Goal: Task Accomplishment & Management: Manage account settings

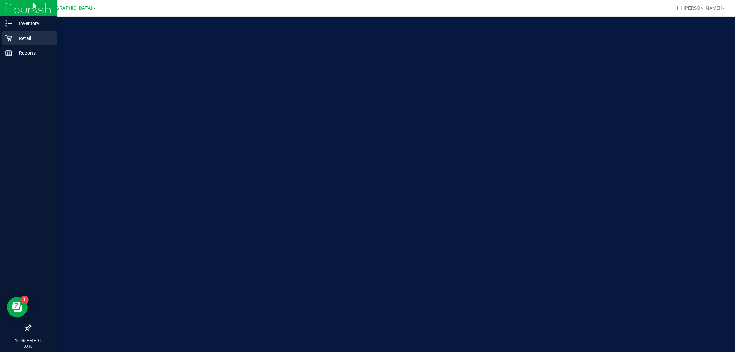
click at [9, 35] on icon at bounding box center [8, 38] width 7 height 7
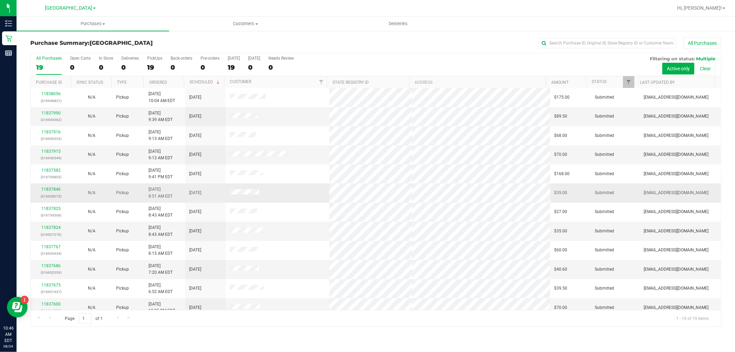
scroll to position [141, 0]
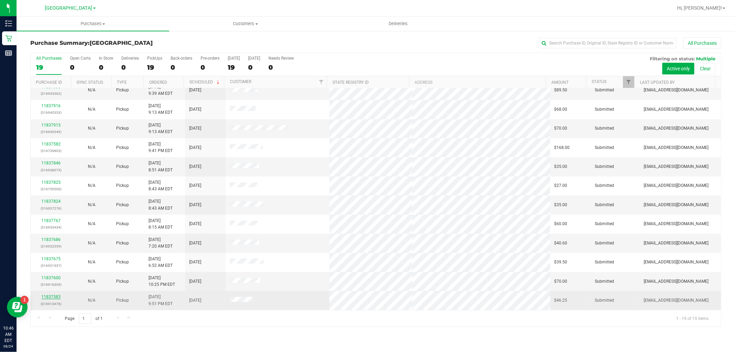
click at [56, 297] on link "11837583" at bounding box center [50, 296] width 19 height 5
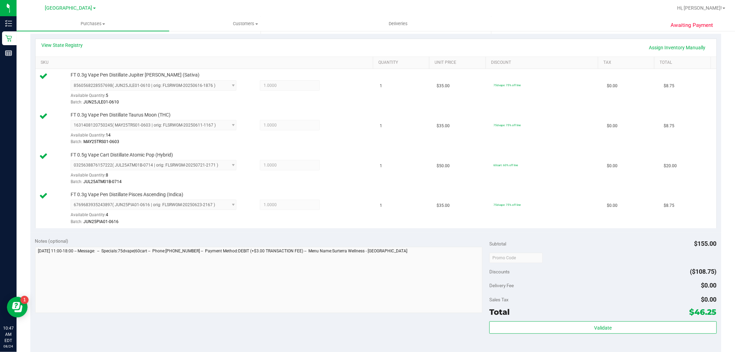
scroll to position [230, 0]
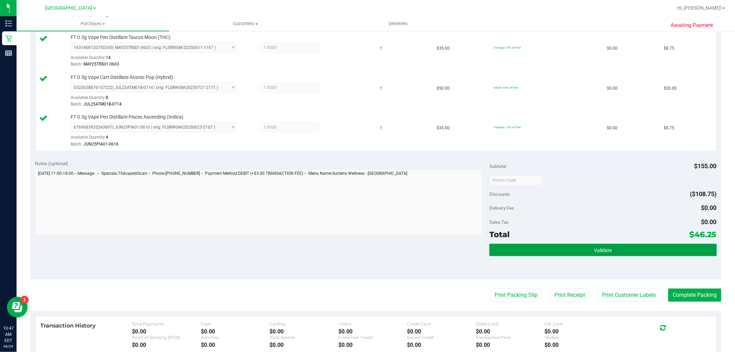
click at [580, 247] on button "Validate" at bounding box center [602, 250] width 227 height 12
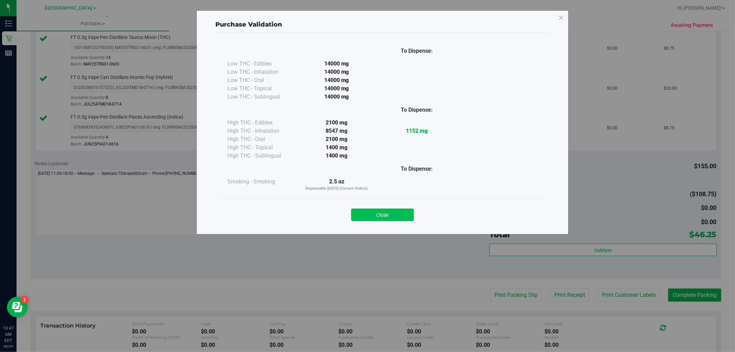
click at [390, 212] on button "Close" at bounding box center [382, 214] width 63 height 12
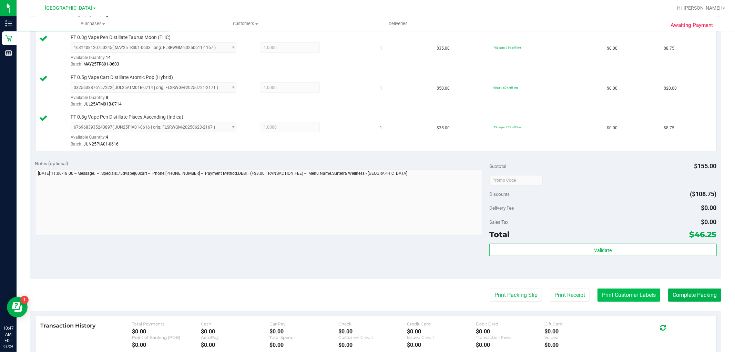
click at [611, 294] on button "Print Customer Labels" at bounding box center [629, 294] width 63 height 13
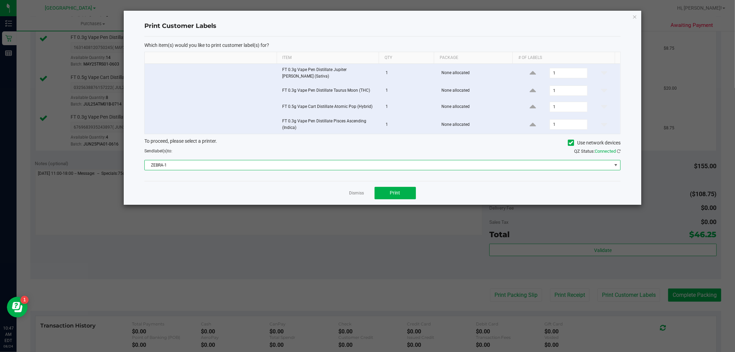
click at [377, 160] on span "ZEBRA-1" at bounding box center [378, 165] width 467 height 10
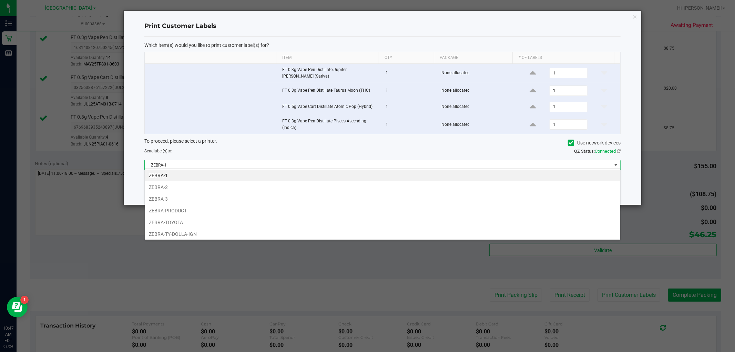
scroll to position [10, 476]
click at [266, 223] on li "ZEBRA-TOYOTA" at bounding box center [383, 222] width 476 height 12
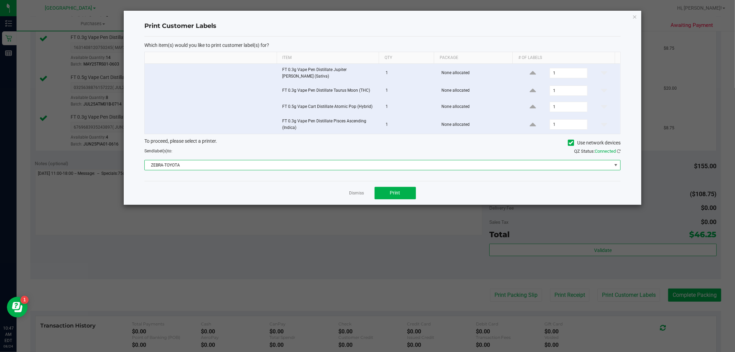
click at [389, 163] on span "ZEBRA-TOYOTA" at bounding box center [378, 165] width 467 height 10
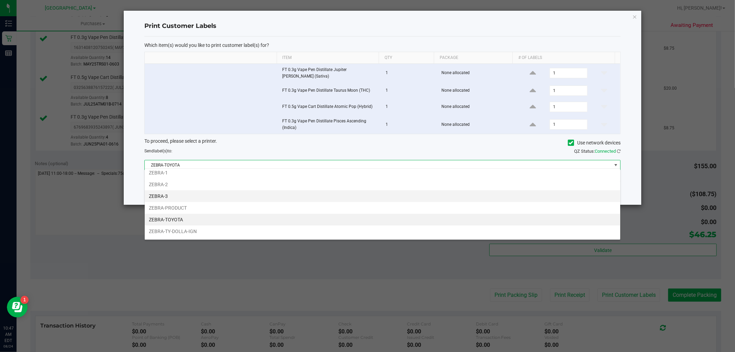
scroll to position [0, 0]
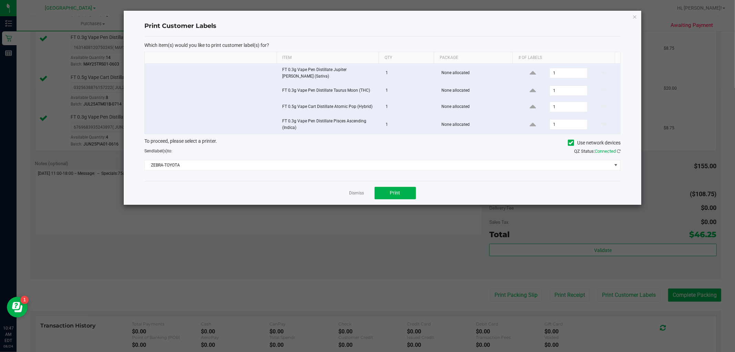
click at [424, 138] on div "To proceed, please select a printer. Use network devices" at bounding box center [382, 143] width 487 height 10
click at [393, 193] on button "Print" at bounding box center [395, 193] width 41 height 12
click at [353, 191] on link "Dismiss" at bounding box center [356, 193] width 15 height 6
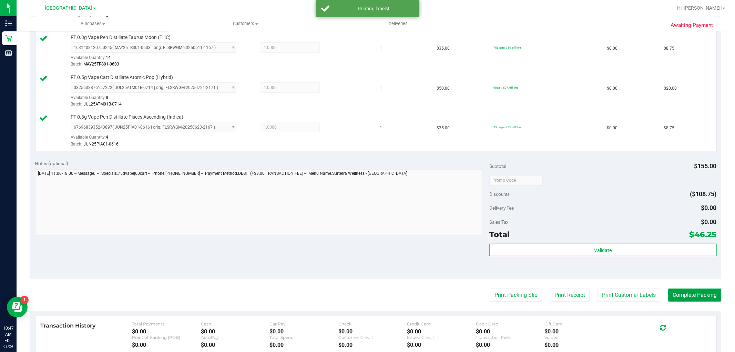
click at [680, 294] on button "Complete Packing" at bounding box center [694, 294] width 53 height 13
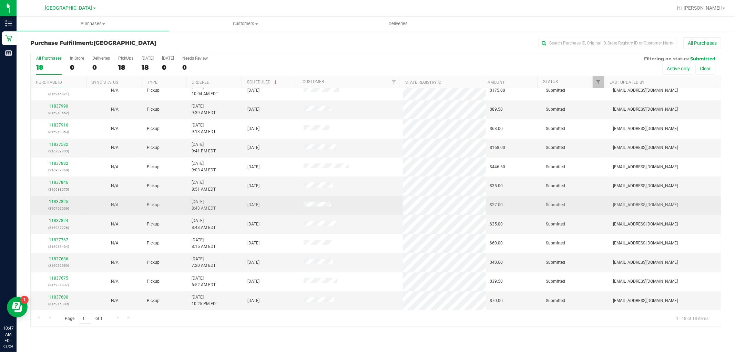
scroll to position [122, 0]
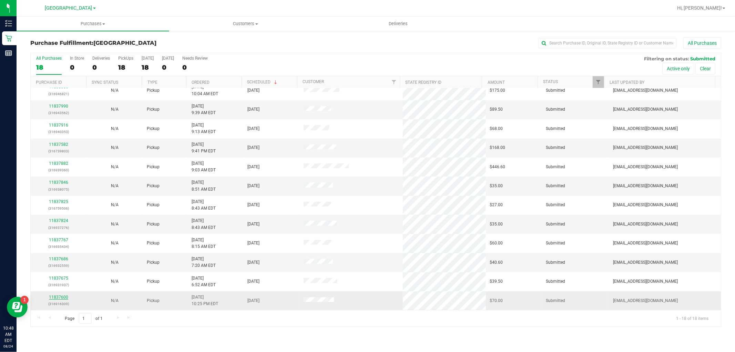
click at [60, 295] on link "11837600" at bounding box center [58, 297] width 19 height 5
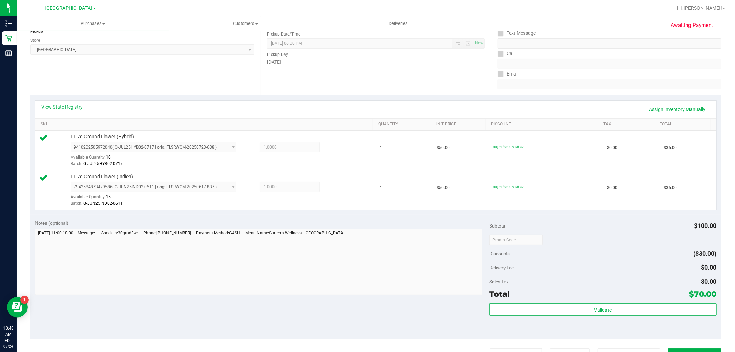
scroll to position [230, 0]
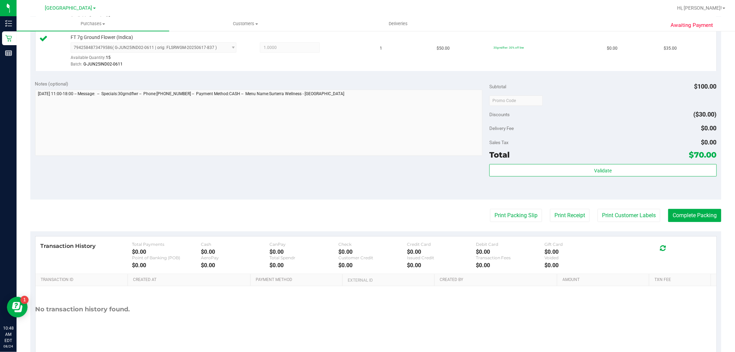
click at [619, 179] on div "Validate" at bounding box center [602, 179] width 227 height 31
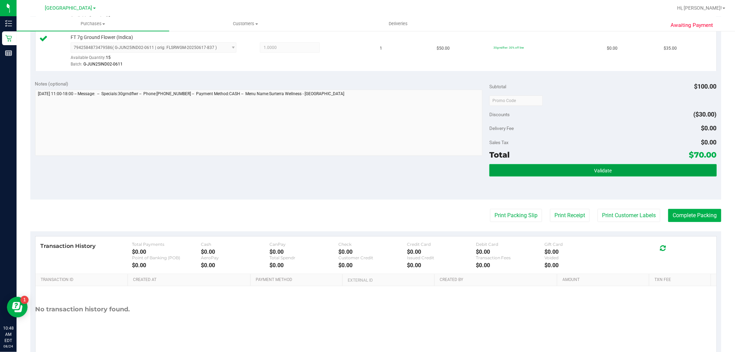
click at [616, 169] on button "Validate" at bounding box center [602, 170] width 227 height 12
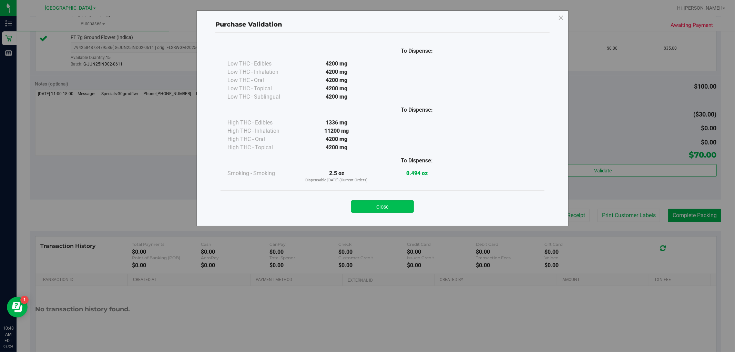
click at [378, 205] on button "Close" at bounding box center [382, 206] width 63 height 12
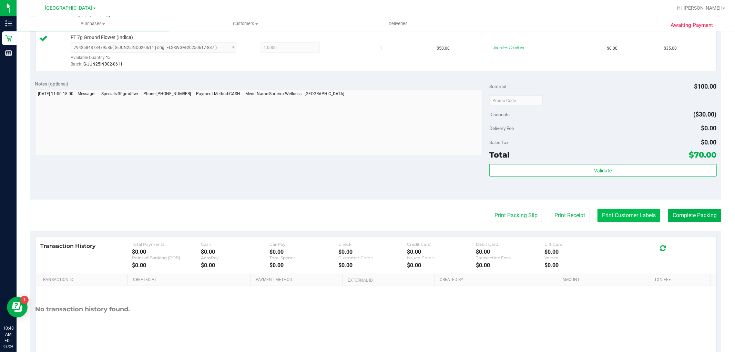
click at [609, 215] on button "Print Customer Labels" at bounding box center [629, 215] width 63 height 13
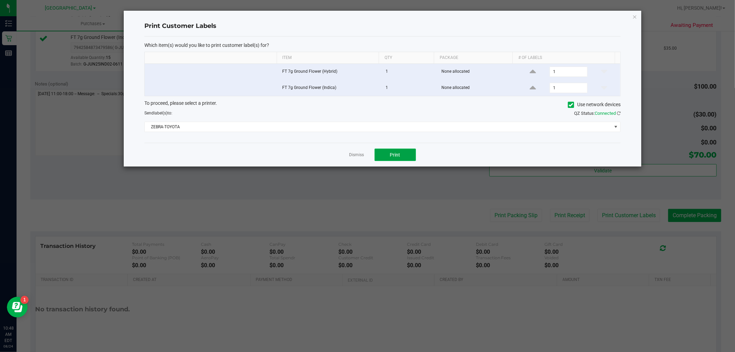
click at [392, 154] on span "Print" at bounding box center [395, 155] width 10 height 6
click at [356, 154] on link "Dismiss" at bounding box center [356, 155] width 15 height 6
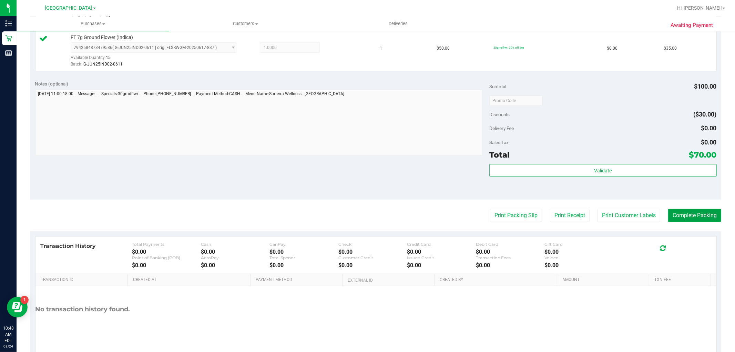
click at [701, 219] on button "Complete Packing" at bounding box center [694, 215] width 53 height 13
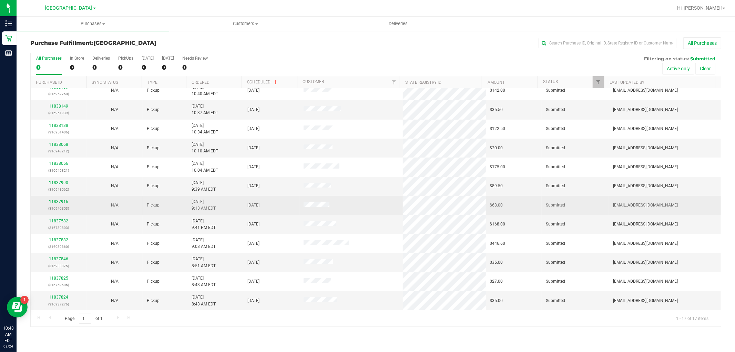
scroll to position [103, 0]
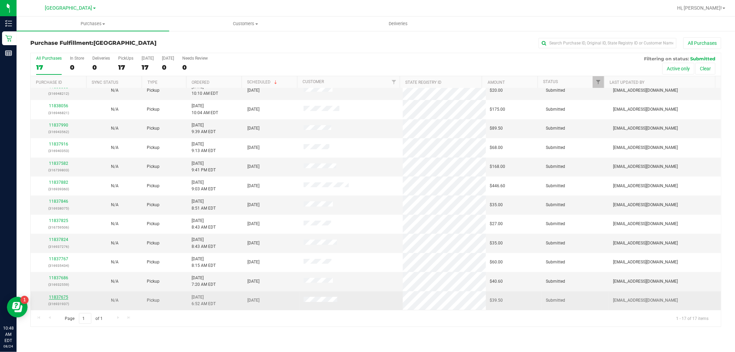
click at [59, 297] on link "11837675" at bounding box center [58, 297] width 19 height 5
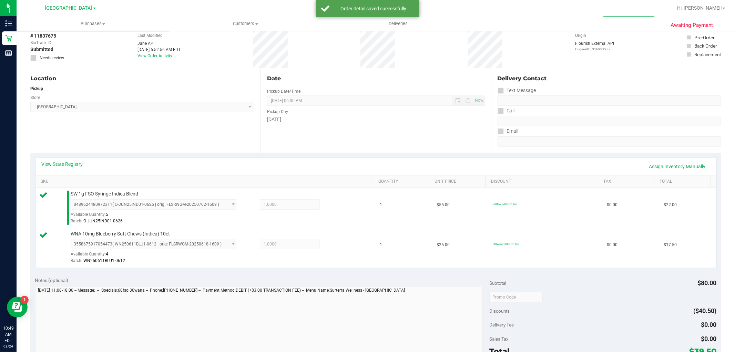
scroll to position [115, 0]
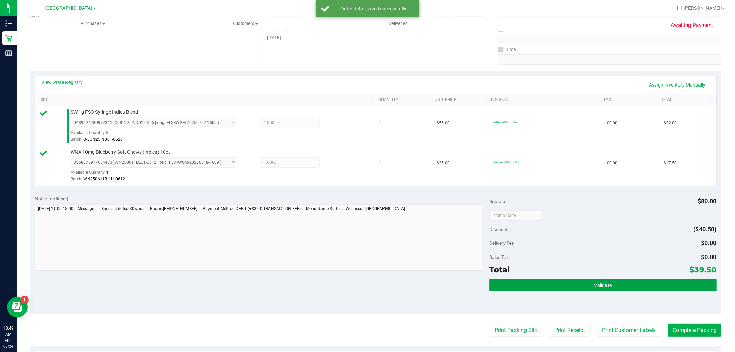
click at [605, 286] on span "Validate" at bounding box center [603, 286] width 18 height 6
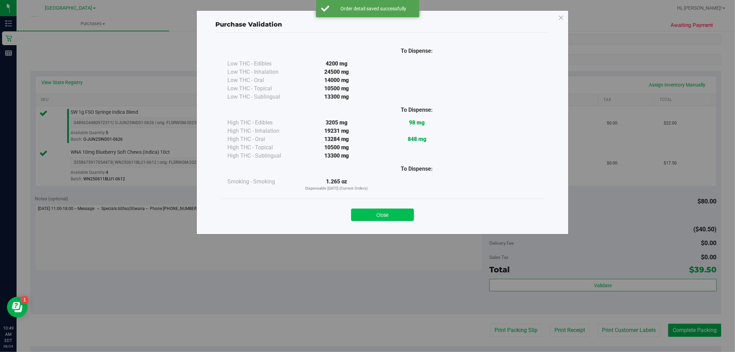
click at [400, 214] on button "Close" at bounding box center [382, 214] width 63 height 12
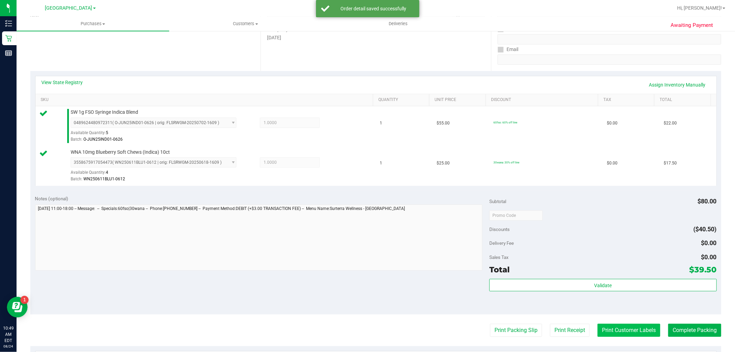
click at [614, 331] on button "Print Customer Labels" at bounding box center [629, 330] width 63 height 13
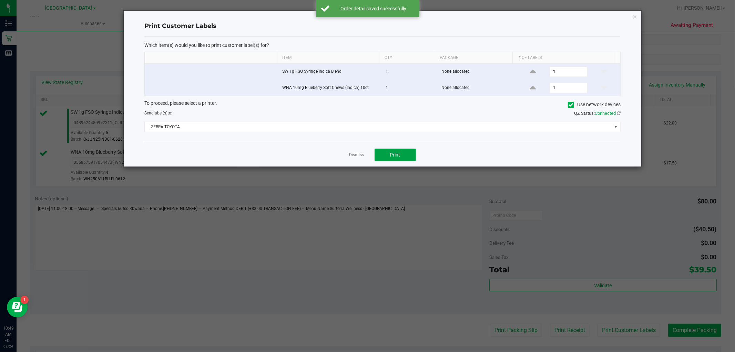
click at [397, 152] on button "Print" at bounding box center [395, 155] width 41 height 12
click at [347, 154] on div "Dismiss Print" at bounding box center [382, 155] width 476 height 24
click at [353, 155] on link "Dismiss" at bounding box center [356, 155] width 15 height 6
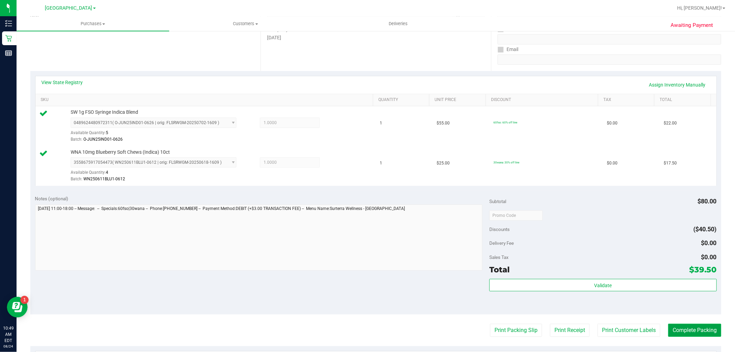
click at [680, 327] on button "Complete Packing" at bounding box center [694, 330] width 53 height 13
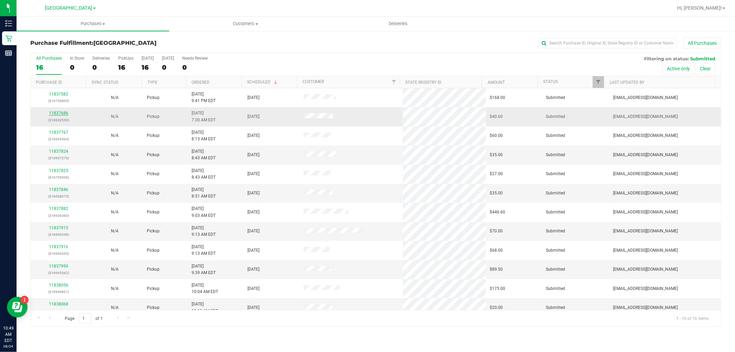
click at [62, 113] on link "11837686" at bounding box center [58, 113] width 19 height 5
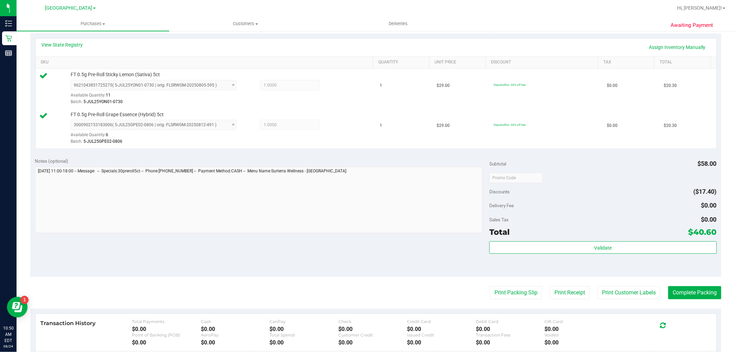
scroll to position [153, 0]
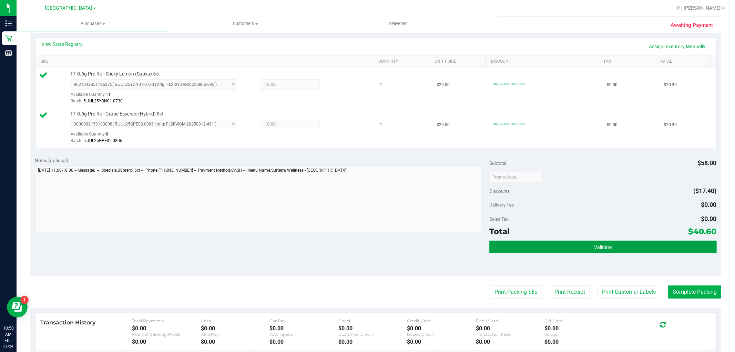
click at [594, 246] on span "Validate" at bounding box center [603, 247] width 18 height 6
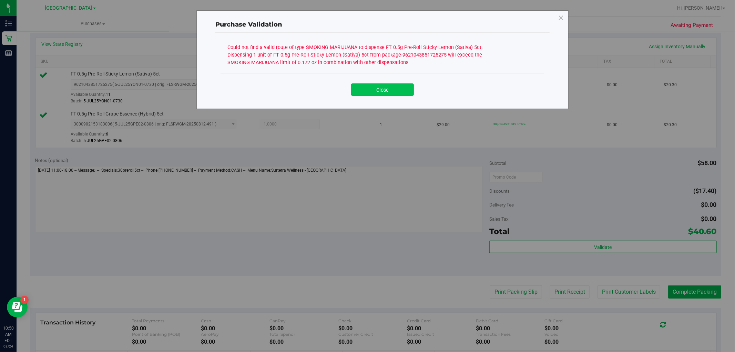
click at [400, 91] on button "Close" at bounding box center [382, 89] width 63 height 12
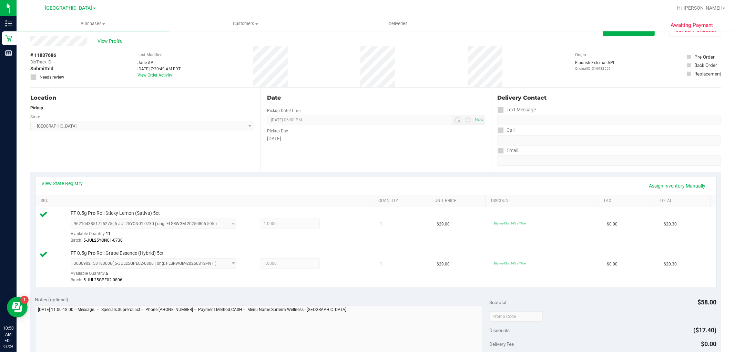
scroll to position [0, 0]
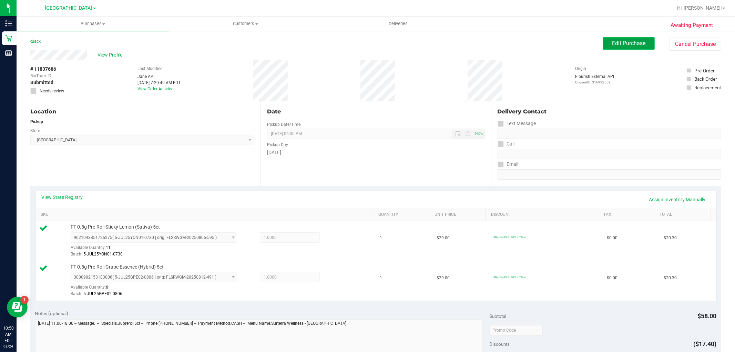
click at [635, 48] on button "Edit Purchase" at bounding box center [629, 43] width 52 height 12
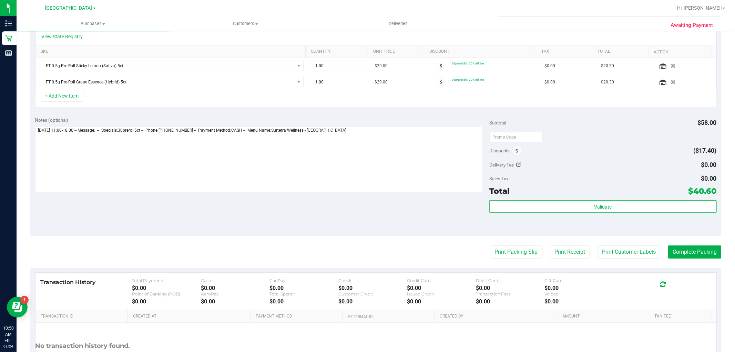
scroll to position [222, 0]
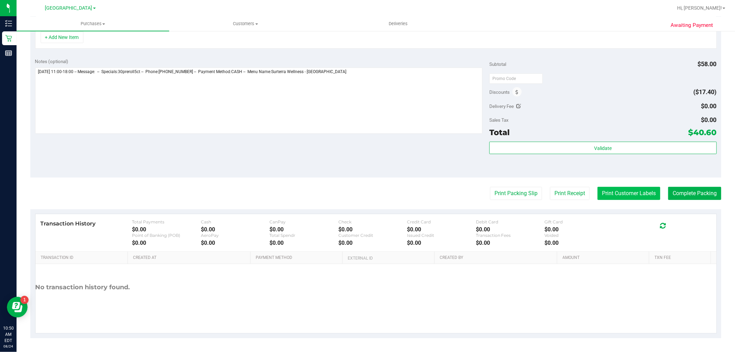
click at [628, 197] on button "Print Customer Labels" at bounding box center [629, 193] width 63 height 13
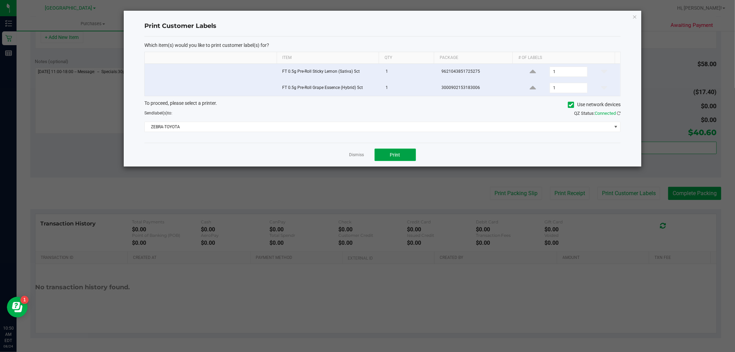
click at [393, 157] on button "Print" at bounding box center [395, 155] width 41 height 12
click at [361, 155] on link "Dismiss" at bounding box center [356, 155] width 15 height 6
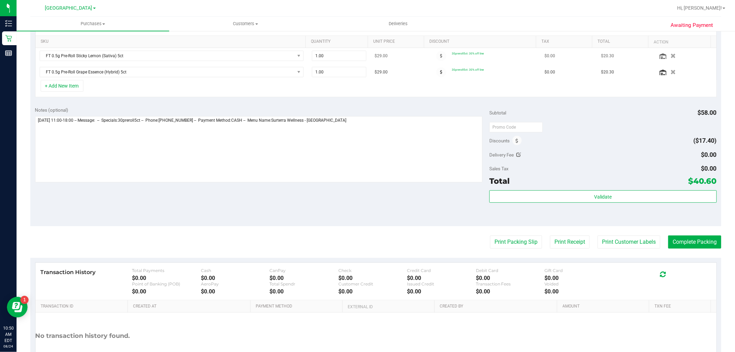
scroll to position [69, 0]
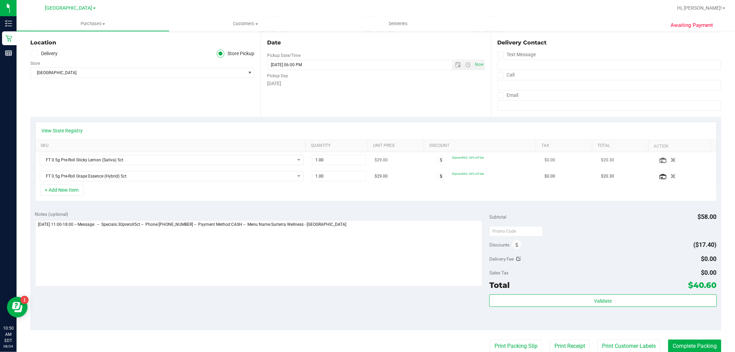
click at [671, 161] on icon "button" at bounding box center [673, 159] width 5 height 5
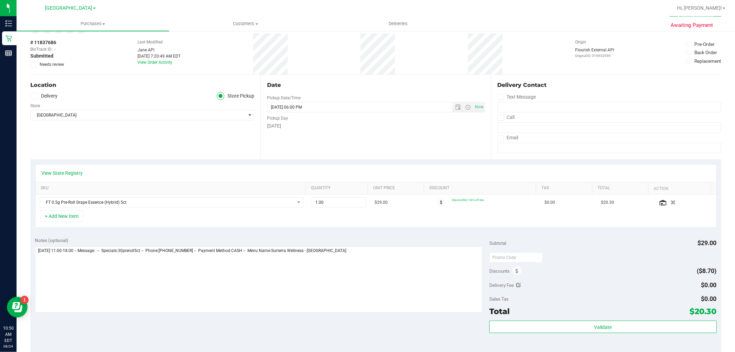
scroll to position [0, 0]
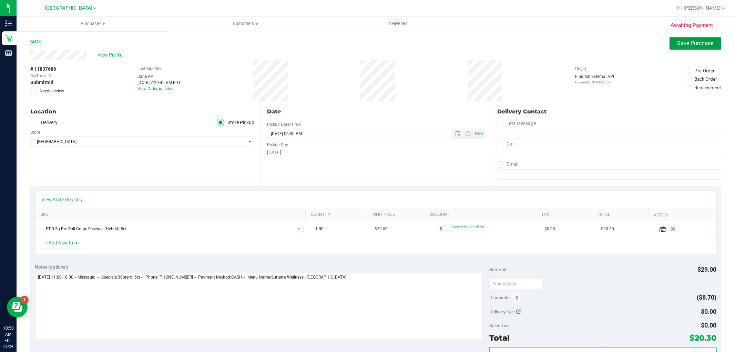
click at [680, 44] on span "Save Purchase" at bounding box center [696, 43] width 36 height 7
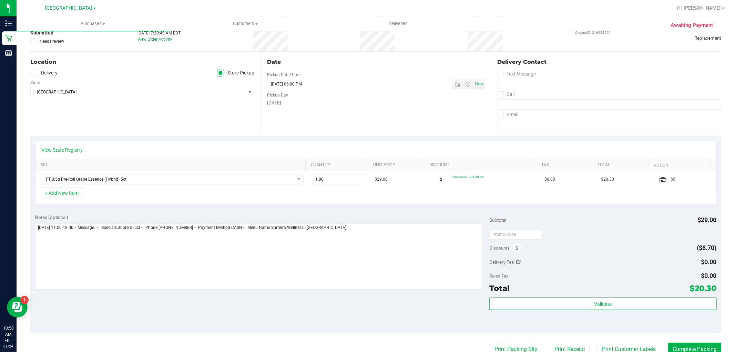
scroll to position [191, 0]
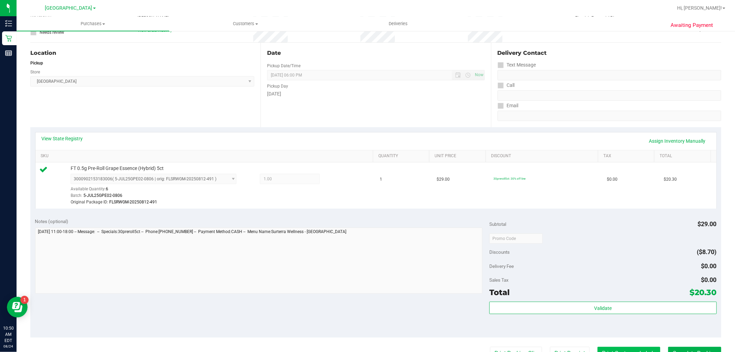
scroll to position [153, 0]
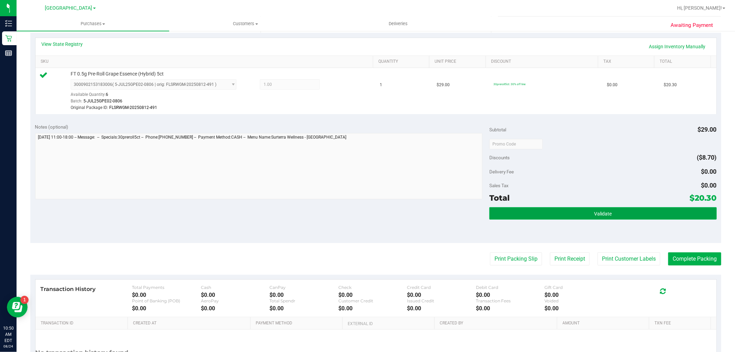
click at [607, 211] on button "Validate" at bounding box center [602, 213] width 227 height 12
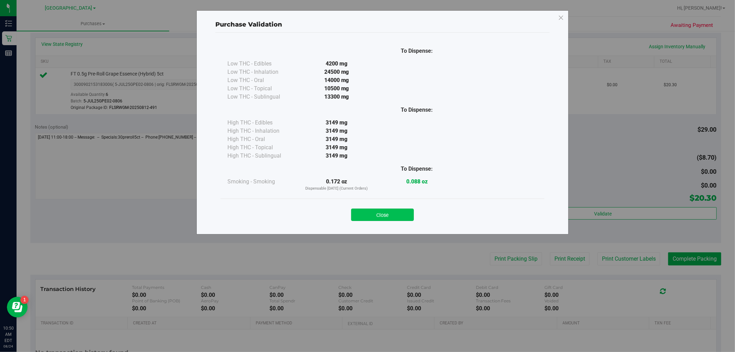
click at [390, 215] on button "Close" at bounding box center [382, 214] width 63 height 12
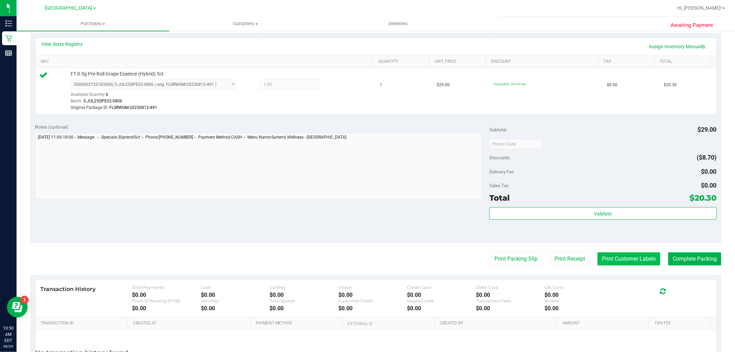
click at [612, 258] on button "Print Customer Labels" at bounding box center [629, 258] width 63 height 13
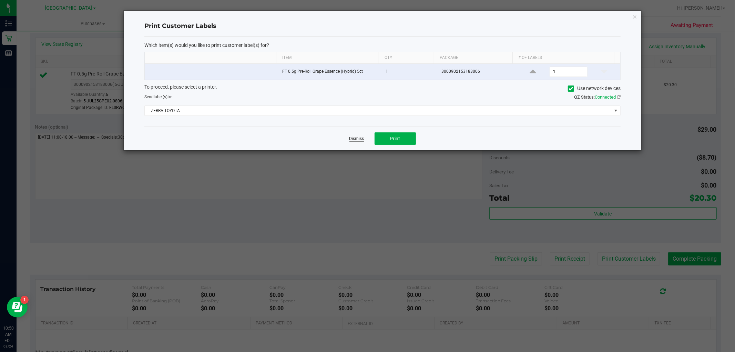
click at [360, 140] on link "Dismiss" at bounding box center [356, 139] width 15 height 6
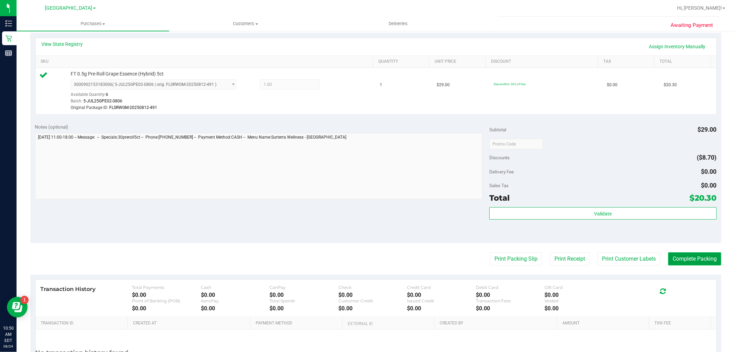
click at [683, 261] on button "Complete Packing" at bounding box center [694, 258] width 53 height 13
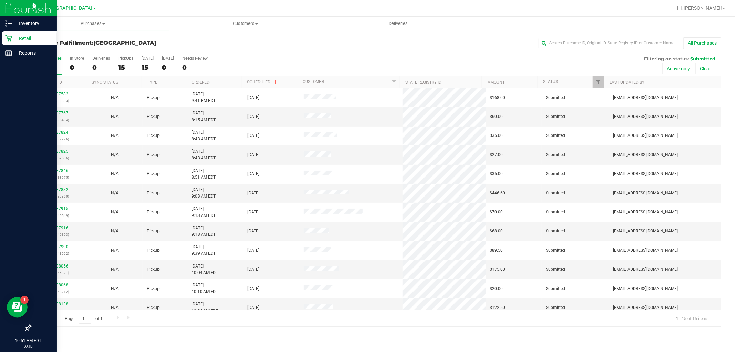
click at [24, 36] on p "Retail" at bounding box center [32, 38] width 41 height 8
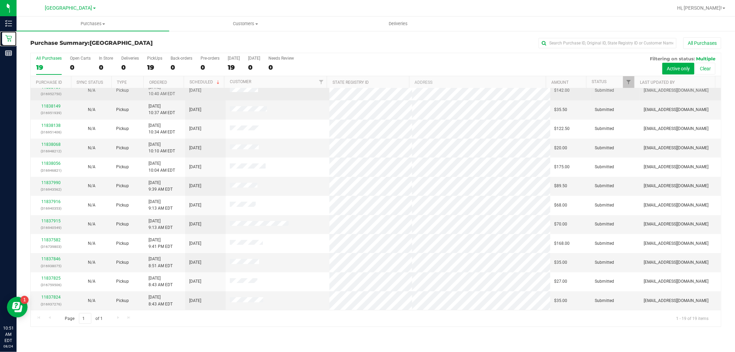
scroll to position [141, 0]
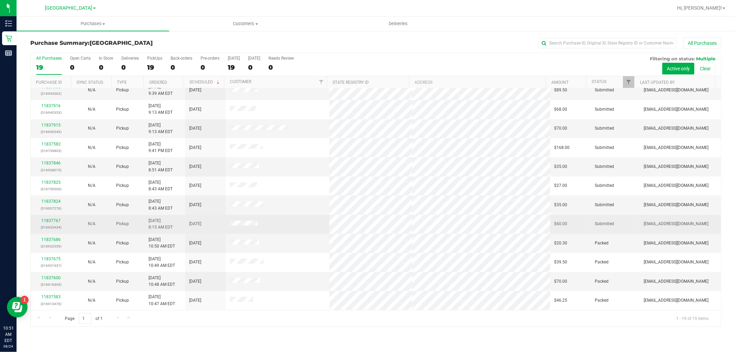
click at [43, 217] on td "11837767 (316935434)" at bounding box center [51, 224] width 41 height 19
click at [46, 218] on div "11837767 (316935434)" at bounding box center [51, 223] width 32 height 13
click at [49, 222] on link "11837767" at bounding box center [50, 220] width 19 height 5
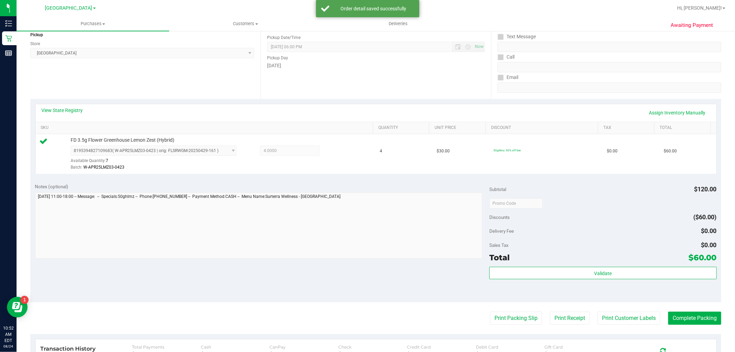
scroll to position [115, 0]
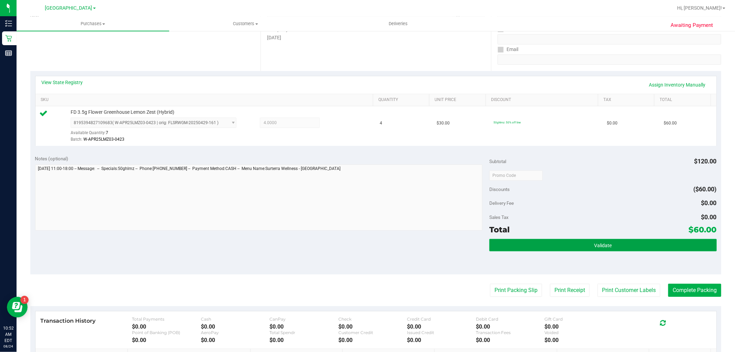
click at [576, 243] on button "Validate" at bounding box center [602, 245] width 227 height 12
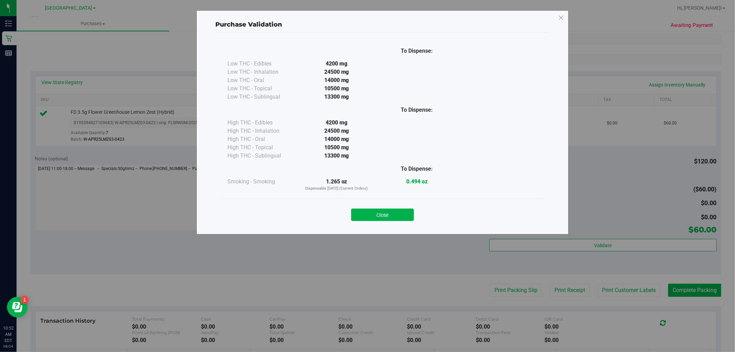
click at [393, 208] on div "Close" at bounding box center [383, 212] width 314 height 17
click at [394, 216] on button "Close" at bounding box center [382, 214] width 63 height 12
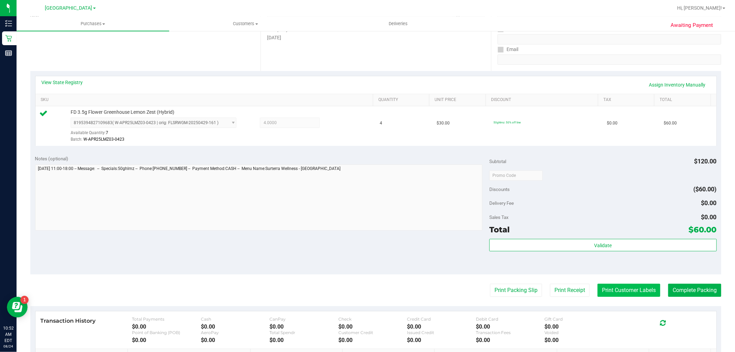
click at [613, 295] on button "Print Customer Labels" at bounding box center [629, 290] width 63 height 13
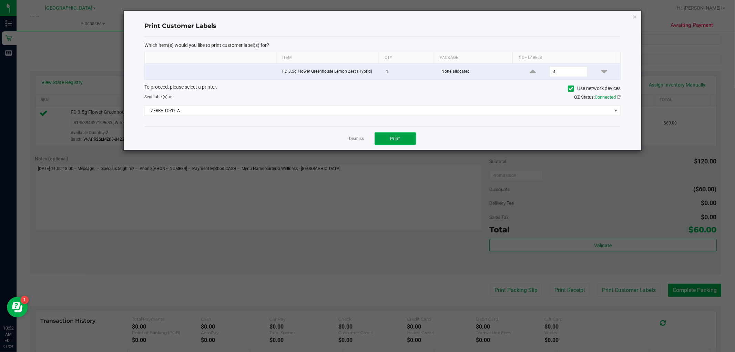
click at [397, 139] on span "Print" at bounding box center [395, 139] width 10 height 6
click at [354, 137] on link "Dismiss" at bounding box center [356, 139] width 15 height 6
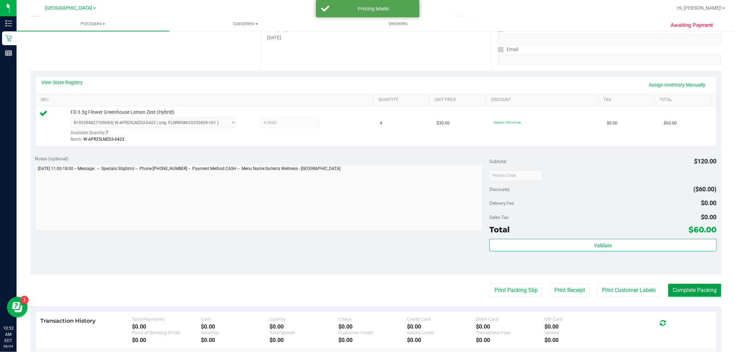
click at [685, 292] on button "Complete Packing" at bounding box center [694, 290] width 53 height 13
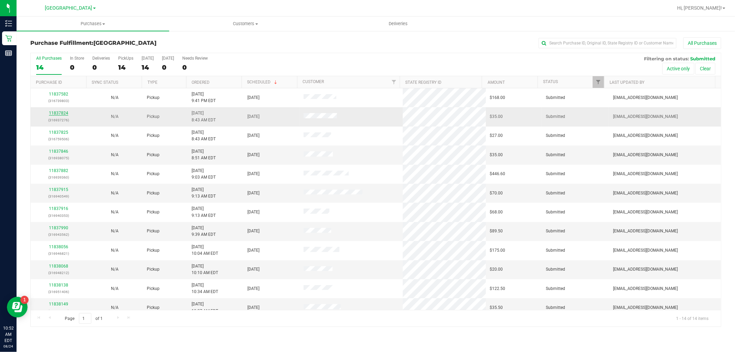
click at [53, 111] on link "11837824" at bounding box center [58, 113] width 19 height 5
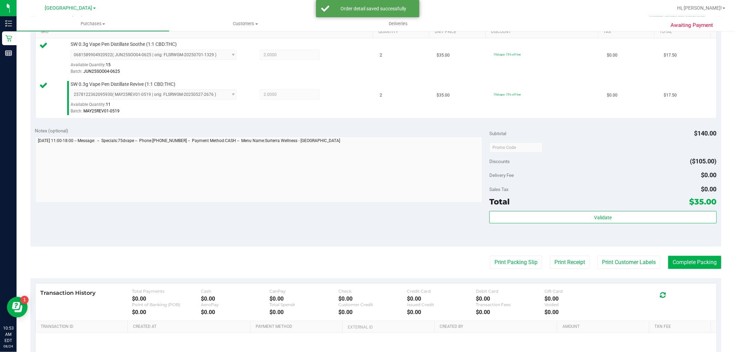
scroll to position [191, 0]
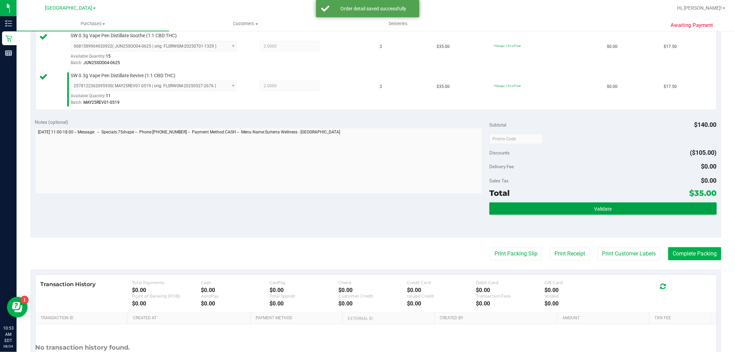
click at [560, 210] on button "Validate" at bounding box center [602, 208] width 227 height 12
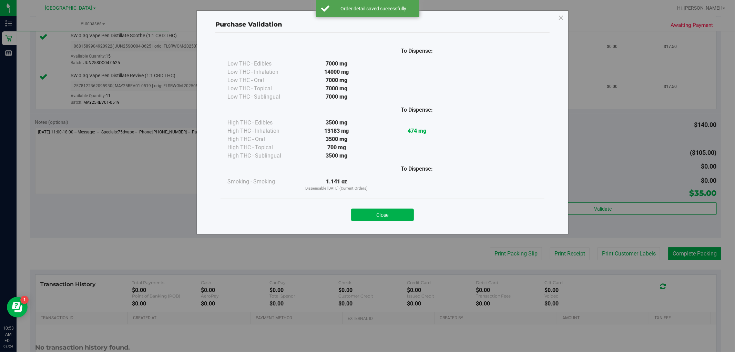
click at [376, 216] on button "Close" at bounding box center [382, 214] width 63 height 12
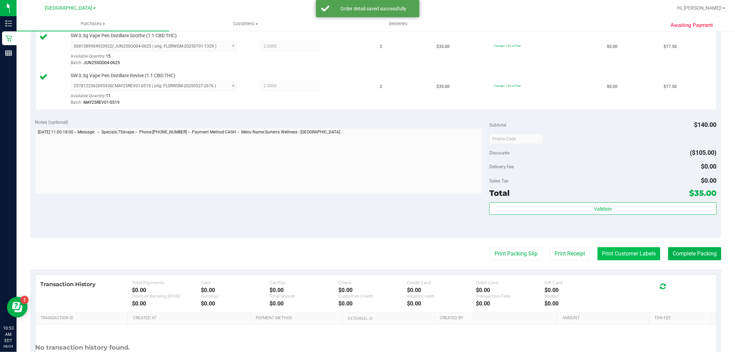
click at [612, 258] on button "Print Customer Labels" at bounding box center [629, 253] width 63 height 13
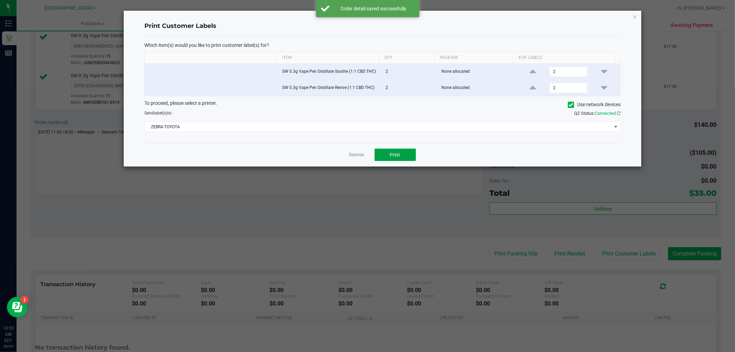
click at [383, 155] on button "Print" at bounding box center [395, 155] width 41 height 12
click at [359, 154] on link "Dismiss" at bounding box center [356, 155] width 15 height 6
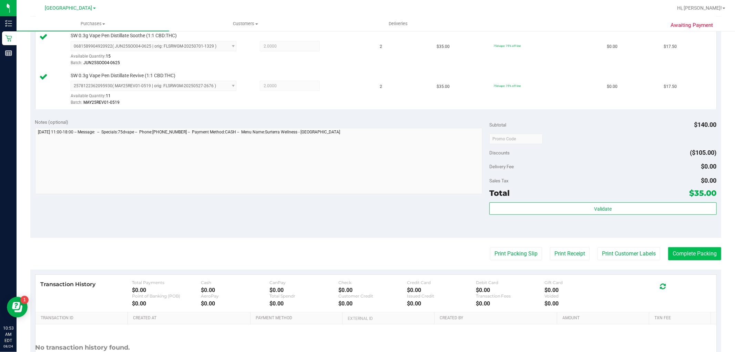
click at [678, 260] on purchase-details "Back Edit Purchase Cancel Purchase View Profile # 11837824 BioTrack ID: - Submi…" at bounding box center [375, 122] width 691 height 552
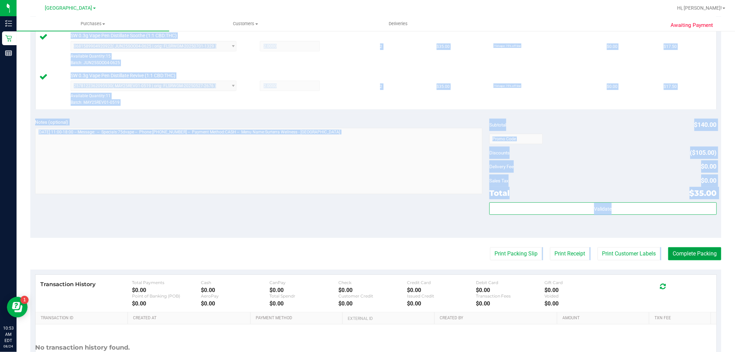
click at [684, 254] on button "Complete Packing" at bounding box center [694, 253] width 53 height 13
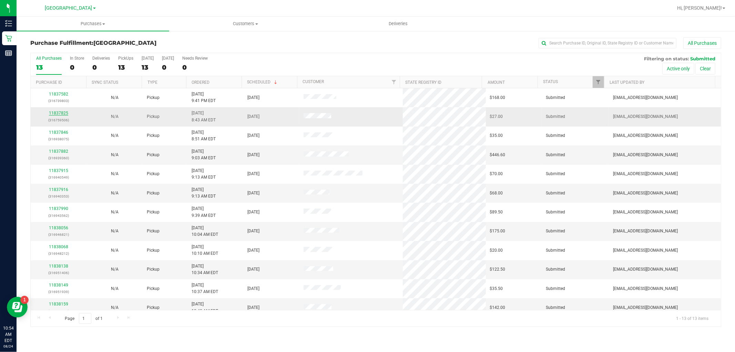
click at [59, 112] on link "11837825" at bounding box center [58, 113] width 19 height 5
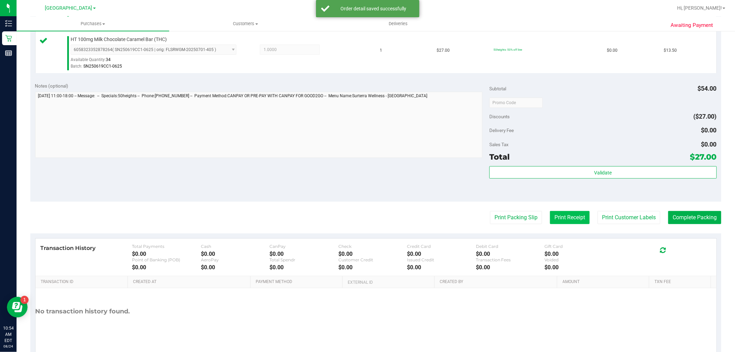
scroll to position [230, 0]
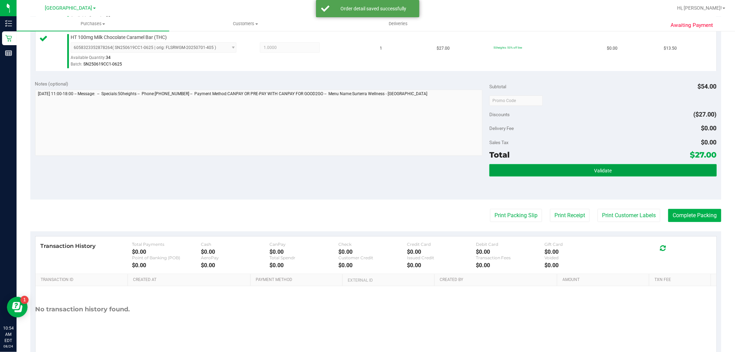
click at [574, 168] on button "Validate" at bounding box center [602, 170] width 227 height 12
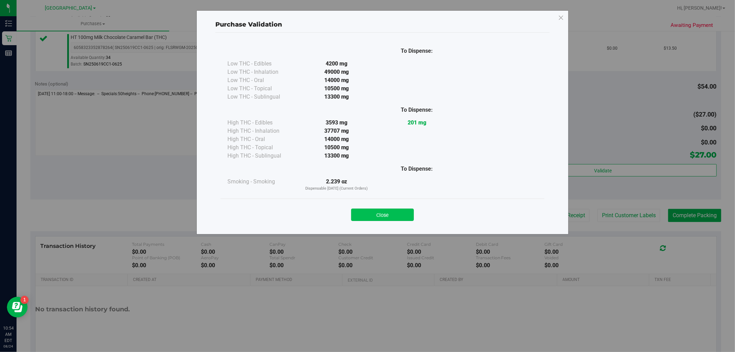
click at [392, 218] on button "Close" at bounding box center [382, 214] width 63 height 12
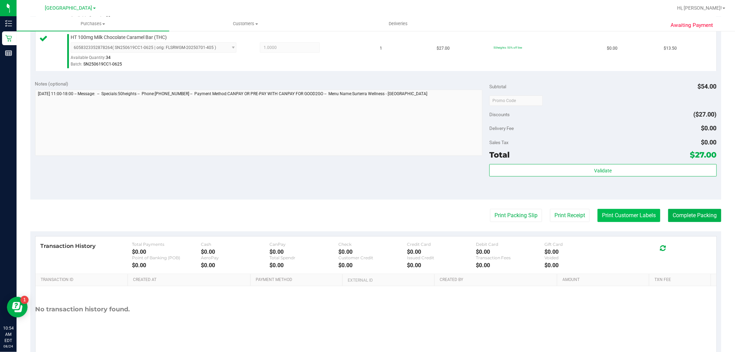
click at [631, 218] on button "Print Customer Labels" at bounding box center [629, 215] width 63 height 13
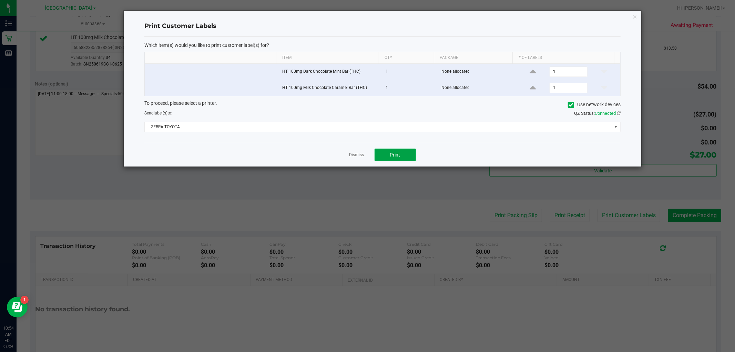
click at [399, 156] on span "Print" at bounding box center [395, 155] width 10 height 6
click at [358, 155] on link "Dismiss" at bounding box center [356, 155] width 15 height 6
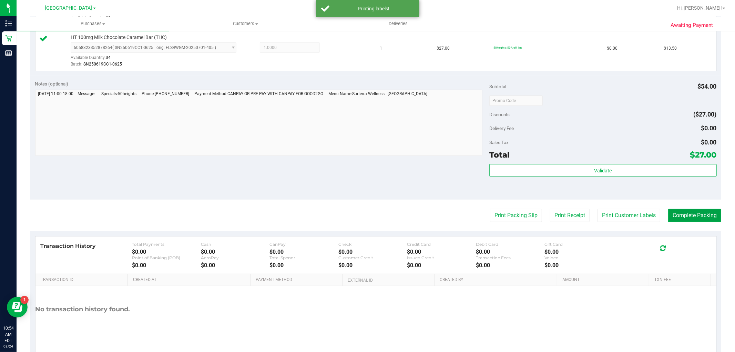
click at [701, 214] on button "Complete Packing" at bounding box center [694, 215] width 53 height 13
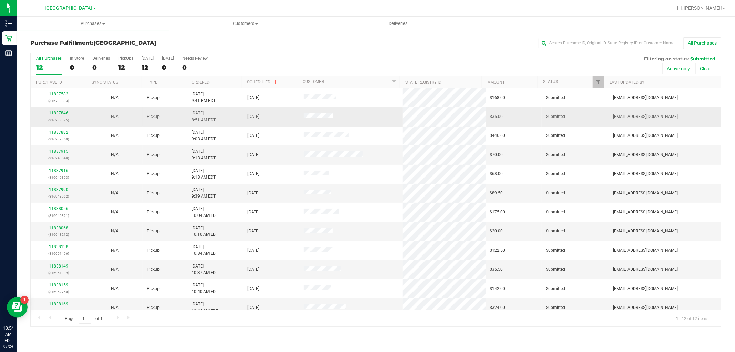
click at [60, 112] on link "11837846" at bounding box center [58, 113] width 19 height 5
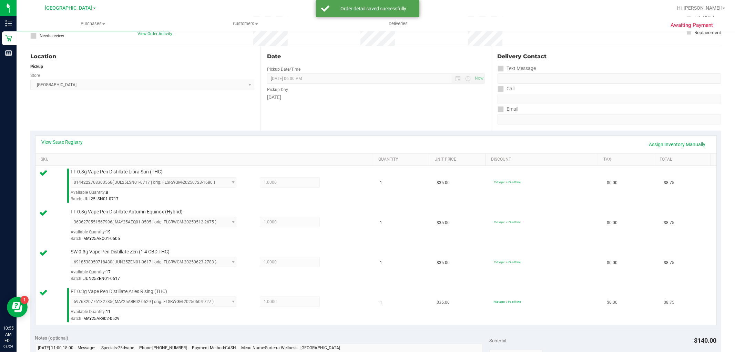
scroll to position [153, 0]
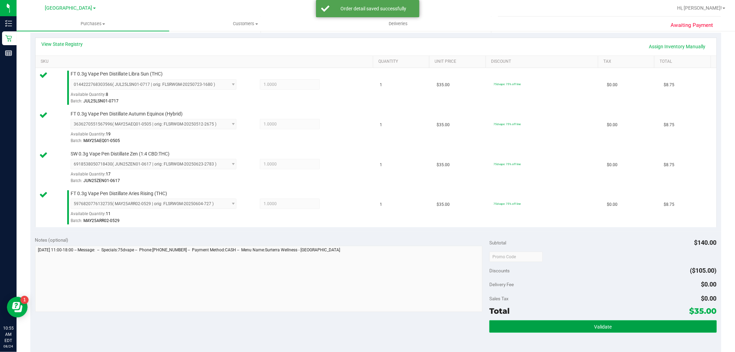
click at [568, 328] on button "Validate" at bounding box center [602, 326] width 227 height 12
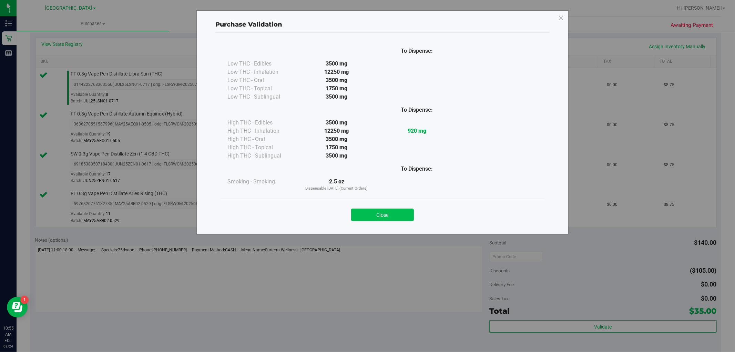
click at [385, 209] on button "Close" at bounding box center [382, 214] width 63 height 12
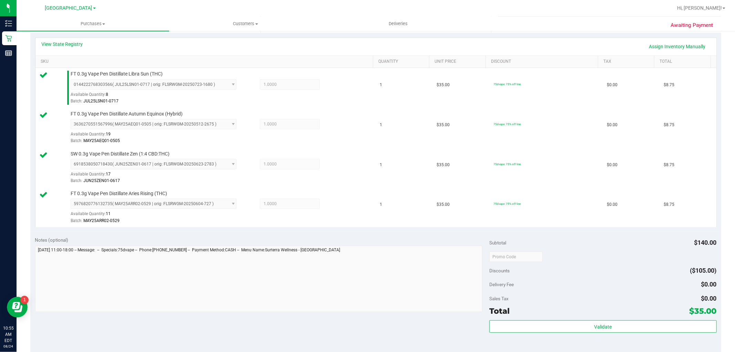
scroll to position [332, 0]
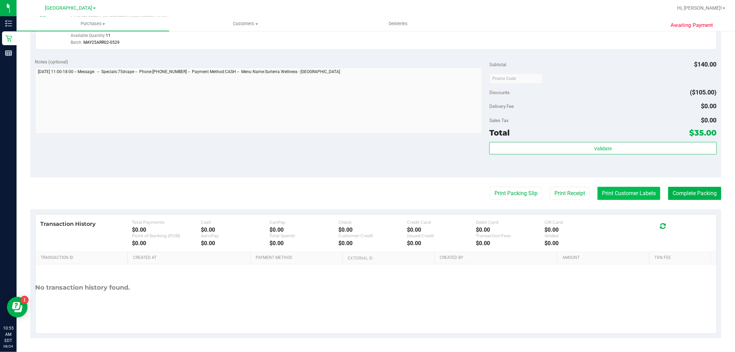
click at [623, 195] on button "Print Customer Labels" at bounding box center [629, 193] width 63 height 13
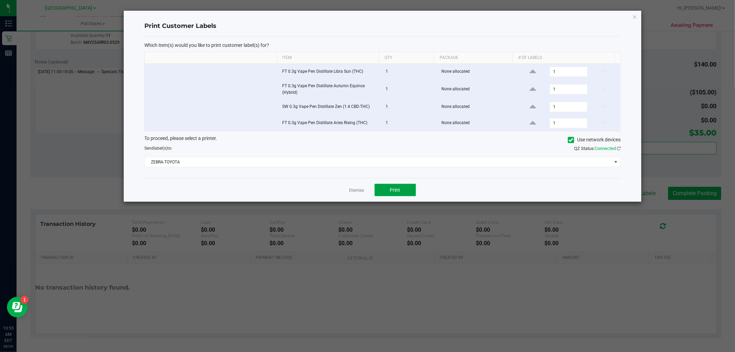
click at [394, 192] on span "Print" at bounding box center [395, 190] width 10 height 6
click at [356, 191] on link "Dismiss" at bounding box center [356, 190] width 15 height 6
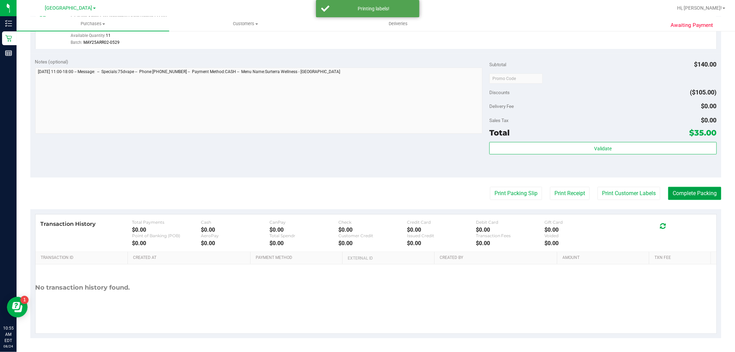
click at [685, 192] on button "Complete Packing" at bounding box center [694, 193] width 53 height 13
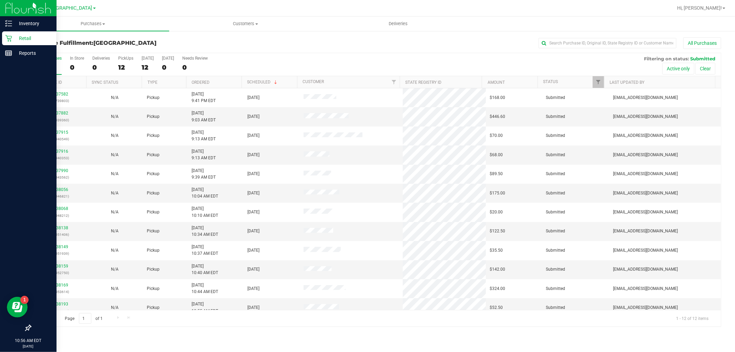
click at [10, 35] on icon at bounding box center [8, 38] width 7 height 7
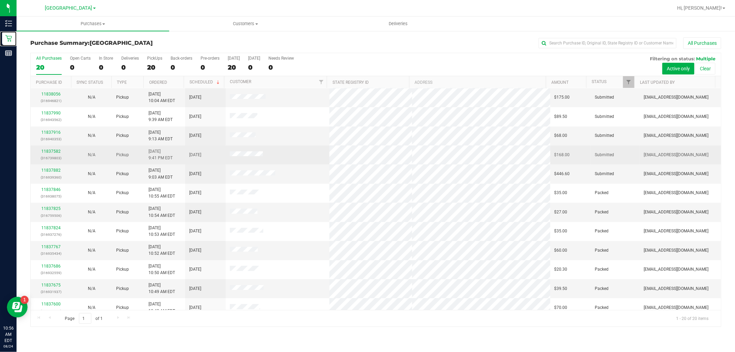
scroll to position [122, 0]
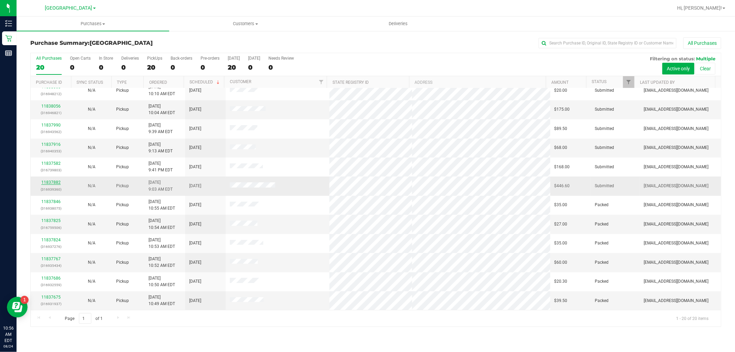
click at [47, 181] on link "11837882" at bounding box center [50, 182] width 19 height 5
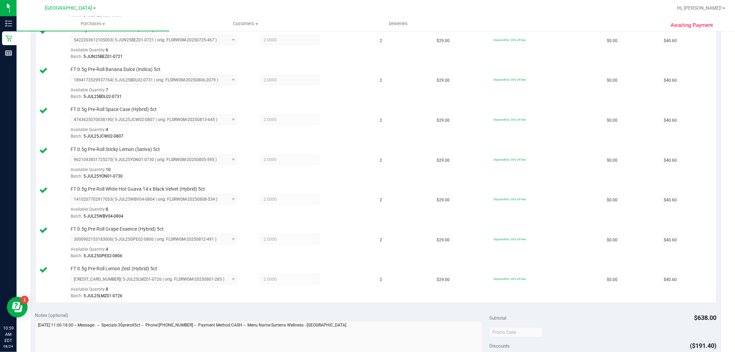
scroll to position [459, 0]
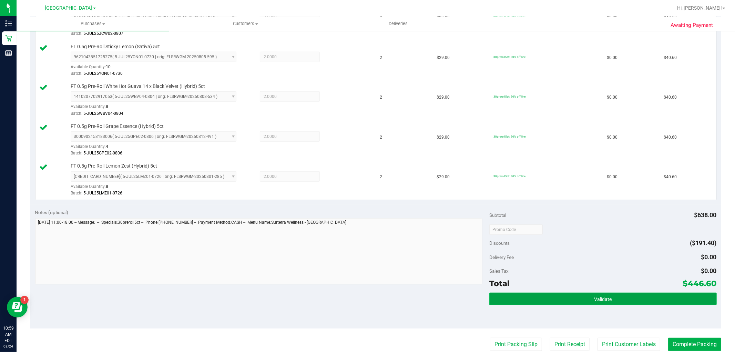
click at [581, 301] on button "Validate" at bounding box center [602, 299] width 227 height 12
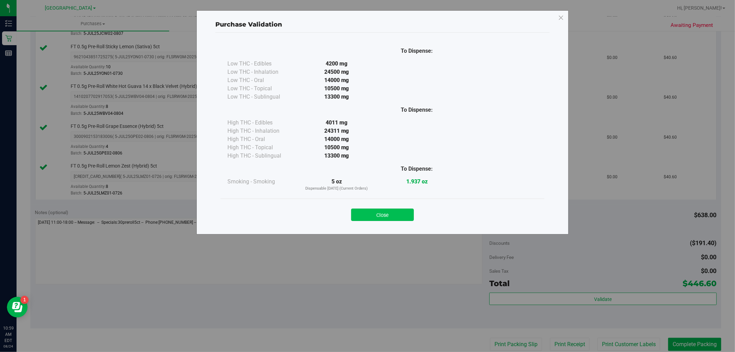
click at [378, 221] on button "Close" at bounding box center [382, 214] width 63 height 12
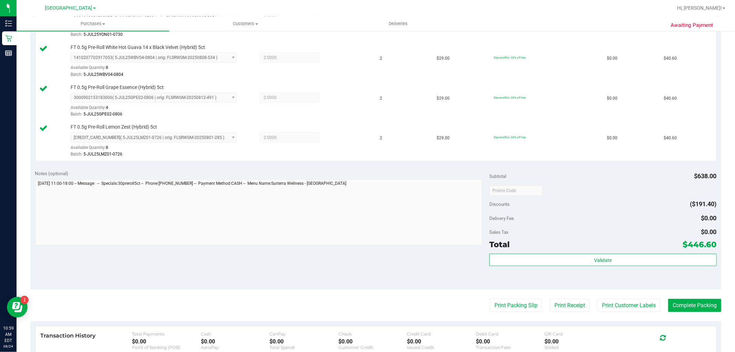
scroll to position [536, 0]
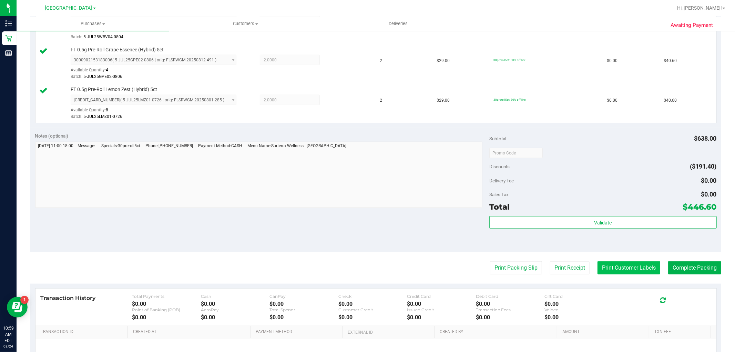
click at [618, 273] on button "Print Customer Labels" at bounding box center [629, 267] width 63 height 13
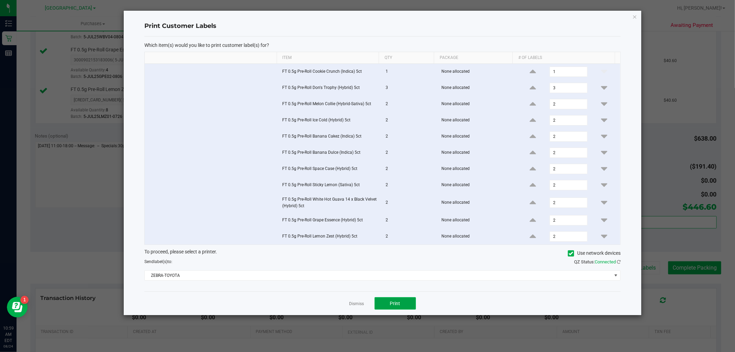
click at [395, 304] on span "Print" at bounding box center [395, 304] width 10 height 6
click at [356, 302] on link "Dismiss" at bounding box center [356, 304] width 15 height 6
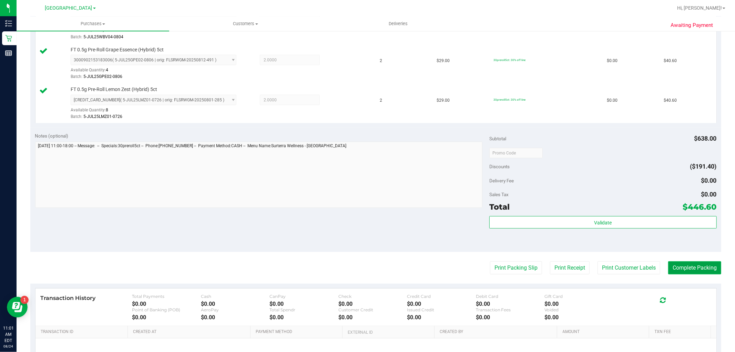
click at [683, 273] on button "Complete Packing" at bounding box center [694, 267] width 53 height 13
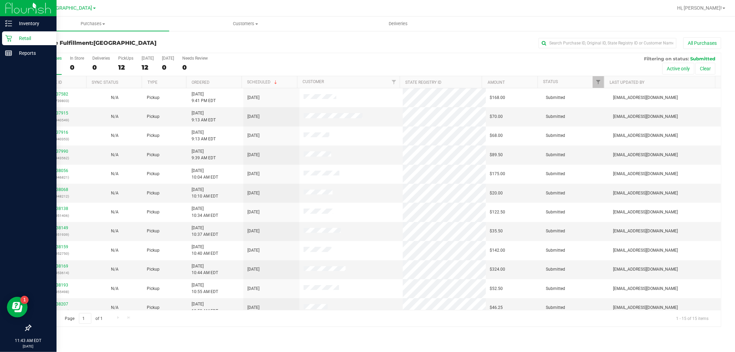
click at [11, 38] on icon at bounding box center [8, 38] width 7 height 7
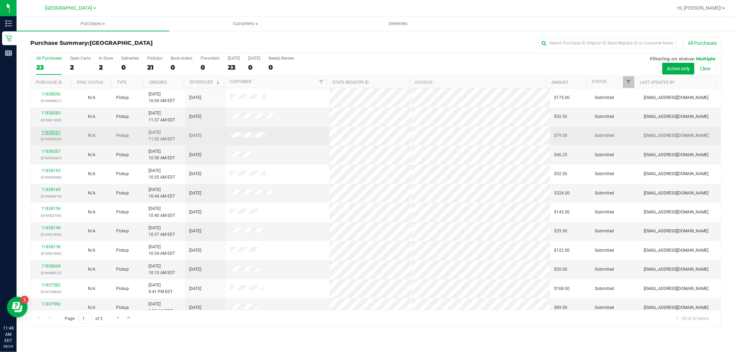
click at [47, 133] on link "11838261" at bounding box center [50, 132] width 19 height 5
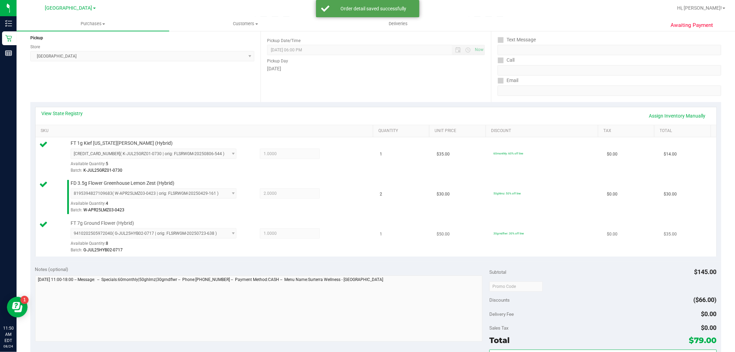
scroll to position [115, 0]
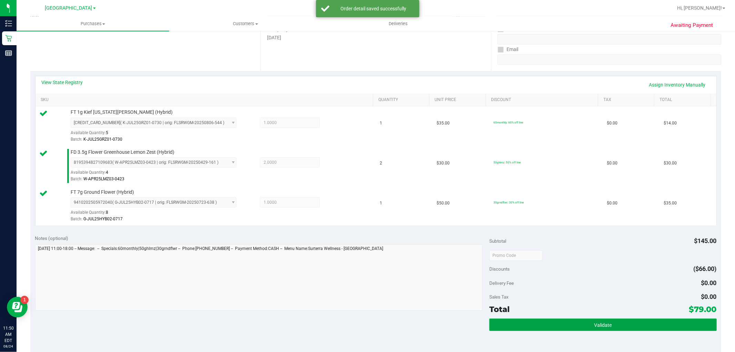
click at [595, 329] on button "Validate" at bounding box center [602, 324] width 227 height 12
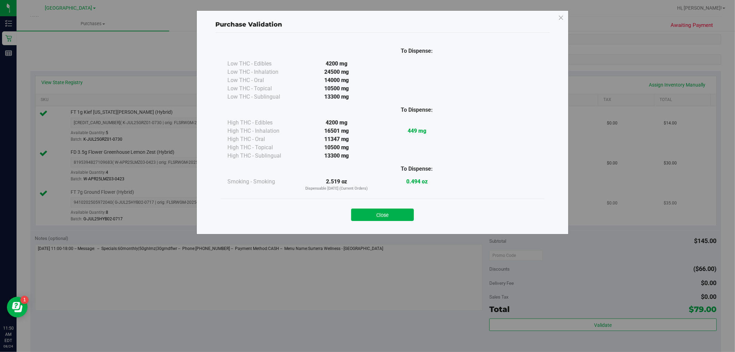
click at [360, 211] on button "Close" at bounding box center [382, 214] width 63 height 12
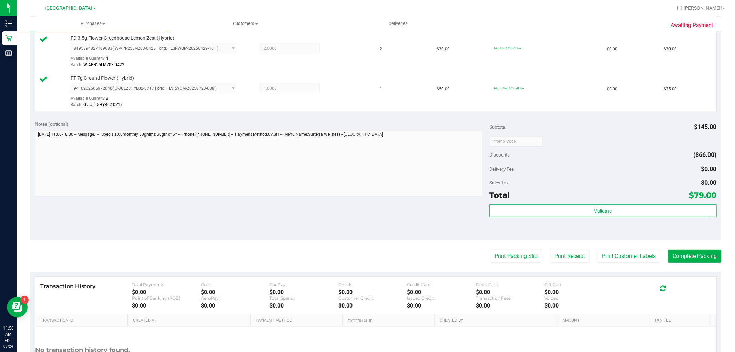
scroll to position [230, 0]
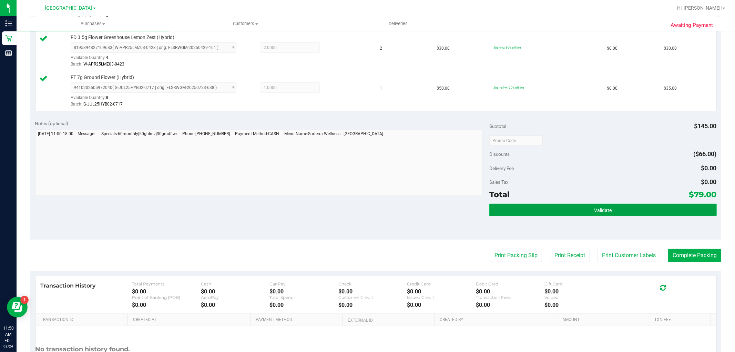
click at [568, 207] on button "Validate" at bounding box center [602, 210] width 227 height 12
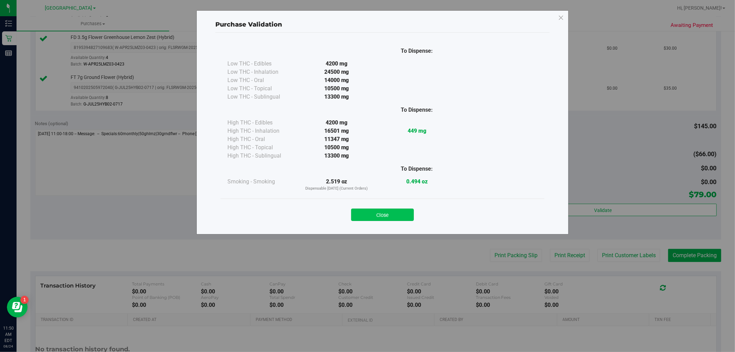
click at [383, 213] on button "Close" at bounding box center [382, 214] width 63 height 12
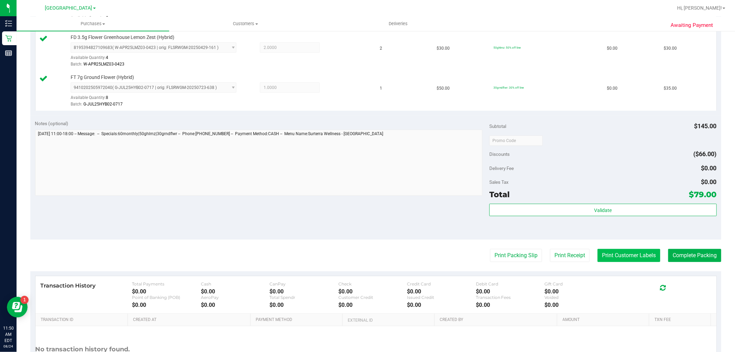
click at [627, 260] on button "Print Customer Labels" at bounding box center [629, 255] width 63 height 13
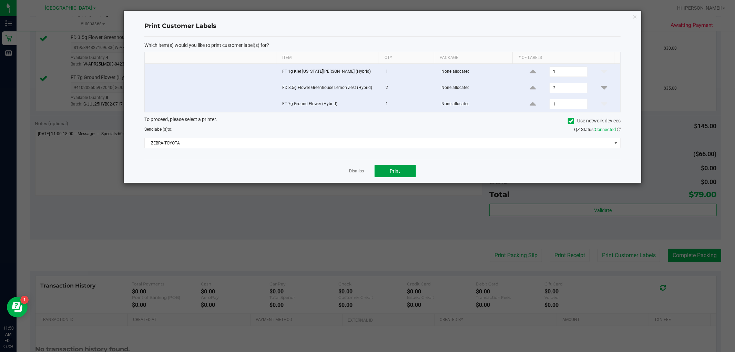
click at [402, 170] on button "Print" at bounding box center [395, 171] width 41 height 12
click at [359, 170] on link "Dismiss" at bounding box center [356, 171] width 15 height 6
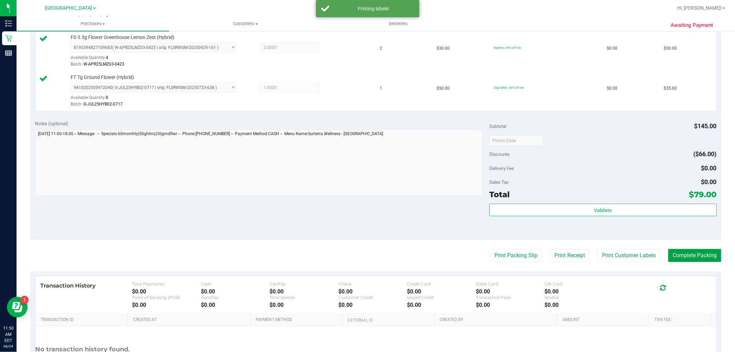
click at [681, 255] on button "Complete Packing" at bounding box center [694, 255] width 53 height 13
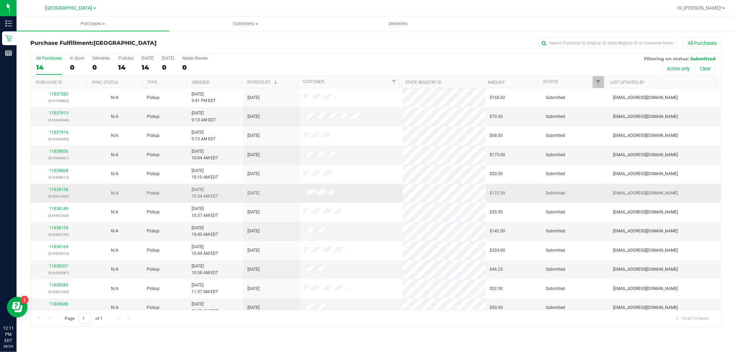
scroll to position [26, 0]
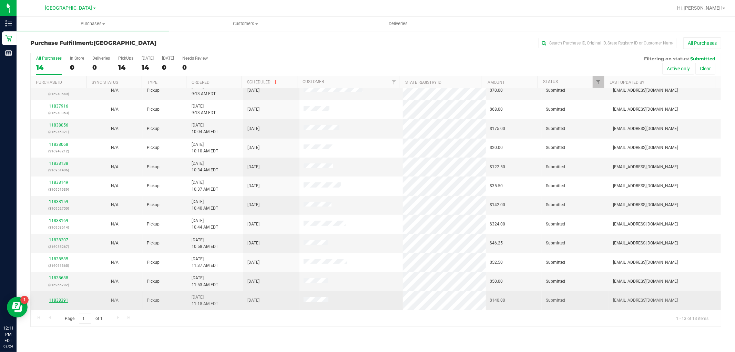
click at [59, 303] on link "11838391" at bounding box center [58, 300] width 19 height 5
click at [58, 301] on link "11838391" at bounding box center [58, 300] width 19 height 5
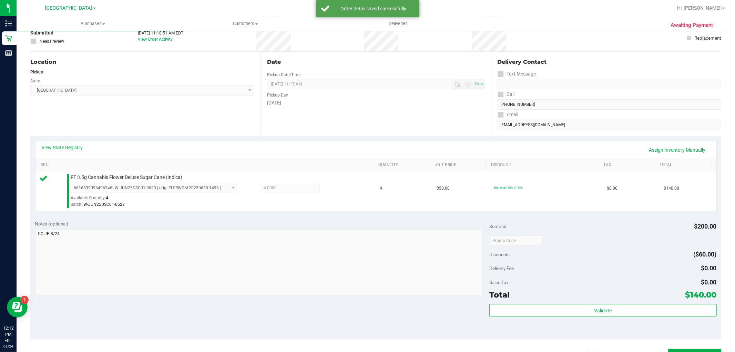
scroll to position [153, 0]
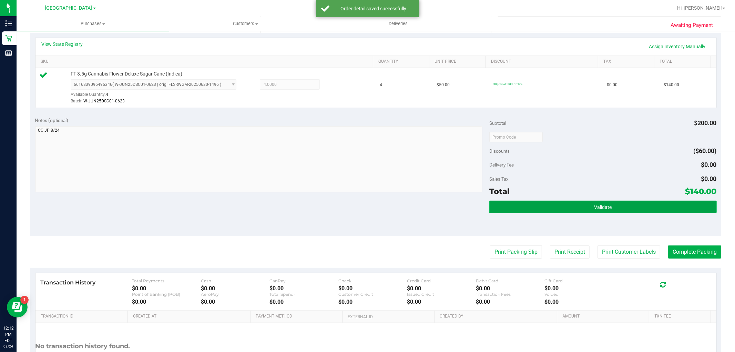
click at [566, 203] on button "Validate" at bounding box center [602, 207] width 227 height 12
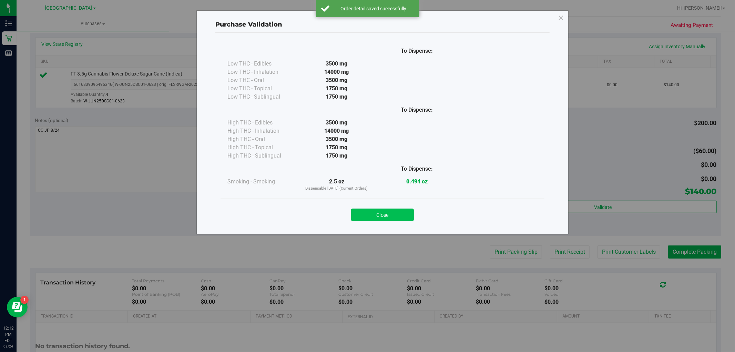
click at [399, 218] on button "Close" at bounding box center [382, 214] width 63 height 12
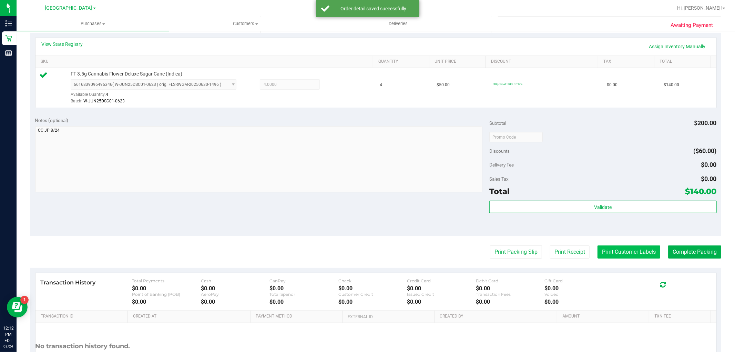
click at [600, 247] on button "Print Customer Labels" at bounding box center [629, 251] width 63 height 13
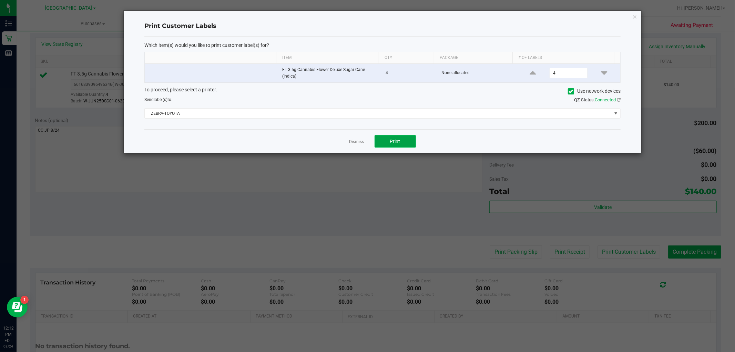
click at [404, 144] on button "Print" at bounding box center [395, 141] width 41 height 12
click at [354, 142] on link "Dismiss" at bounding box center [356, 142] width 15 height 6
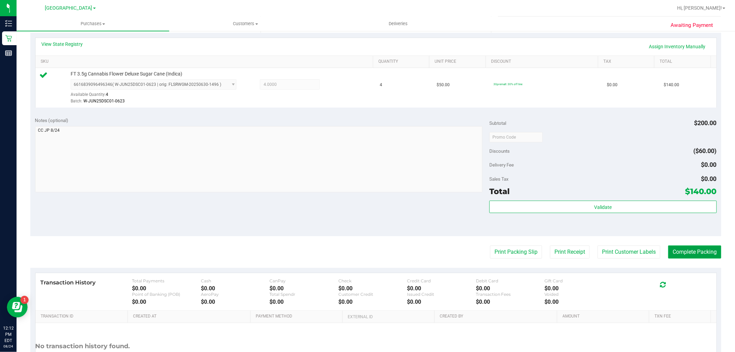
click at [682, 251] on button "Complete Packing" at bounding box center [694, 251] width 53 height 13
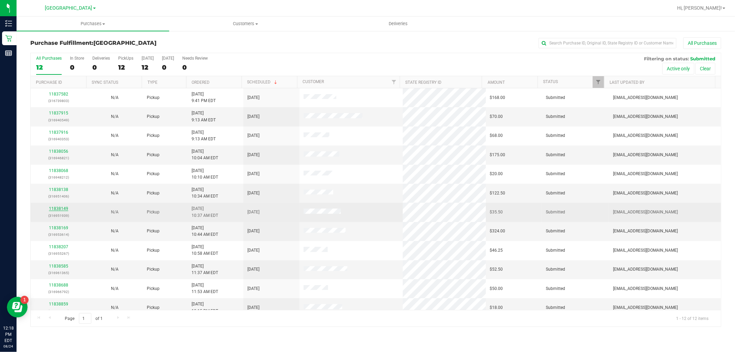
click at [58, 209] on link "11838149" at bounding box center [58, 208] width 19 height 5
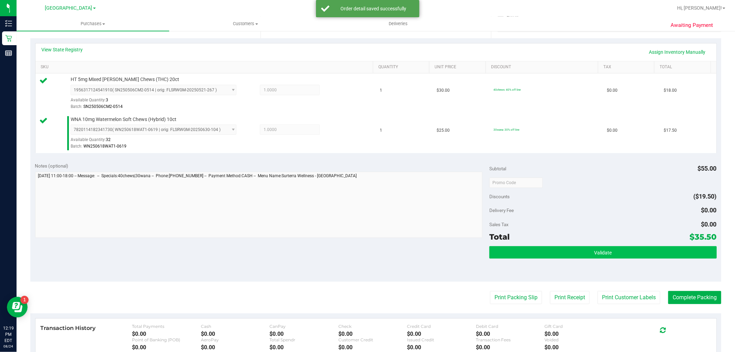
scroll to position [153, 0]
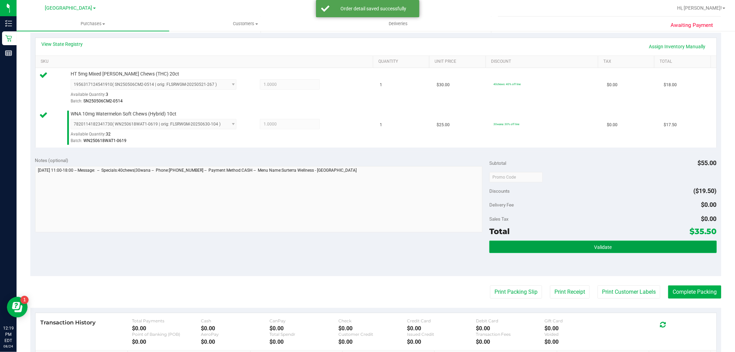
click at [648, 250] on button "Validate" at bounding box center [602, 247] width 227 height 12
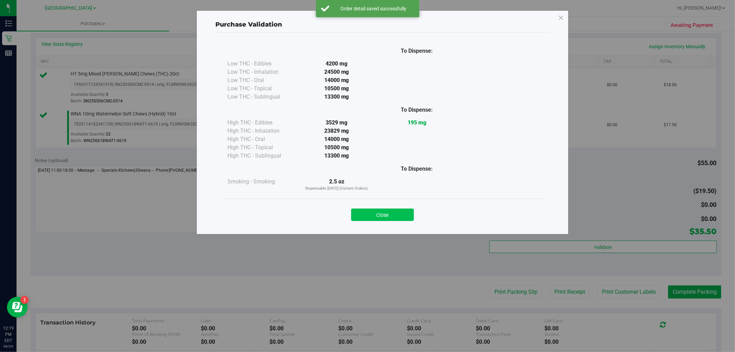
click at [399, 215] on button "Close" at bounding box center [382, 214] width 63 height 12
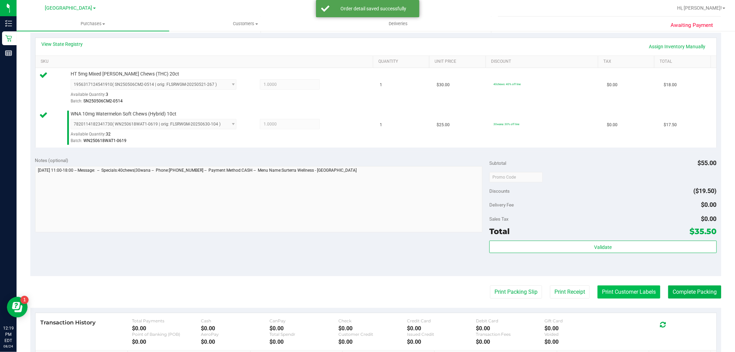
click at [635, 292] on button "Print Customer Labels" at bounding box center [629, 291] width 63 height 13
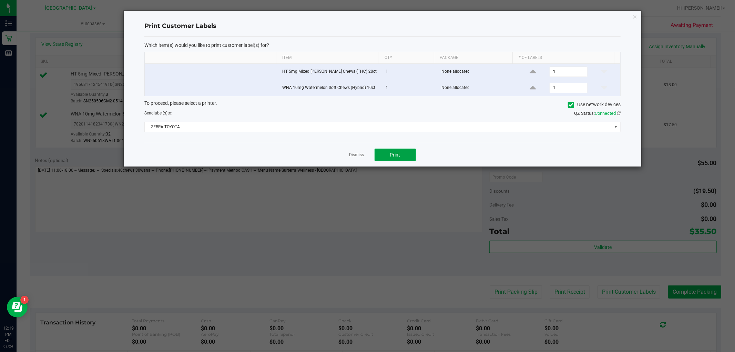
click at [398, 153] on span "Print" at bounding box center [395, 155] width 10 height 6
click at [354, 155] on link "Dismiss" at bounding box center [356, 155] width 15 height 6
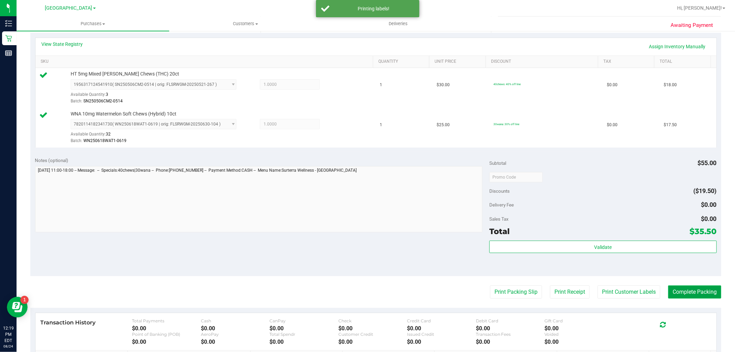
click at [689, 288] on button "Complete Packing" at bounding box center [694, 291] width 53 height 13
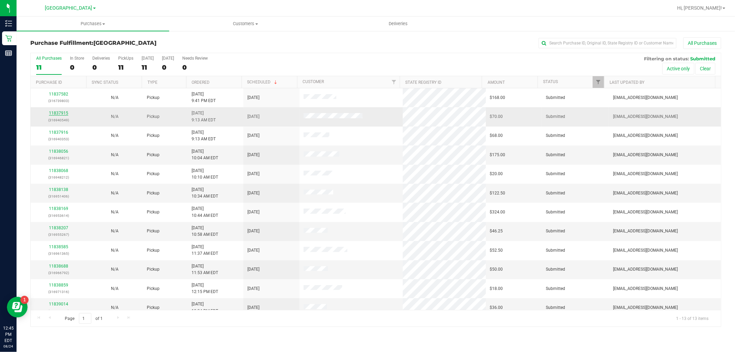
click at [56, 113] on link "11837915" at bounding box center [58, 113] width 19 height 5
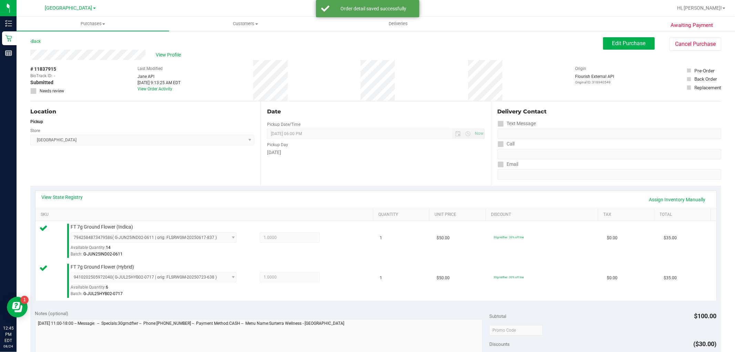
scroll to position [153, 0]
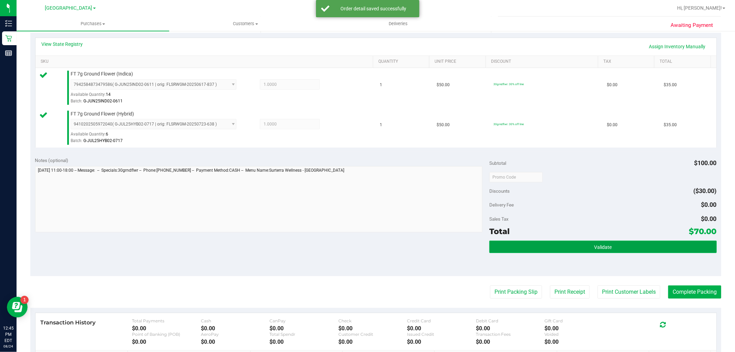
click at [546, 241] on button "Validate" at bounding box center [602, 247] width 227 height 12
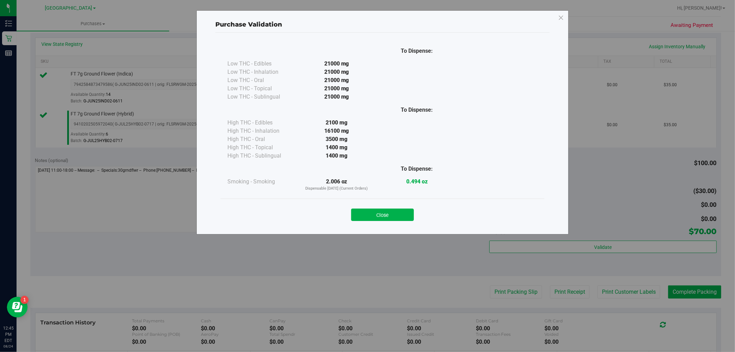
click at [377, 213] on button "Close" at bounding box center [382, 214] width 63 height 12
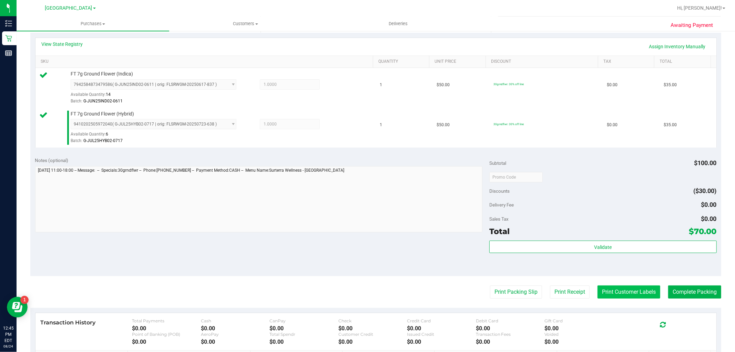
click at [619, 298] on purchase-details "Back Edit Purchase Cancel Purchase View Profile # 11837915 BioTrack ID: - Submi…" at bounding box center [375, 160] width 691 height 552
click at [619, 294] on button "Print Customer Labels" at bounding box center [629, 291] width 63 height 13
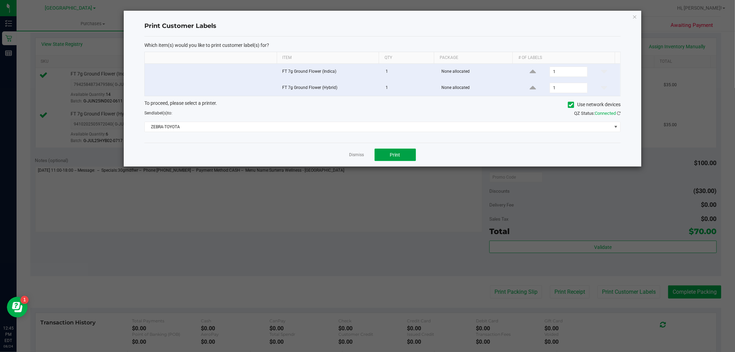
click at [396, 155] on span "Print" at bounding box center [395, 155] width 10 height 6
click at [448, 245] on ngb-modal-window "Print Customer Labels Which item(s) would you like to print customer label(s) f…" at bounding box center [370, 176] width 740 height 352
click at [359, 157] on link "Dismiss" at bounding box center [356, 155] width 15 height 6
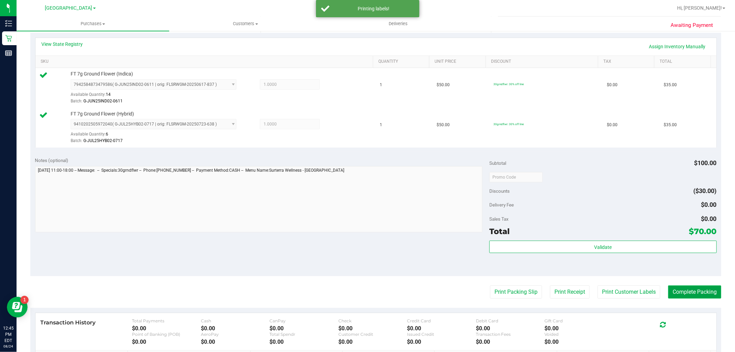
click at [703, 294] on button "Complete Packing" at bounding box center [694, 291] width 53 height 13
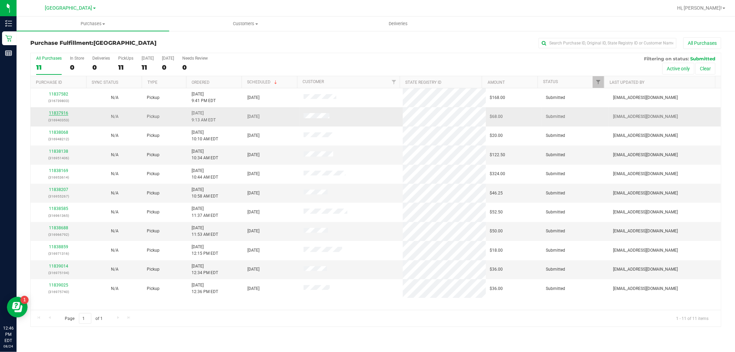
click at [59, 113] on link "11837916" at bounding box center [58, 113] width 19 height 5
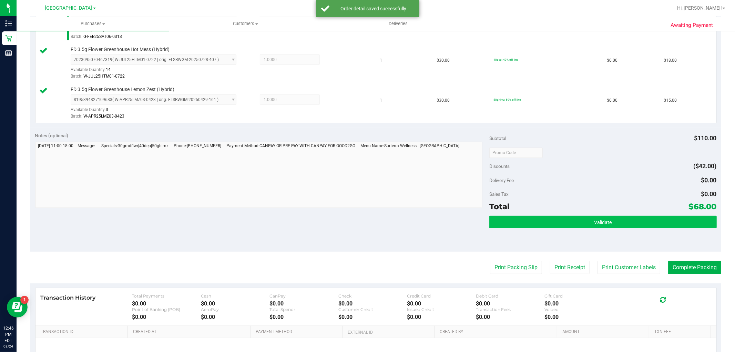
scroll to position [230, 0]
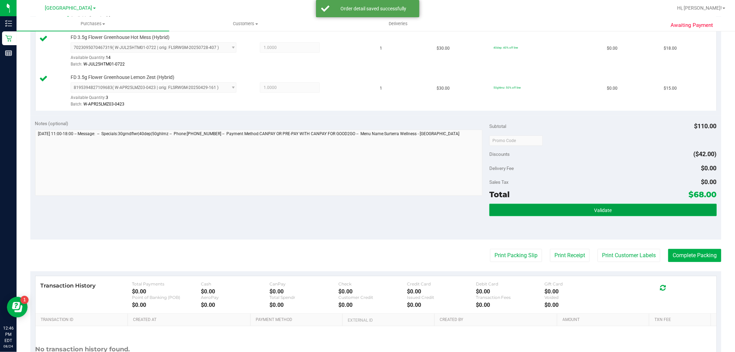
click at [532, 207] on button "Validate" at bounding box center [602, 210] width 227 height 12
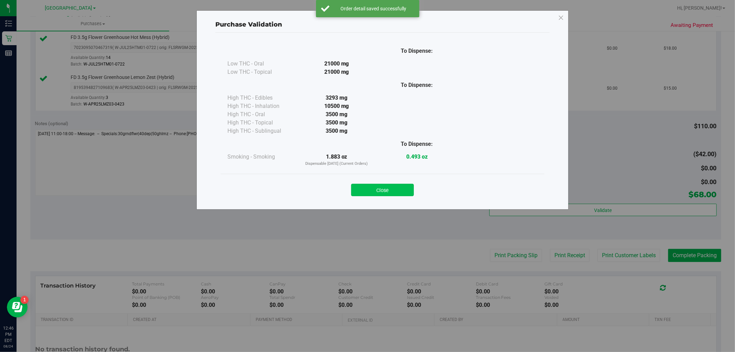
click at [384, 194] on button "Close" at bounding box center [382, 190] width 63 height 12
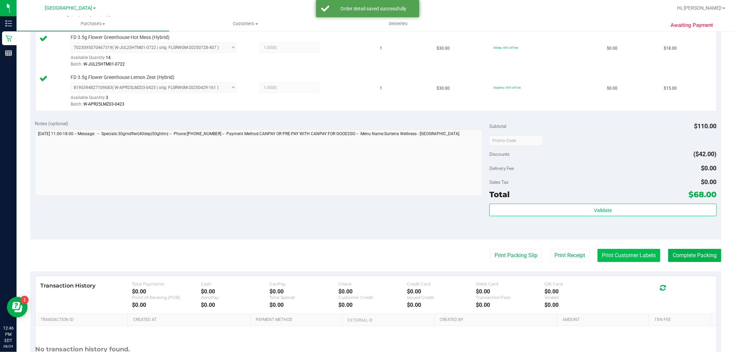
click at [616, 256] on button "Print Customer Labels" at bounding box center [629, 255] width 63 height 13
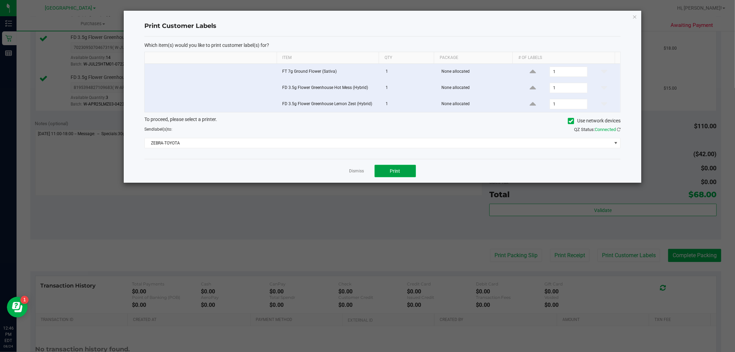
click at [391, 166] on button "Print" at bounding box center [395, 171] width 41 height 12
click at [357, 169] on link "Dismiss" at bounding box center [356, 171] width 15 height 6
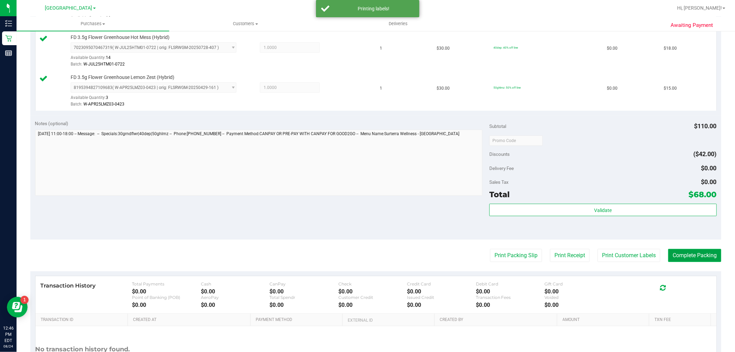
click at [681, 256] on button "Complete Packing" at bounding box center [694, 255] width 53 height 13
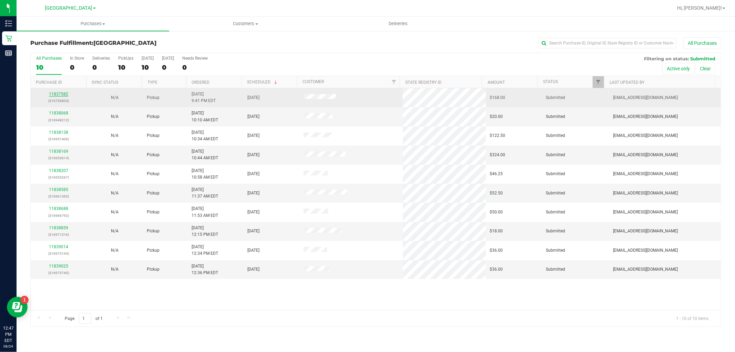
click at [53, 94] on link "11837582" at bounding box center [58, 94] width 19 height 5
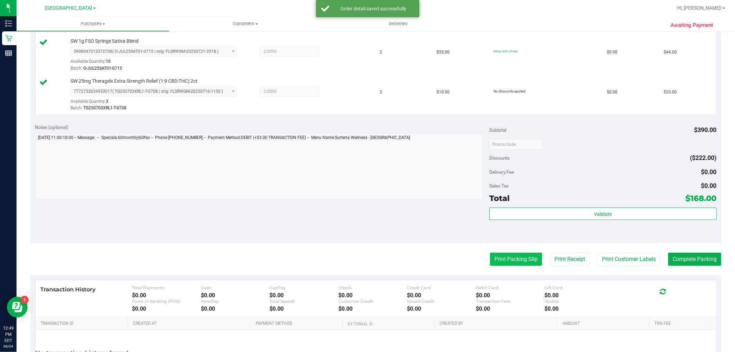
scroll to position [306, 0]
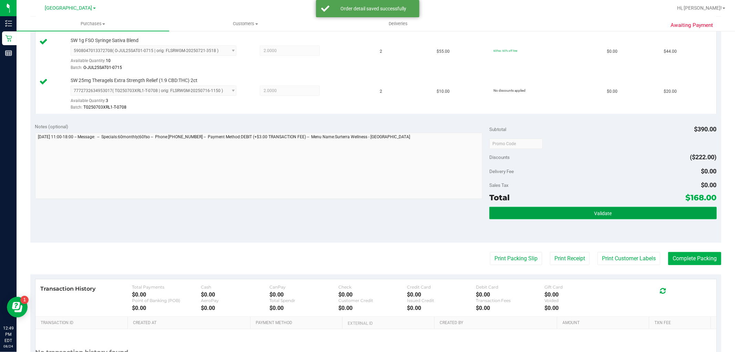
click at [552, 211] on button "Validate" at bounding box center [602, 213] width 227 height 12
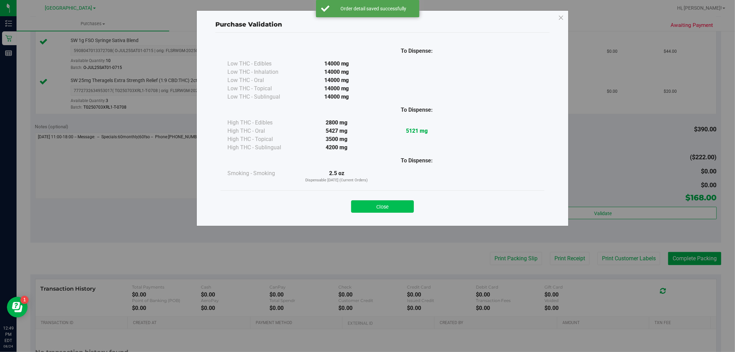
click at [395, 205] on button "Close" at bounding box center [382, 206] width 63 height 12
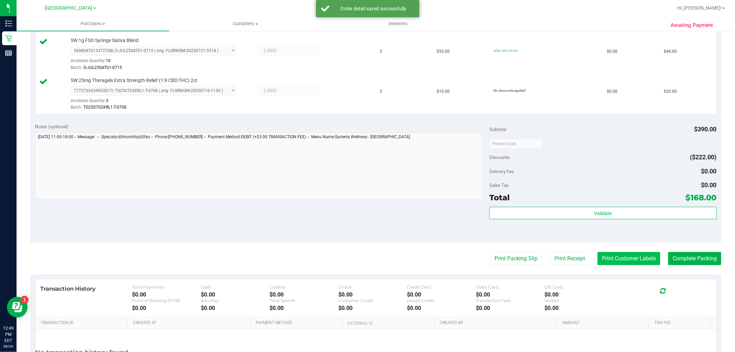
click at [611, 259] on button "Print Customer Labels" at bounding box center [629, 258] width 63 height 13
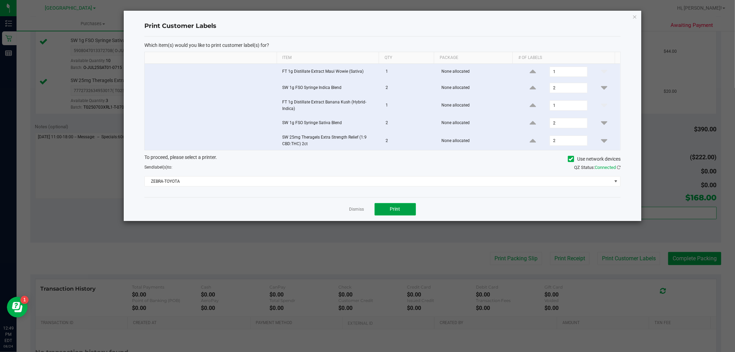
click at [394, 210] on span "Print" at bounding box center [395, 209] width 10 height 6
click at [361, 208] on link "Dismiss" at bounding box center [356, 209] width 15 height 6
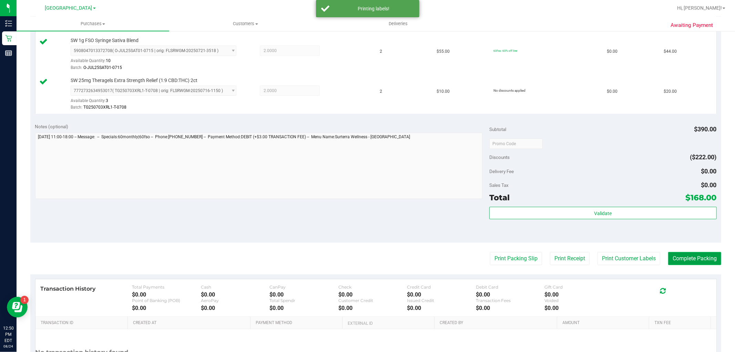
click at [693, 261] on button "Complete Packing" at bounding box center [694, 258] width 53 height 13
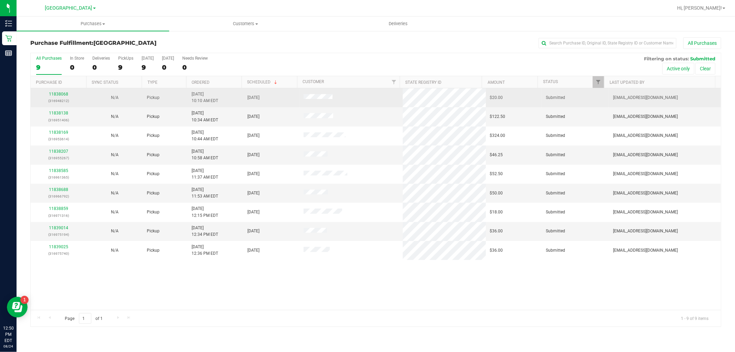
click at [63, 91] on div "11838068 (316948212)" at bounding box center [59, 97] width 48 height 13
click at [63, 94] on link "11838068" at bounding box center [58, 94] width 19 height 5
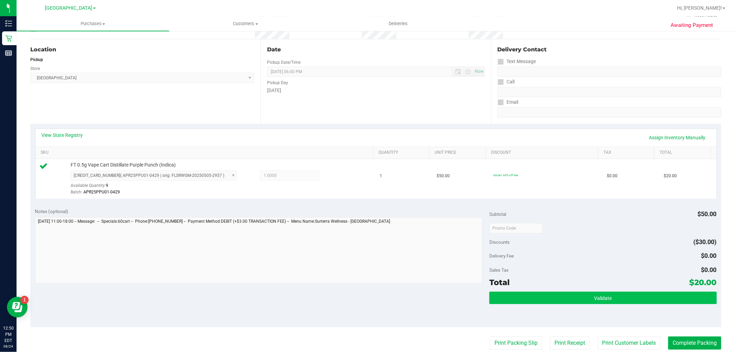
scroll to position [115, 0]
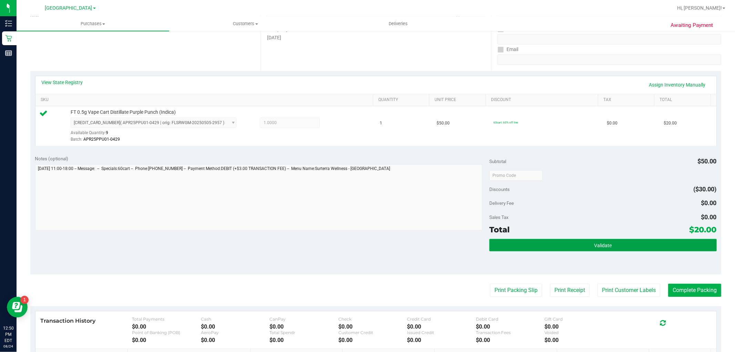
click at [553, 246] on button "Validate" at bounding box center [602, 245] width 227 height 12
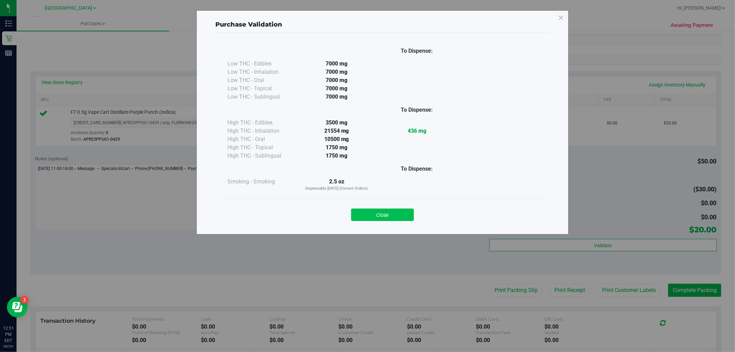
click at [381, 213] on button "Close" at bounding box center [382, 214] width 63 height 12
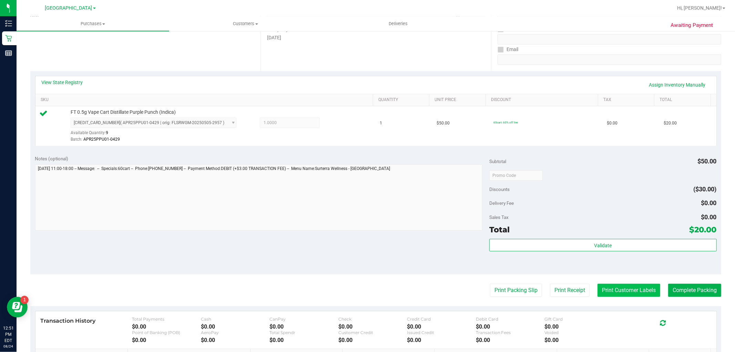
click at [619, 291] on button "Print Customer Labels" at bounding box center [629, 290] width 63 height 13
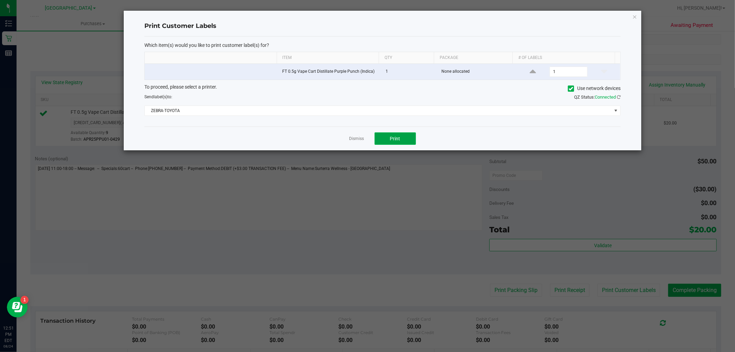
click at [394, 137] on span "Print" at bounding box center [395, 139] width 10 height 6
click at [356, 138] on link "Dismiss" at bounding box center [356, 139] width 15 height 6
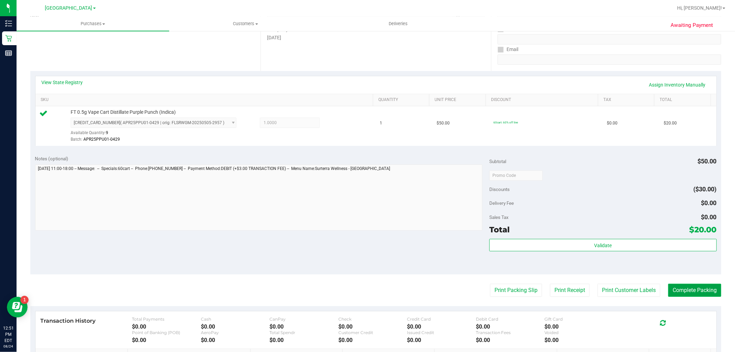
click at [691, 293] on button "Complete Packing" at bounding box center [694, 290] width 53 height 13
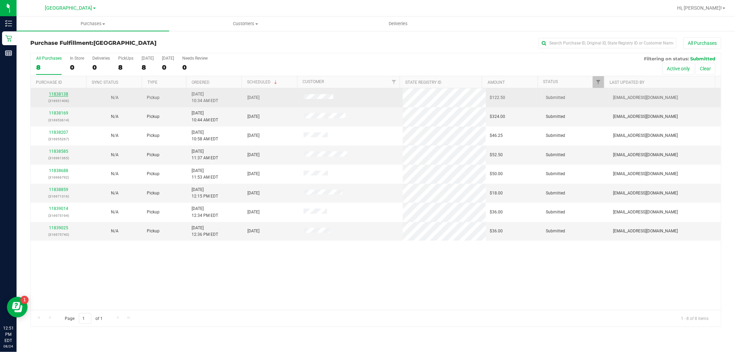
click at [54, 94] on link "11838138" at bounding box center [58, 94] width 19 height 5
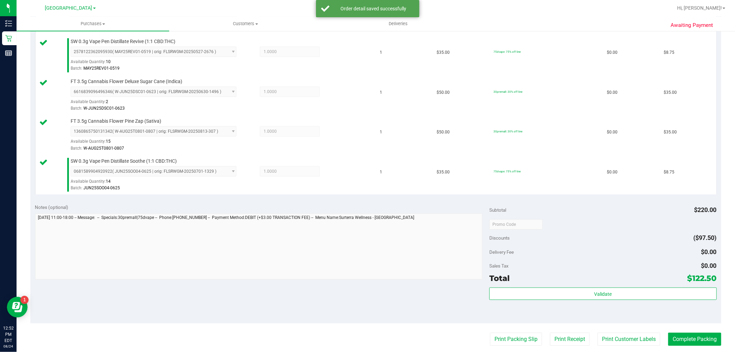
scroll to position [230, 0]
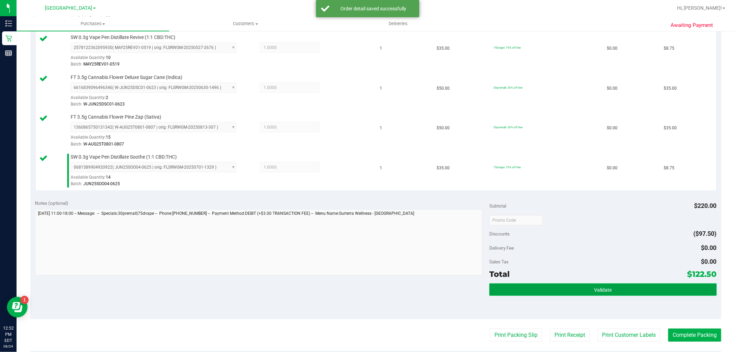
click at [529, 294] on button "Validate" at bounding box center [602, 289] width 227 height 12
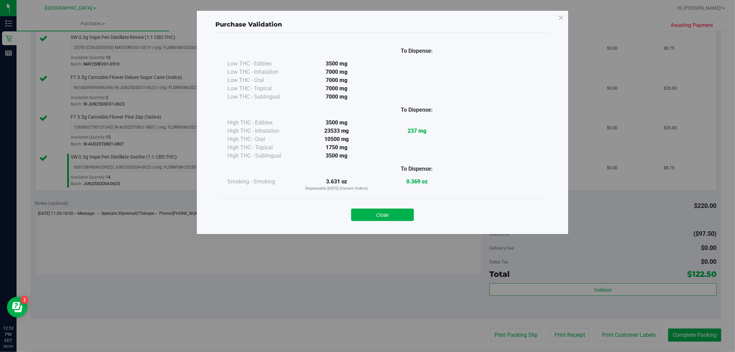
click at [373, 212] on button "Close" at bounding box center [382, 214] width 63 height 12
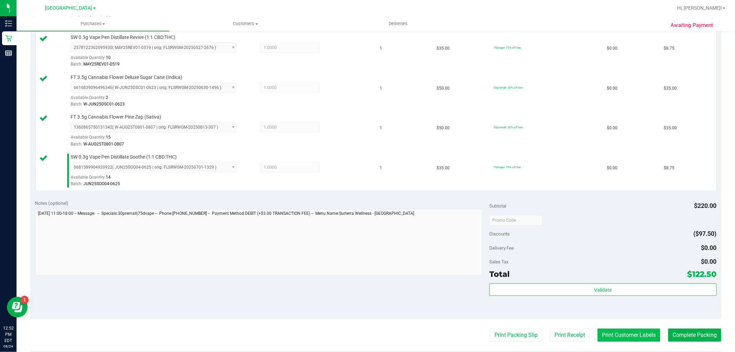
click at [639, 335] on button "Print Customer Labels" at bounding box center [629, 334] width 63 height 13
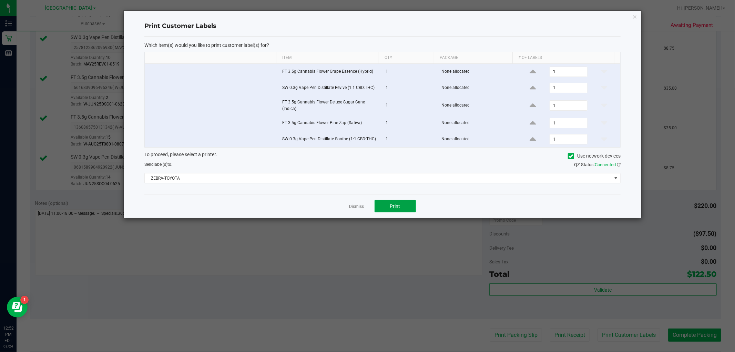
click at [397, 210] on button "Print" at bounding box center [395, 206] width 41 height 12
click at [353, 205] on link "Dismiss" at bounding box center [356, 207] width 15 height 6
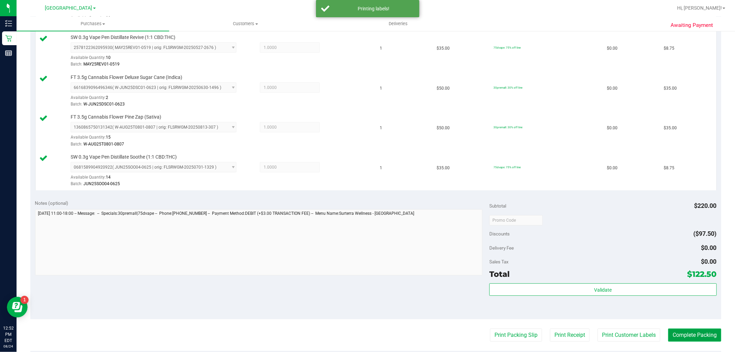
click at [676, 335] on button "Complete Packing" at bounding box center [694, 334] width 53 height 13
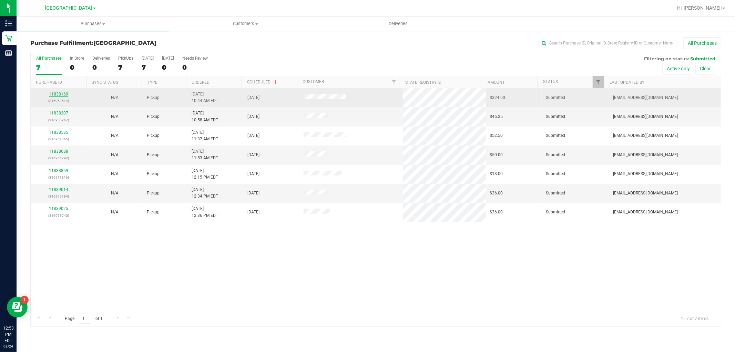
click at [55, 93] on link "11838169" at bounding box center [58, 94] width 19 height 5
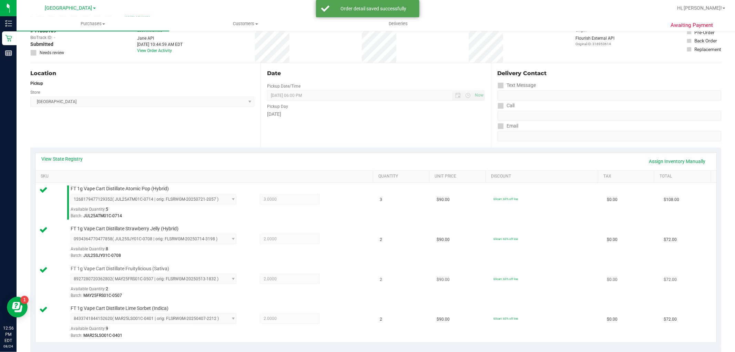
scroll to position [153, 0]
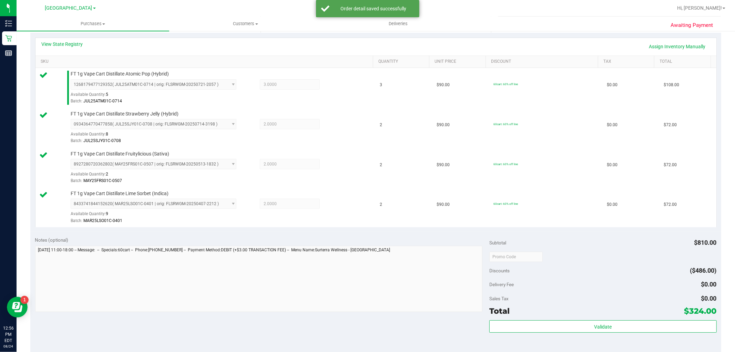
click at [569, 334] on div "Validate" at bounding box center [602, 335] width 227 height 31
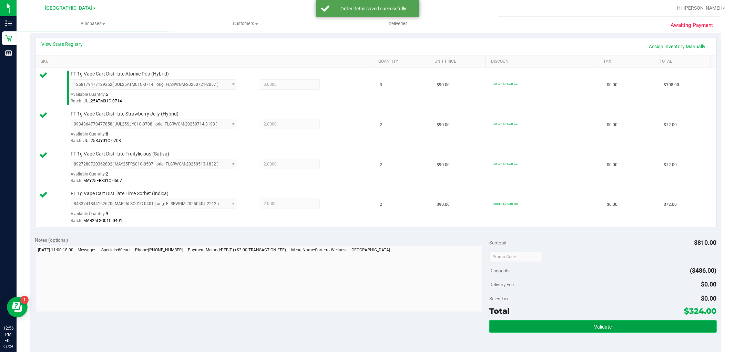
click at [578, 323] on button "Validate" at bounding box center [602, 326] width 227 height 12
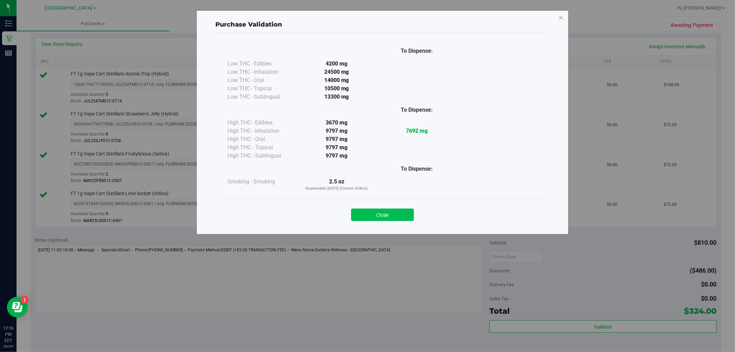
click at [361, 210] on button "Close" at bounding box center [382, 214] width 63 height 12
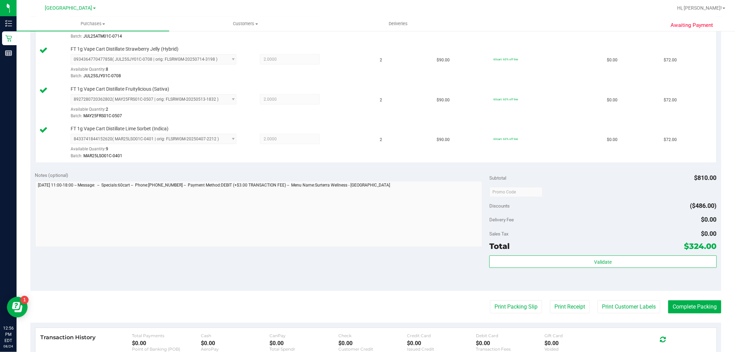
scroll to position [332, 0]
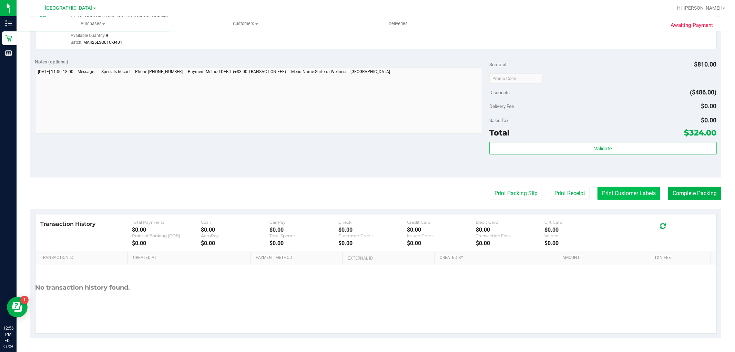
click at [634, 191] on button "Print Customer Labels" at bounding box center [629, 193] width 63 height 13
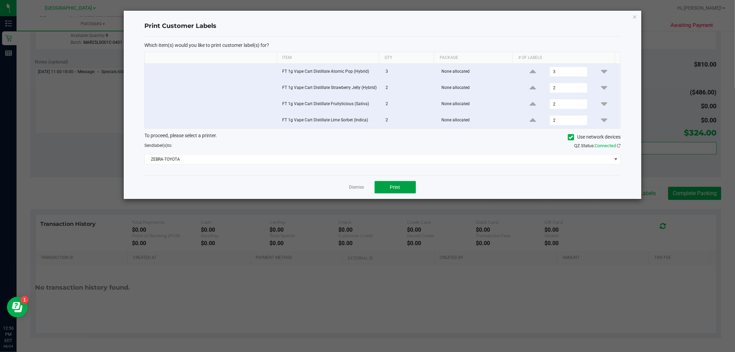
click at [394, 188] on span "Print" at bounding box center [395, 187] width 10 height 6
click at [356, 188] on link "Dismiss" at bounding box center [356, 187] width 15 height 6
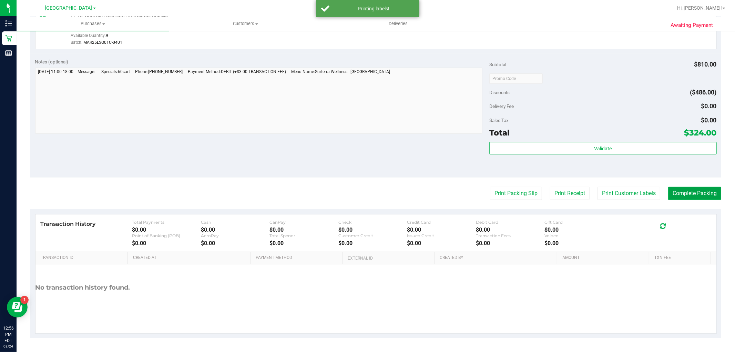
click at [703, 197] on button "Complete Packing" at bounding box center [694, 193] width 53 height 13
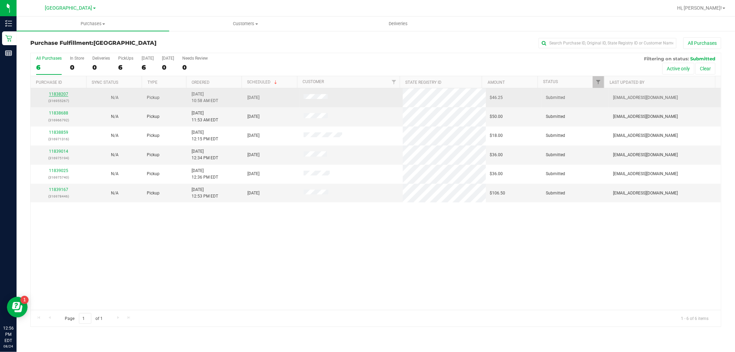
click at [61, 96] on div "11838207 (316955267)" at bounding box center [59, 97] width 48 height 13
click at [61, 94] on link "11838207" at bounding box center [58, 94] width 19 height 5
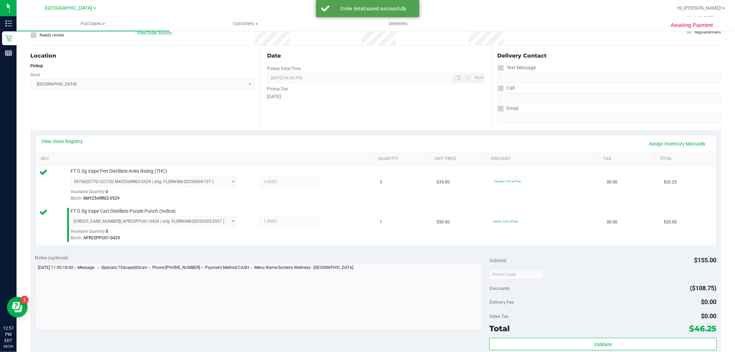
scroll to position [115, 0]
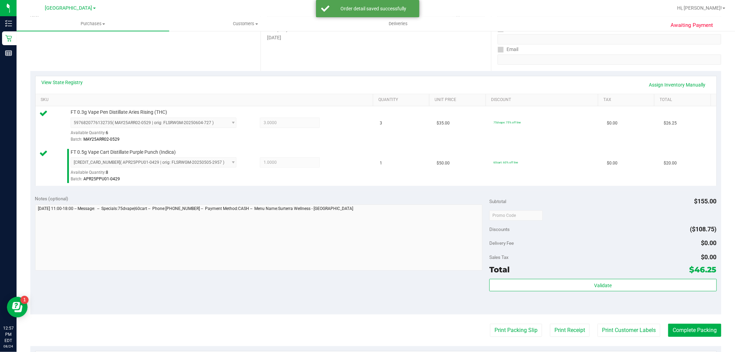
click at [600, 271] on div "Total $46.25" at bounding box center [602, 269] width 227 height 12
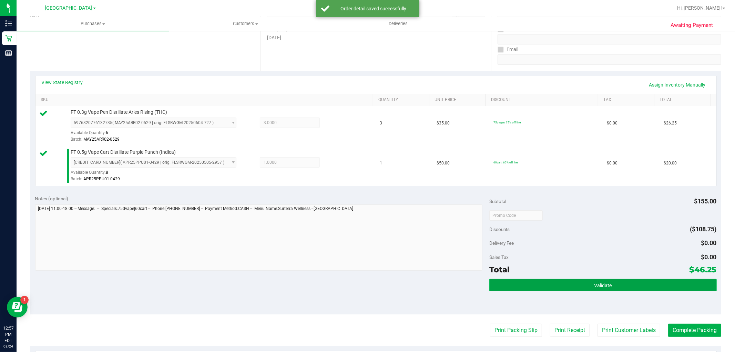
click at [604, 279] on button "Validate" at bounding box center [602, 285] width 227 height 12
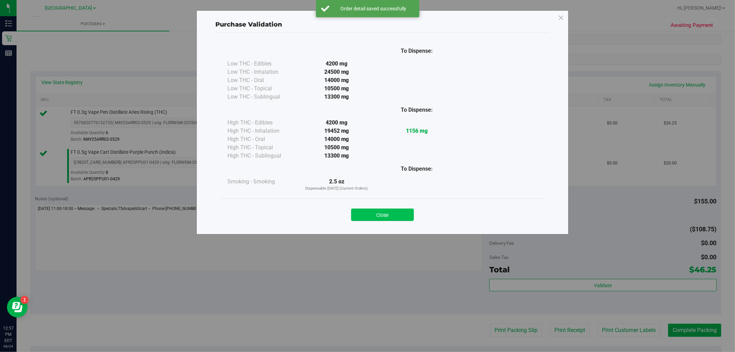
click at [398, 215] on button "Close" at bounding box center [382, 214] width 63 height 12
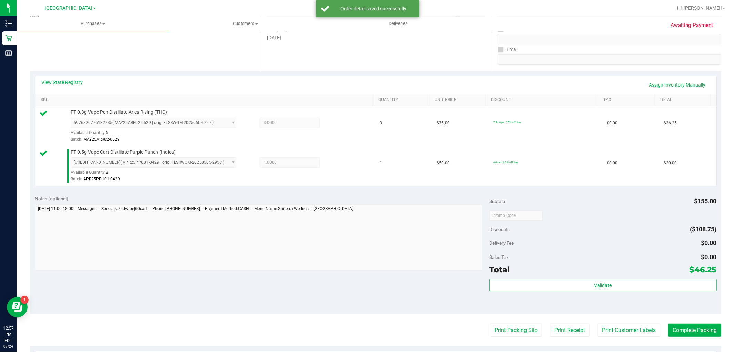
click at [631, 339] on purchase-details "Back Edit Purchase Cancel Purchase View Profile # 11838207 BioTrack ID: - Submi…" at bounding box center [375, 198] width 691 height 552
click at [629, 333] on button "Print Customer Labels" at bounding box center [629, 330] width 63 height 13
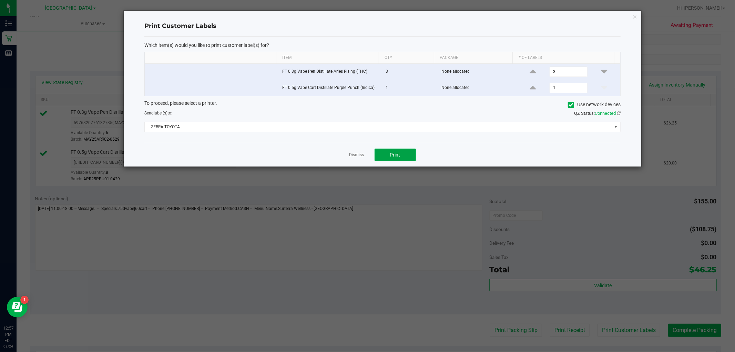
click at [393, 157] on span "Print" at bounding box center [395, 155] width 10 height 6
click at [360, 154] on link "Dismiss" at bounding box center [356, 155] width 15 height 6
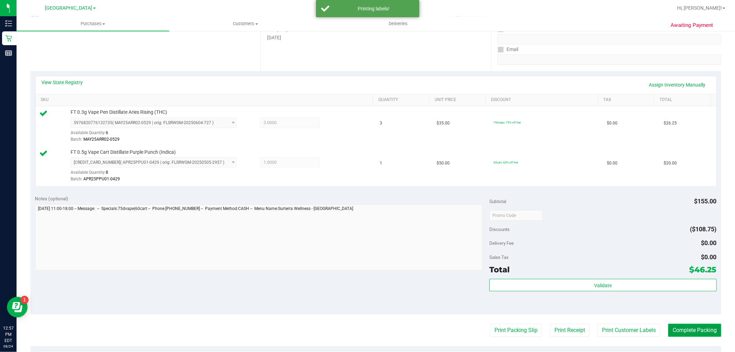
click at [695, 326] on button "Complete Packing" at bounding box center [694, 330] width 53 height 13
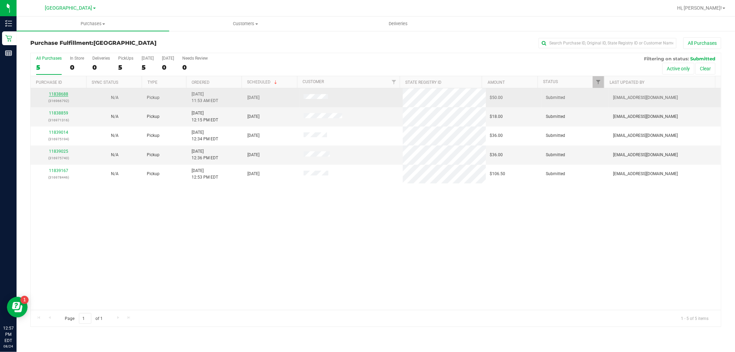
click at [61, 94] on link "11838688" at bounding box center [58, 94] width 19 height 5
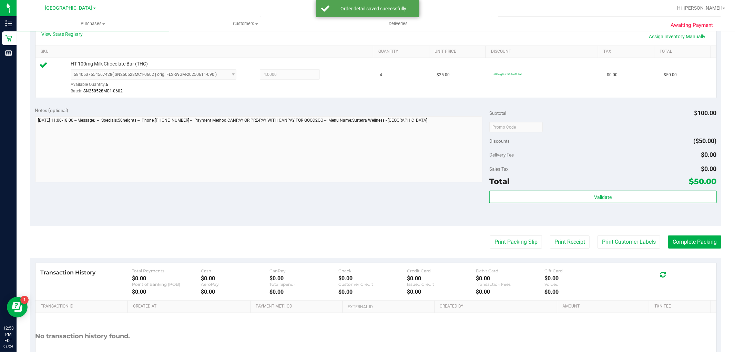
scroll to position [191, 0]
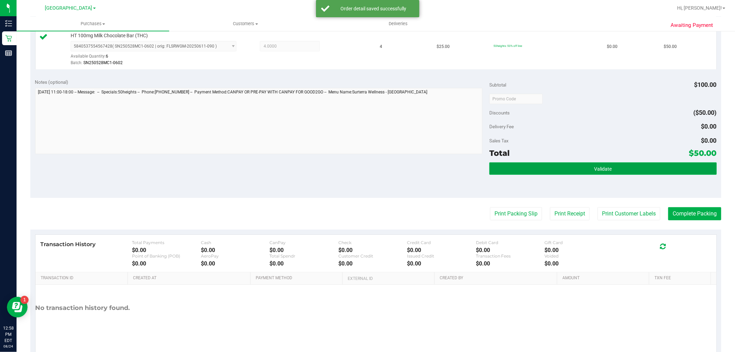
click at [506, 166] on button "Validate" at bounding box center [602, 168] width 227 height 12
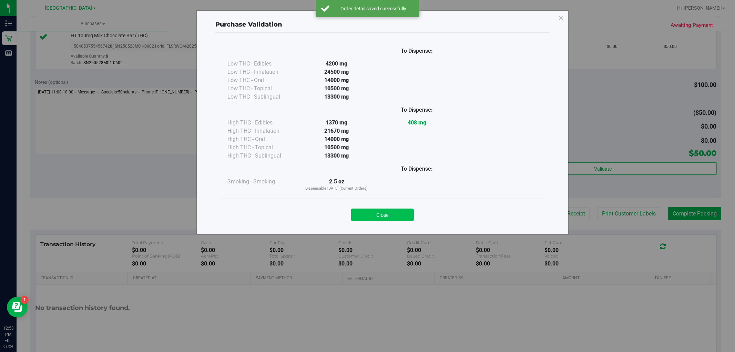
click at [384, 215] on button "Close" at bounding box center [382, 214] width 63 height 12
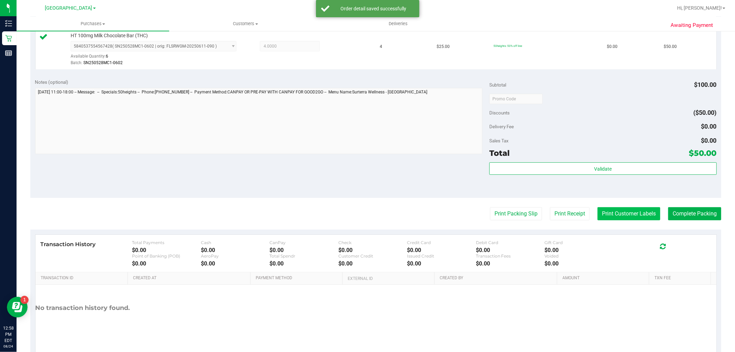
click at [614, 213] on button "Print Customer Labels" at bounding box center [629, 213] width 63 height 13
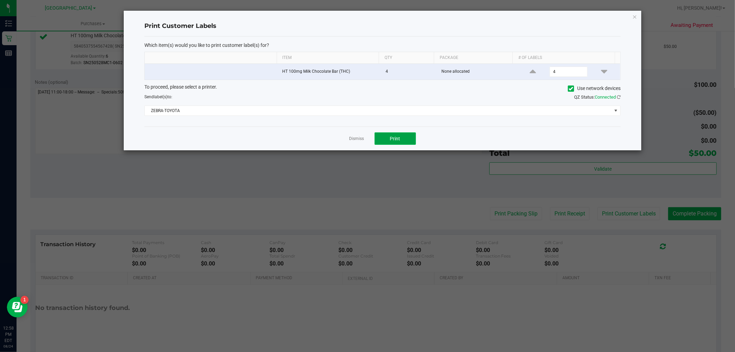
click at [388, 136] on button "Print" at bounding box center [395, 138] width 41 height 12
click at [356, 139] on link "Dismiss" at bounding box center [356, 139] width 15 height 6
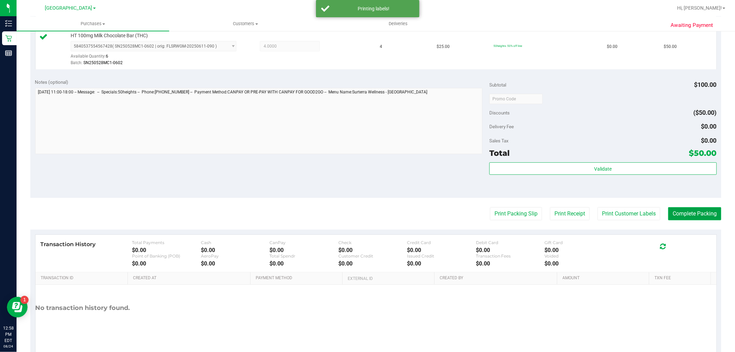
click at [693, 212] on button "Complete Packing" at bounding box center [694, 213] width 53 height 13
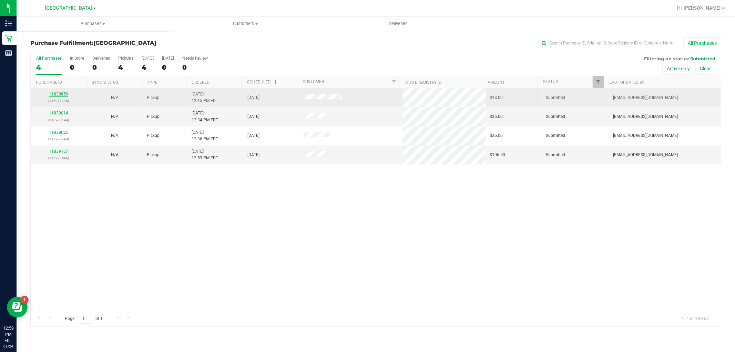
click at [61, 95] on link "11838859" at bounding box center [58, 94] width 19 height 5
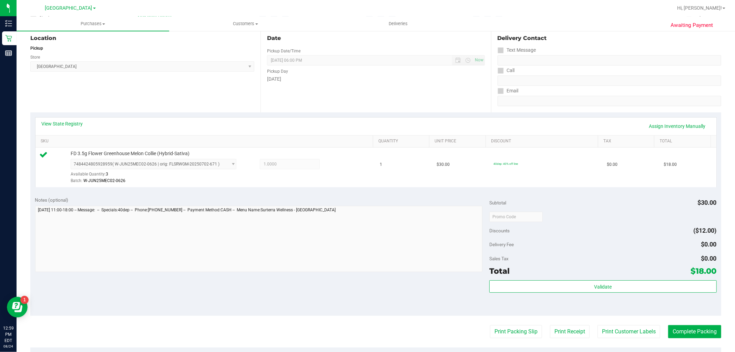
scroll to position [77, 0]
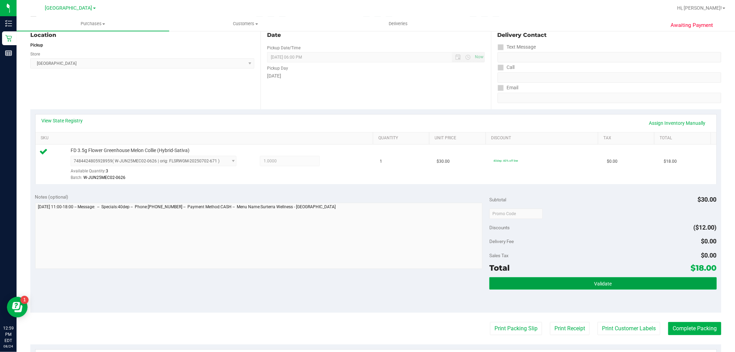
click at [611, 280] on button "Validate" at bounding box center [602, 283] width 227 height 12
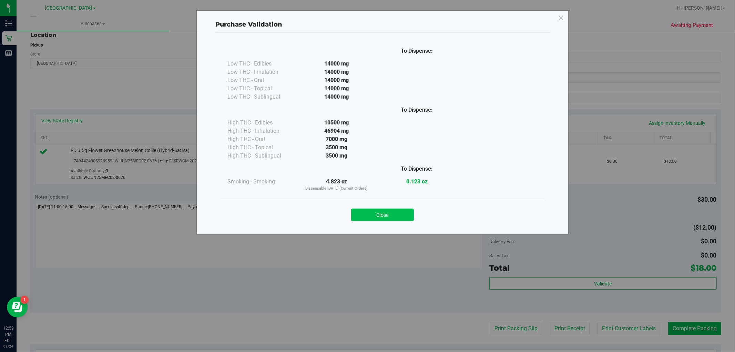
click at [395, 218] on button "Close" at bounding box center [382, 214] width 63 height 12
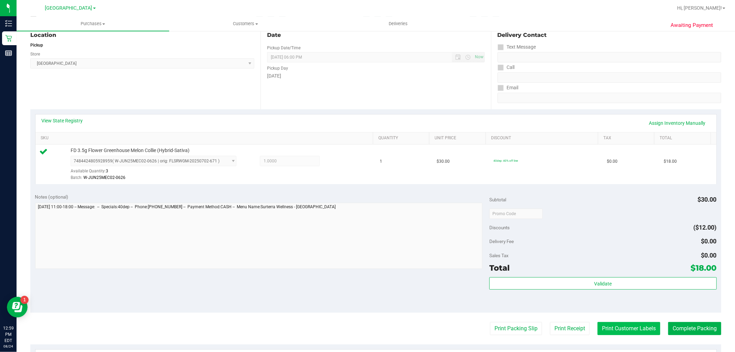
click at [617, 333] on button "Print Customer Labels" at bounding box center [629, 328] width 63 height 13
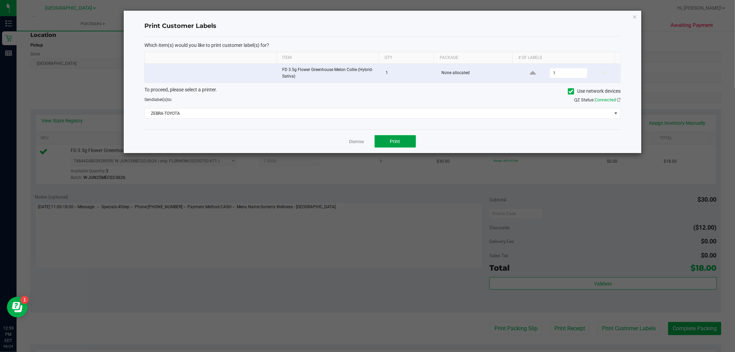
click at [395, 141] on span "Print" at bounding box center [395, 142] width 10 height 6
click at [352, 139] on link "Dismiss" at bounding box center [356, 142] width 15 height 6
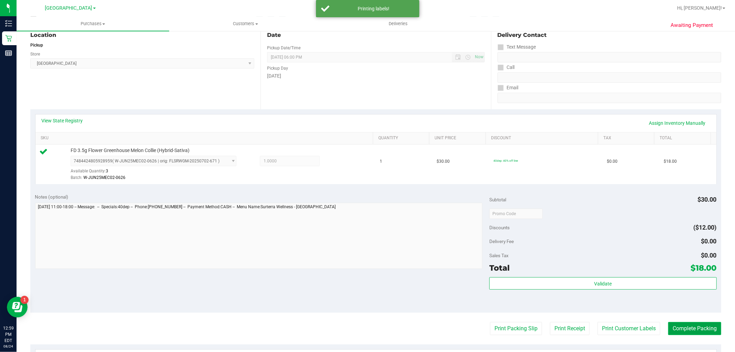
click at [695, 327] on button "Complete Packing" at bounding box center [694, 328] width 53 height 13
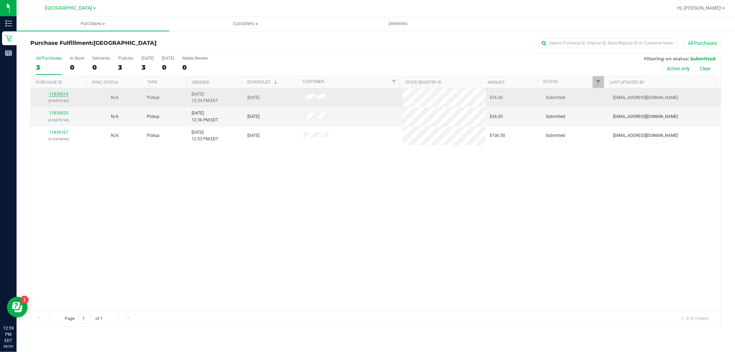
click at [61, 94] on link "11839014" at bounding box center [58, 94] width 19 height 5
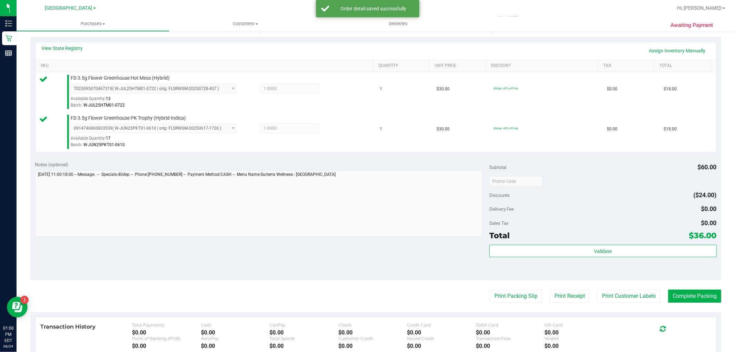
scroll to position [153, 0]
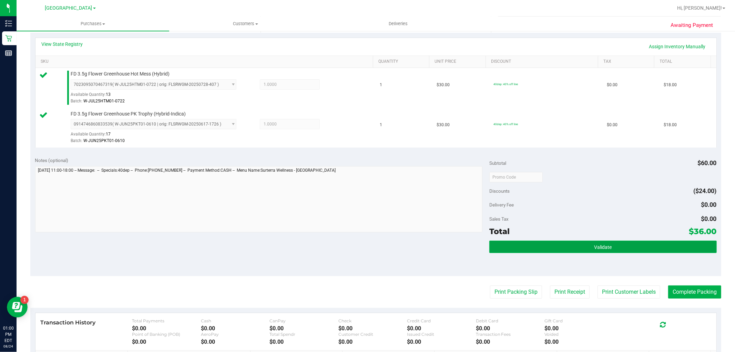
click at [530, 242] on button "Validate" at bounding box center [602, 247] width 227 height 12
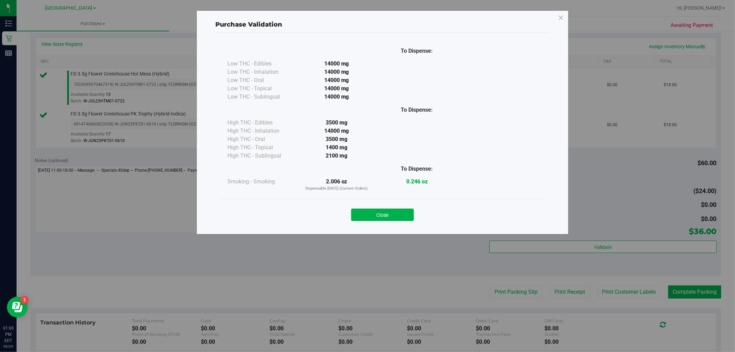
click at [394, 214] on button "Close" at bounding box center [382, 214] width 63 height 12
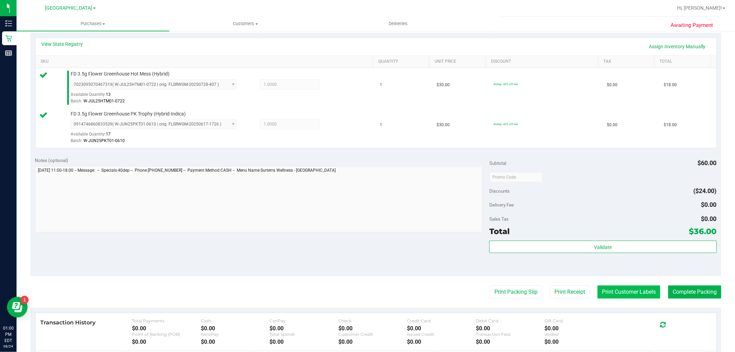
click at [612, 291] on button "Print Customer Labels" at bounding box center [629, 291] width 63 height 13
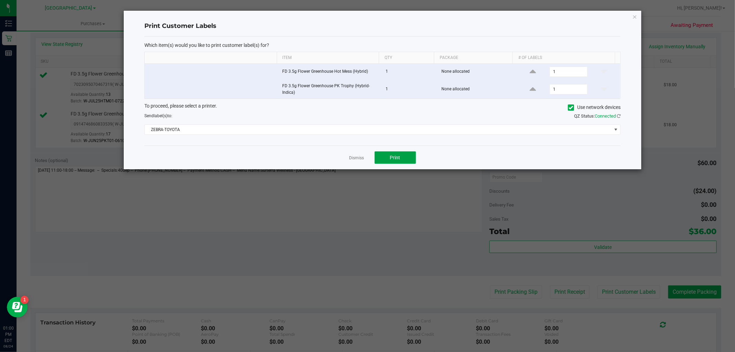
click at [390, 153] on button "Print" at bounding box center [395, 157] width 41 height 12
click at [358, 160] on link "Dismiss" at bounding box center [356, 158] width 15 height 6
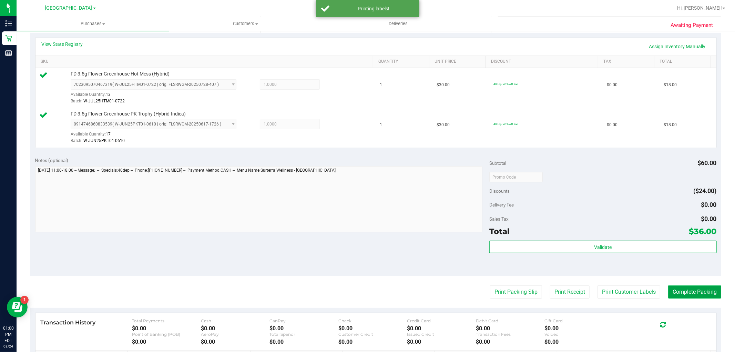
click at [695, 292] on button "Complete Packing" at bounding box center [694, 291] width 53 height 13
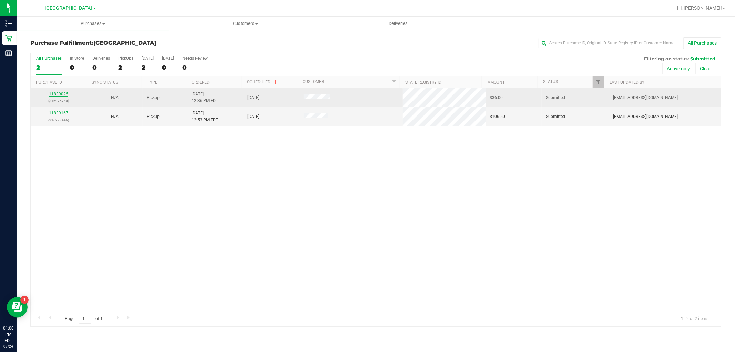
click at [62, 95] on link "11839025" at bounding box center [58, 94] width 19 height 5
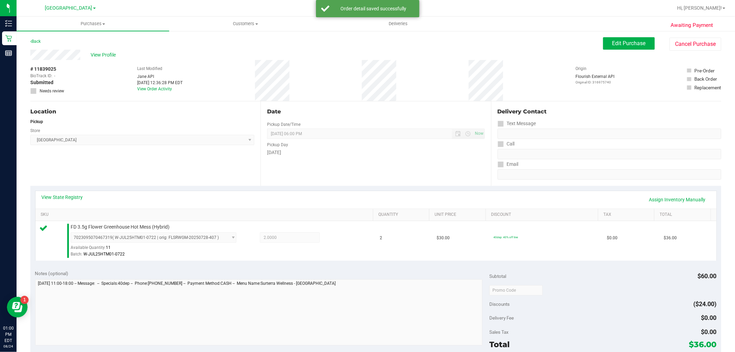
scroll to position [115, 0]
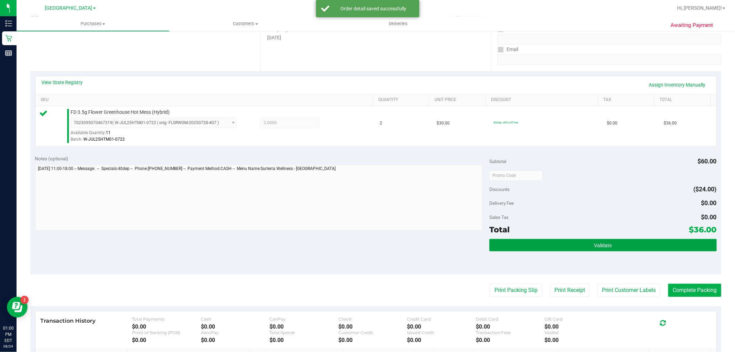
click at [573, 243] on button "Validate" at bounding box center [602, 245] width 227 height 12
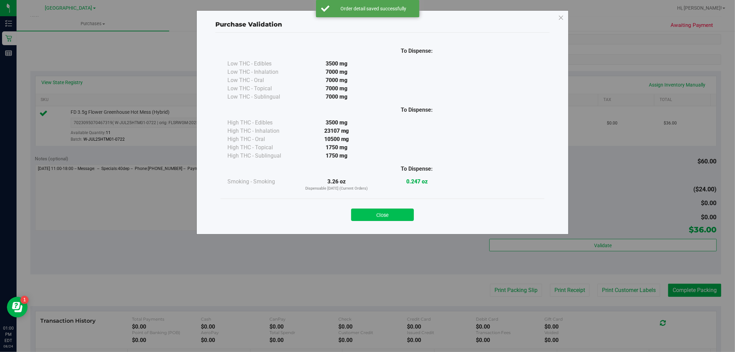
click at [393, 221] on button "Close" at bounding box center [382, 214] width 63 height 12
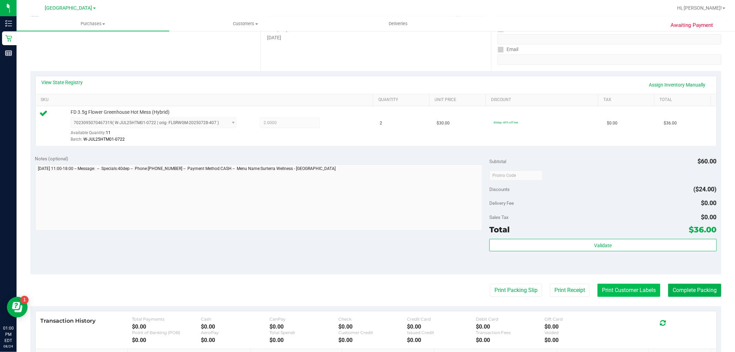
click at [615, 290] on button "Print Customer Labels" at bounding box center [629, 290] width 63 height 13
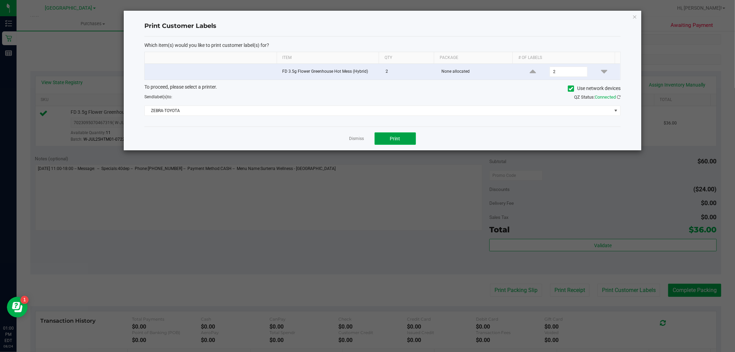
click at [399, 137] on span "Print" at bounding box center [395, 139] width 10 height 6
click at [355, 137] on link "Dismiss" at bounding box center [356, 139] width 15 height 6
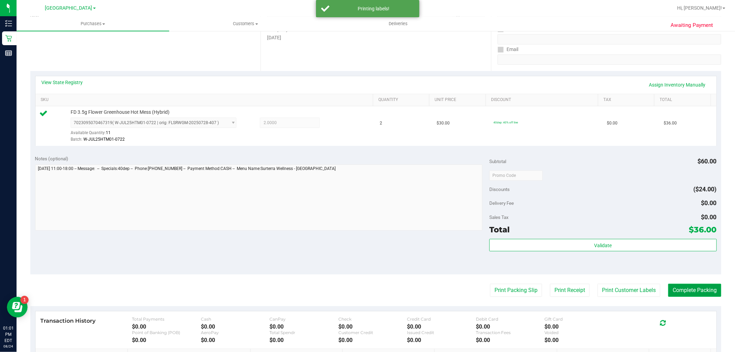
click at [691, 288] on button "Complete Packing" at bounding box center [694, 290] width 53 height 13
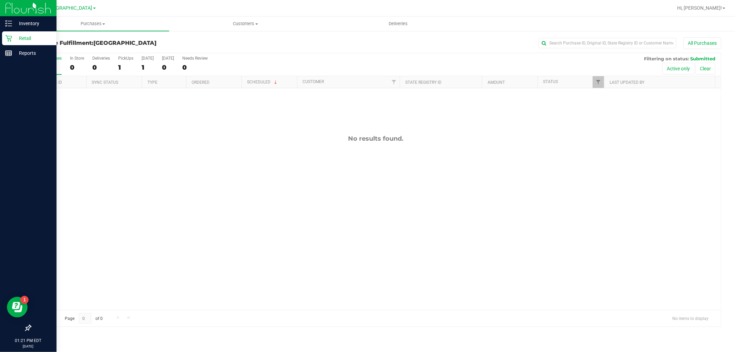
click at [23, 36] on p "Retail" at bounding box center [32, 38] width 41 height 8
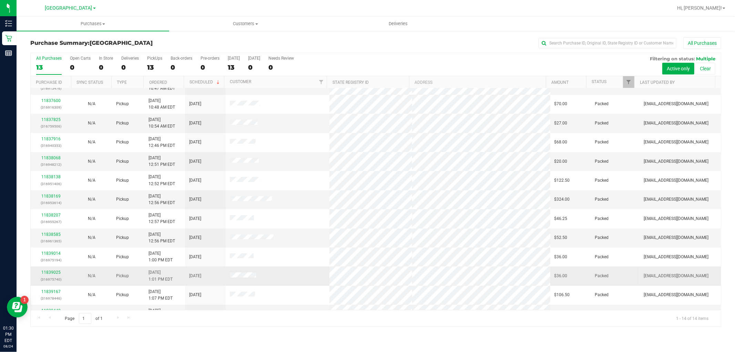
scroll to position [45, 0]
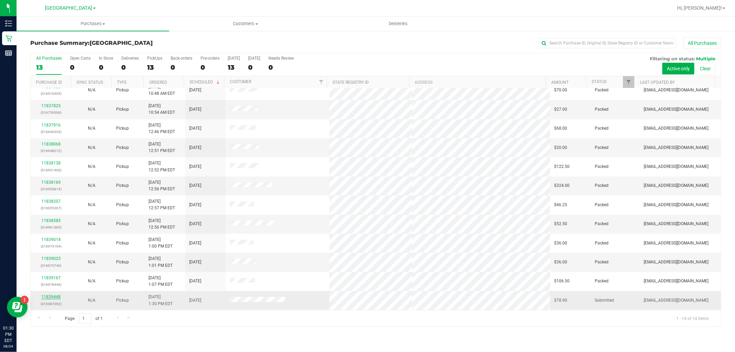
click at [50, 296] on link "11839448" at bounding box center [50, 296] width 19 height 5
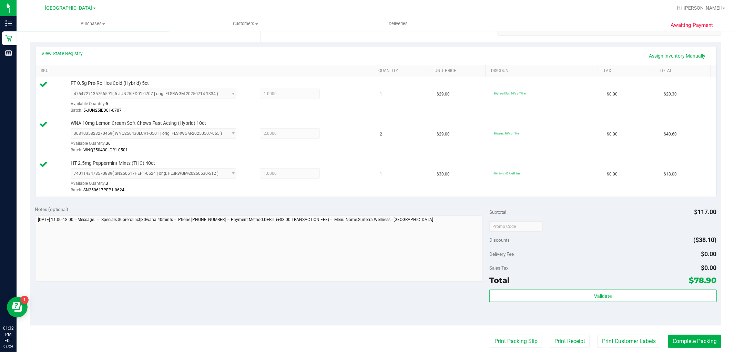
scroll to position [153, 0]
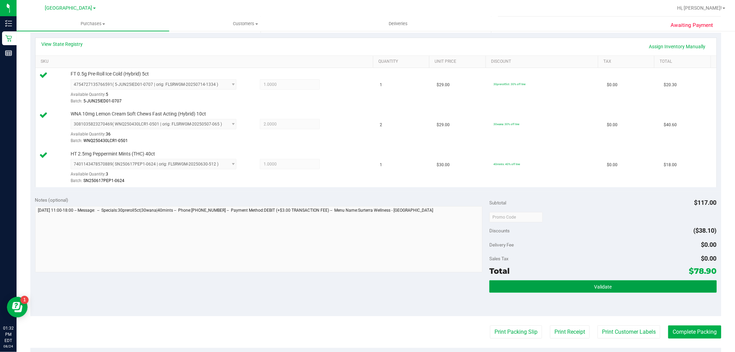
click at [619, 283] on button "Validate" at bounding box center [602, 286] width 227 height 12
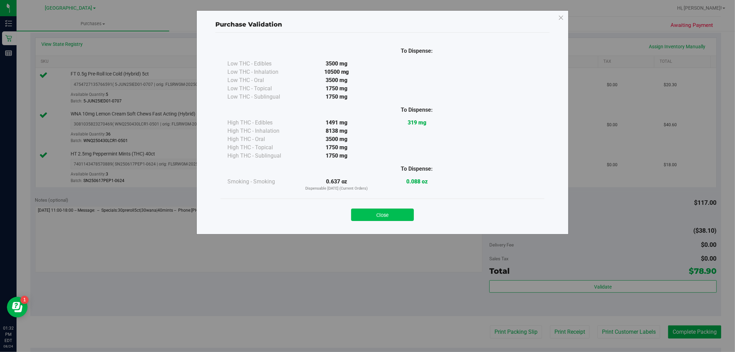
click at [394, 220] on button "Close" at bounding box center [382, 214] width 63 height 12
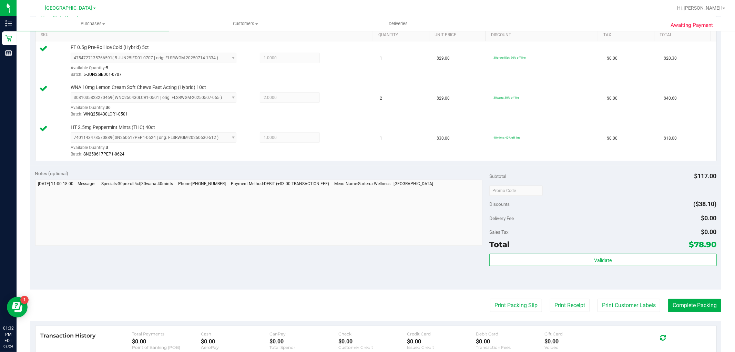
scroll to position [230, 0]
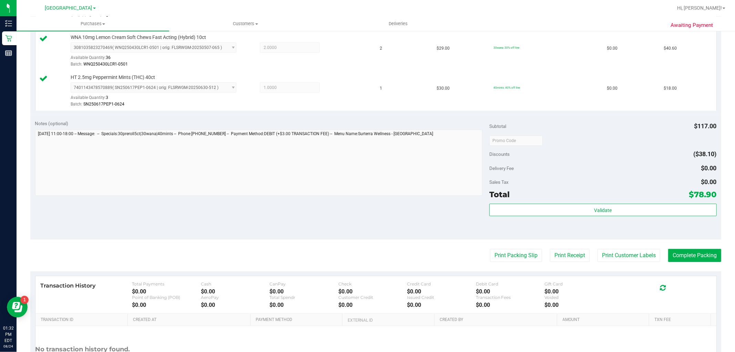
click at [625, 243] on purchase-details "Back Edit Purchase Cancel Purchase View Profile # 11839448 BioTrack ID: - Submi…" at bounding box center [375, 104] width 691 height 592
click at [628, 259] on button "Print Customer Labels" at bounding box center [629, 255] width 63 height 13
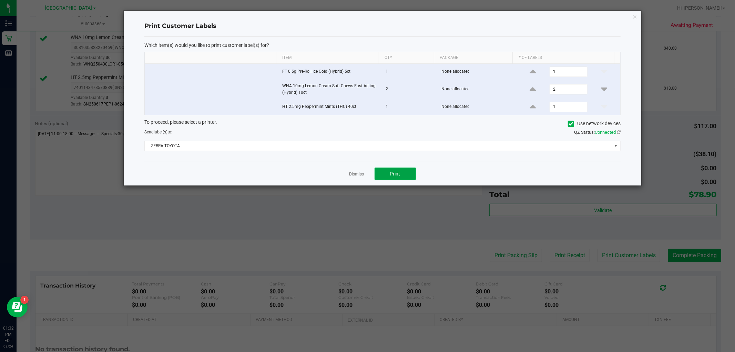
click at [400, 172] on button "Print" at bounding box center [395, 173] width 41 height 12
click at [359, 174] on link "Dismiss" at bounding box center [356, 174] width 15 height 6
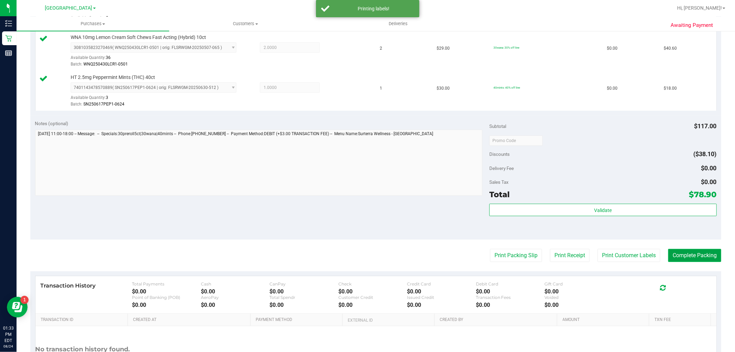
click at [695, 250] on button "Complete Packing" at bounding box center [694, 255] width 53 height 13
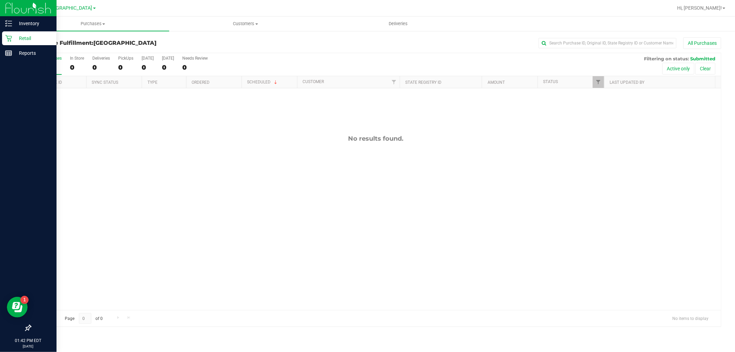
click at [17, 35] on p "Retail" at bounding box center [32, 38] width 41 height 8
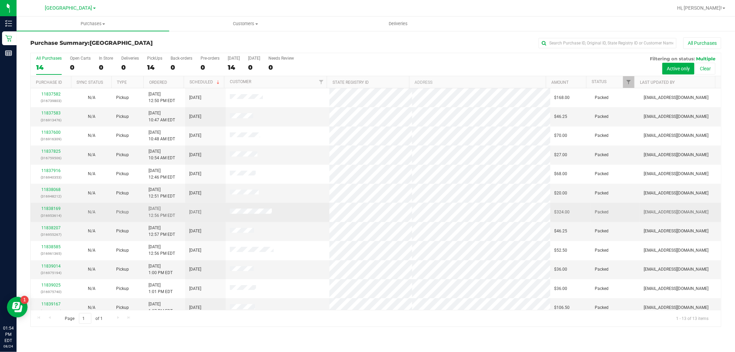
drag, startPoint x: 568, startPoint y: 216, endPoint x: 580, endPoint y: 209, distance: 14.5
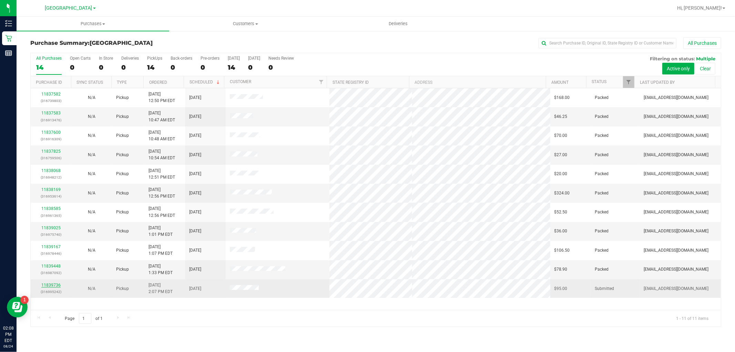
click at [56, 285] on link "11839736" at bounding box center [50, 285] width 19 height 5
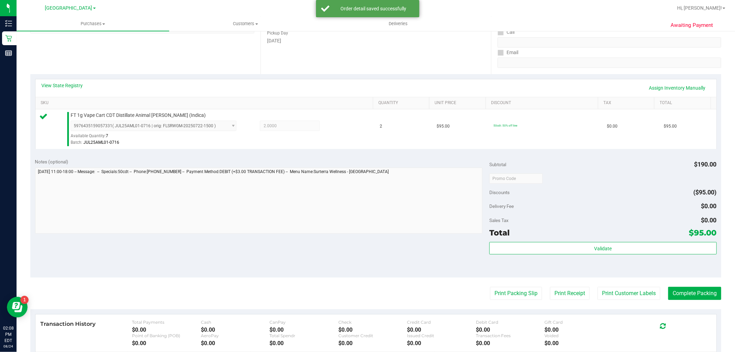
scroll to position [115, 0]
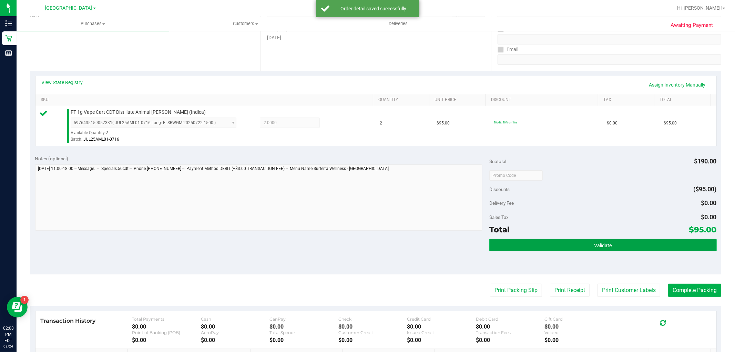
click at [576, 243] on button "Validate" at bounding box center [602, 245] width 227 height 12
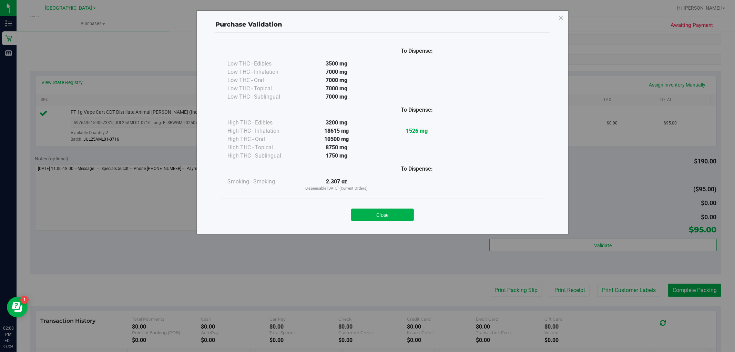
drag, startPoint x: 392, startPoint y: 213, endPoint x: 416, endPoint y: 217, distance: 24.5
click at [391, 213] on button "Close" at bounding box center [382, 214] width 63 height 12
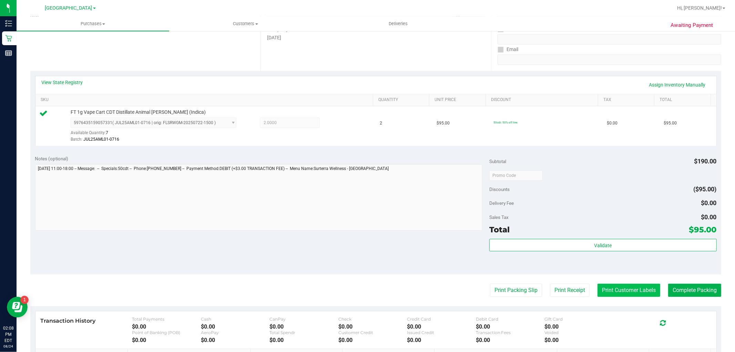
click at [619, 295] on button "Print Customer Labels" at bounding box center [629, 290] width 63 height 13
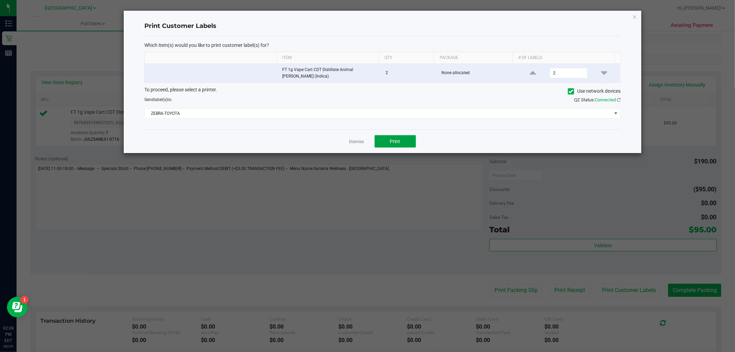
click at [390, 141] on span "Print" at bounding box center [395, 142] width 10 height 6
click at [354, 140] on link "Dismiss" at bounding box center [356, 142] width 15 height 6
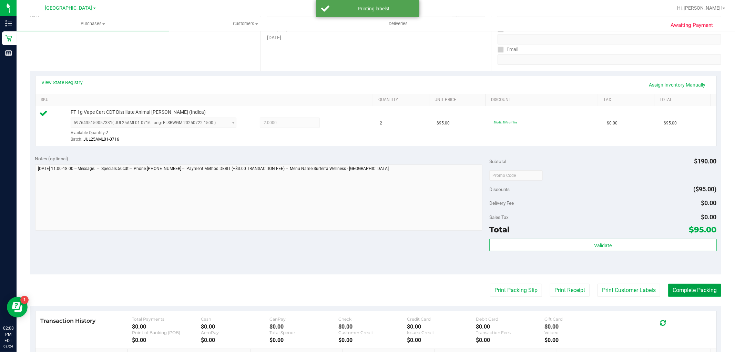
click at [681, 292] on button "Complete Packing" at bounding box center [694, 290] width 53 height 13
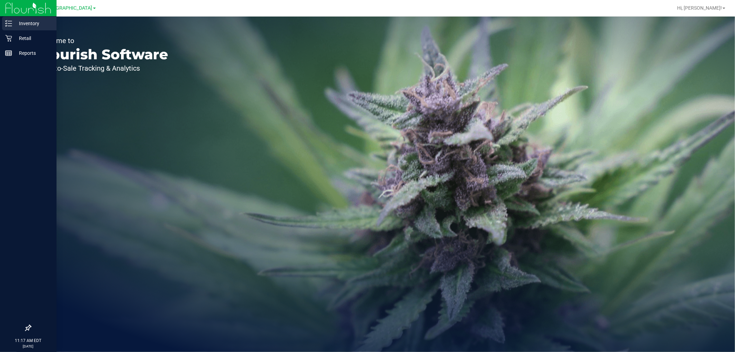
click at [11, 19] on div "Inventory" at bounding box center [29, 24] width 54 height 14
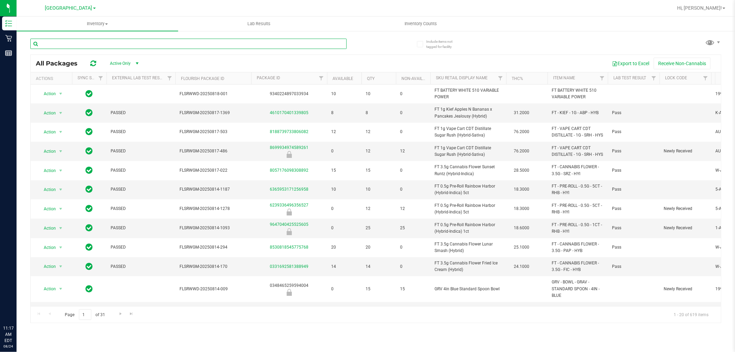
click at [96, 40] on input "text" at bounding box center [188, 44] width 316 height 10
type input "dsc"
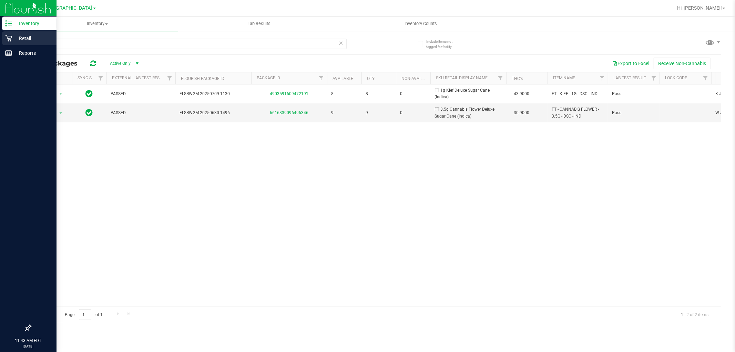
click at [12, 37] on p "Retail" at bounding box center [32, 38] width 41 height 8
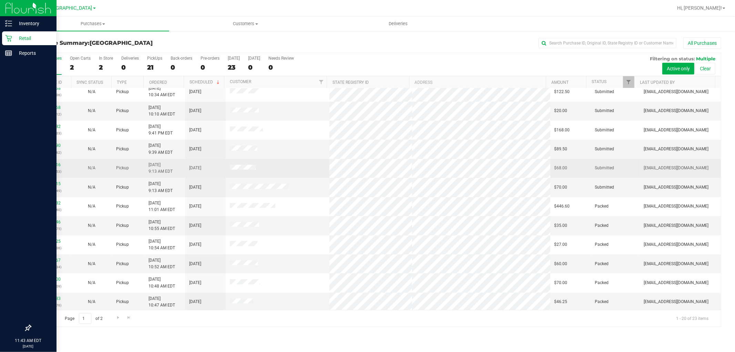
scroll to position [160, 0]
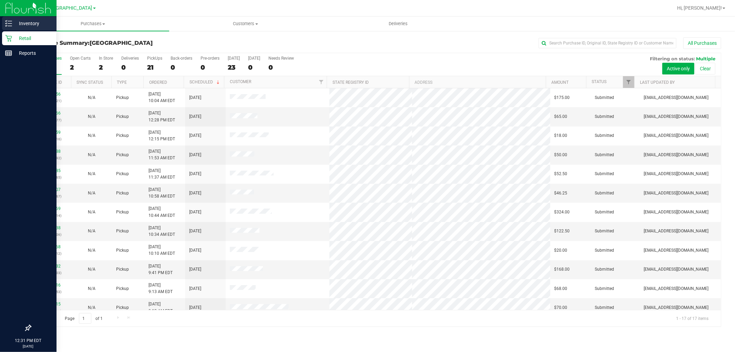
click at [21, 24] on p "Inventory" at bounding box center [32, 23] width 41 height 8
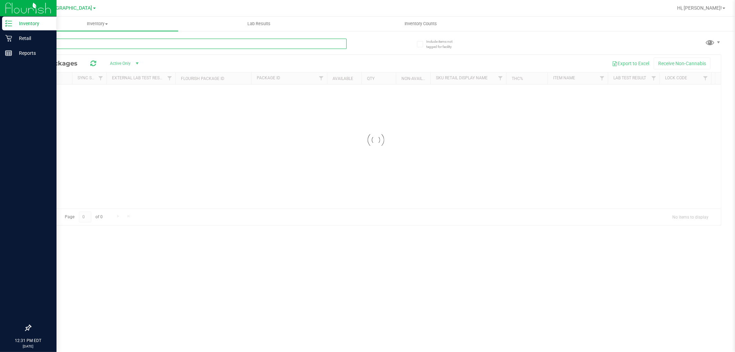
click at [142, 45] on div "Inventory All packages All inventory Waste log Lab Results Inventory Counts" at bounding box center [376, 184] width 719 height 335
type input "8"
type input "T"
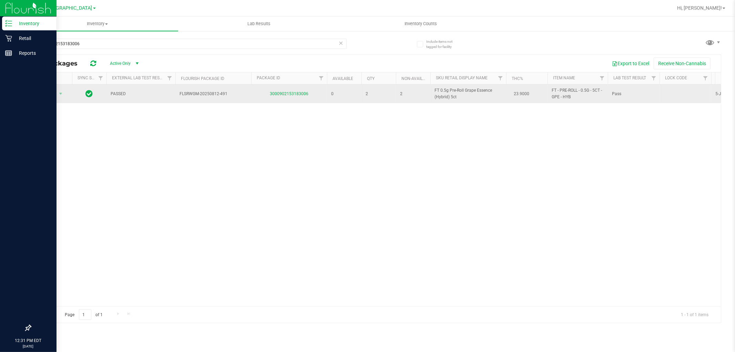
click at [458, 93] on span "FT 0.5g Pre-Roll Grape Essence (Hybrid) 5ct" at bounding box center [469, 93] width 68 height 13
click at [459, 91] on span "FT 0.5g Pre-Roll Grape Essence (Hybrid) 5ct" at bounding box center [469, 93] width 68 height 13
copy td "FT 0.5g Pre-Roll Grape Essence (Hybrid) 5ct"
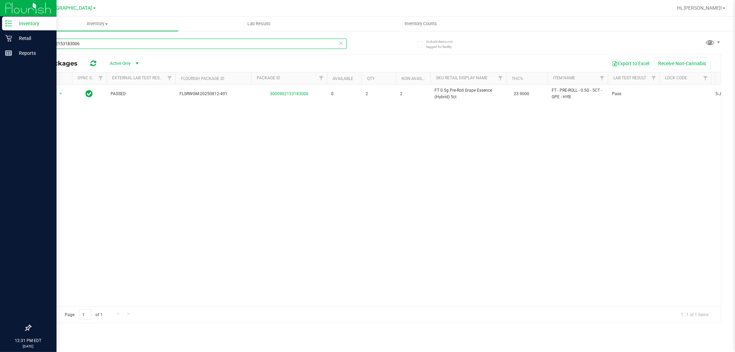
click at [267, 47] on input "3000902153183006" at bounding box center [188, 44] width 316 height 10
click at [266, 47] on input "3000902153183006" at bounding box center [188, 44] width 316 height 10
paste input "FT 0.5g Pre-Roll Grape Essence (Hybrid) 5ct"
click at [263, 43] on input "FT 0.5g Pre-Roll Grape Essence (Hybrid) 5ct" at bounding box center [188, 44] width 316 height 10
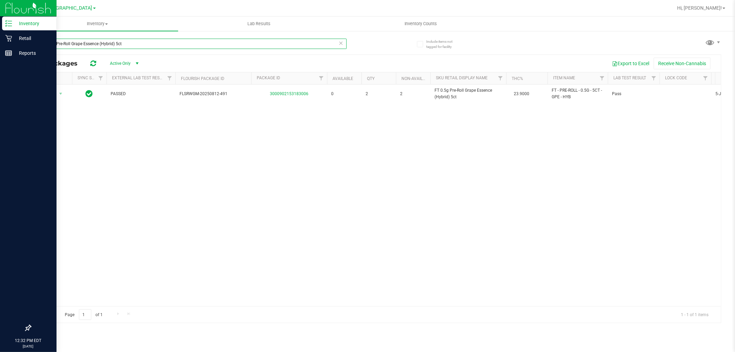
click at [263, 43] on input "FT 0.5g Pre-Roll Grape Essence (Hybrid) 5ct" at bounding box center [188, 44] width 316 height 10
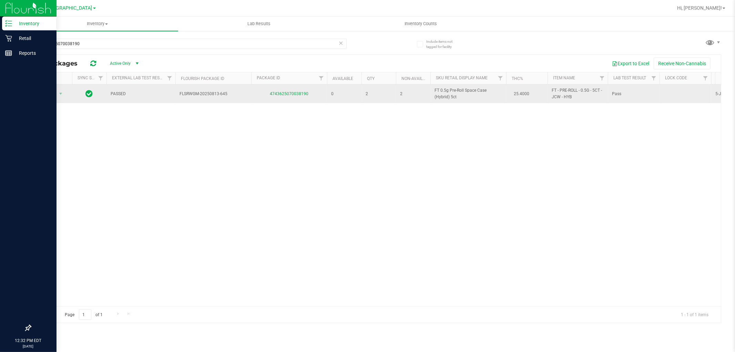
click at [478, 90] on span "FT 0.5g Pre-Roll Space Case (Hybrid) 5ct" at bounding box center [469, 93] width 68 height 13
click at [479, 90] on span "FT 0.5g Pre-Roll Space Case (Hybrid) 5ct" at bounding box center [469, 93] width 68 height 13
click at [480, 90] on span "FT 0.5g Pre-Roll Space Case (Hybrid) 5ct" at bounding box center [469, 93] width 68 height 13
click at [480, 89] on span "FT 0.5g Pre-Roll Space Case (Hybrid) 5ct" at bounding box center [469, 93] width 68 height 13
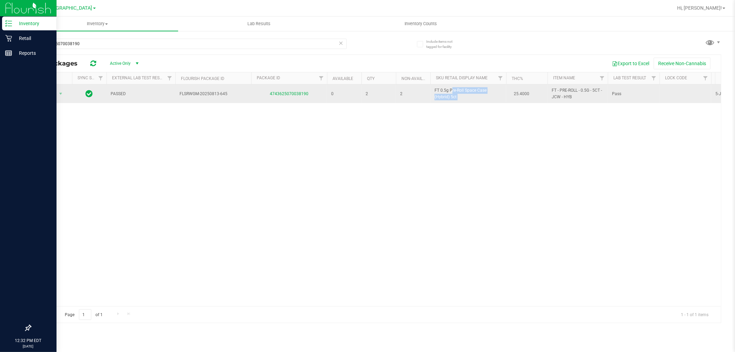
copy td "FT 0.5g Pre-Roll Space Case (Hybrid) 5ct"
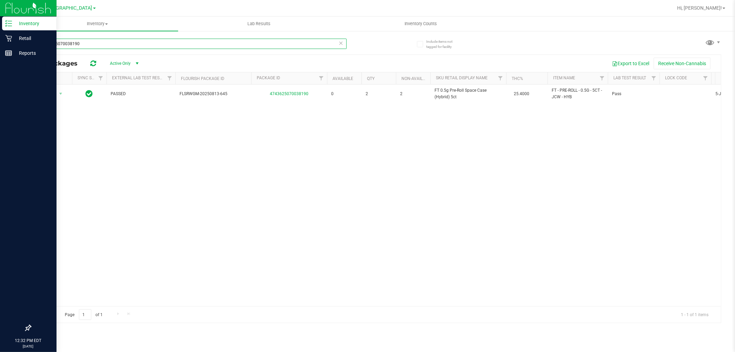
click at [275, 46] on input "4743625070038190" at bounding box center [188, 44] width 316 height 10
click at [275, 45] on input "4743625070038190" at bounding box center [188, 44] width 316 height 10
paste input "FT 0.5g Pre-Roll Space Case (Hybrid) 5ct"
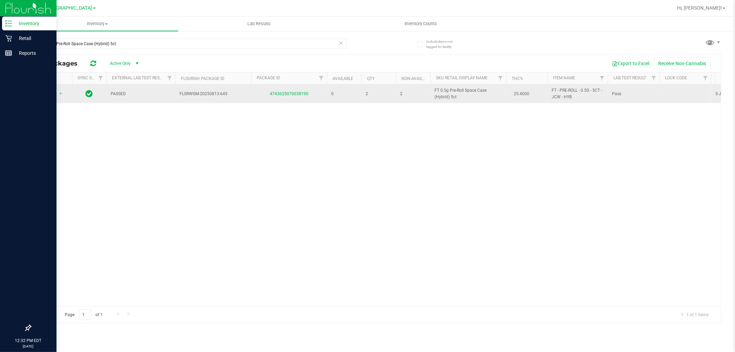
click at [462, 92] on span "FT 0.5g Pre-Roll Space Case (Hybrid) 5ct" at bounding box center [469, 93] width 68 height 13
copy td "FT 0.5g Pre-Roll Space Case (Hybrid) 5ct"
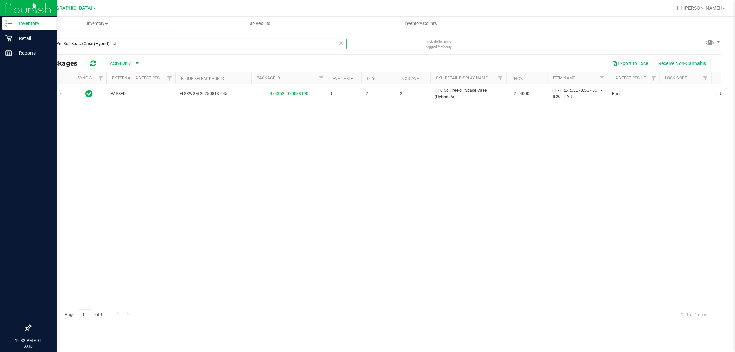
click at [316, 39] on input "FT 0.5g Pre-Roll Space Case (Hybrid) 5ct" at bounding box center [188, 44] width 316 height 10
type input "F"
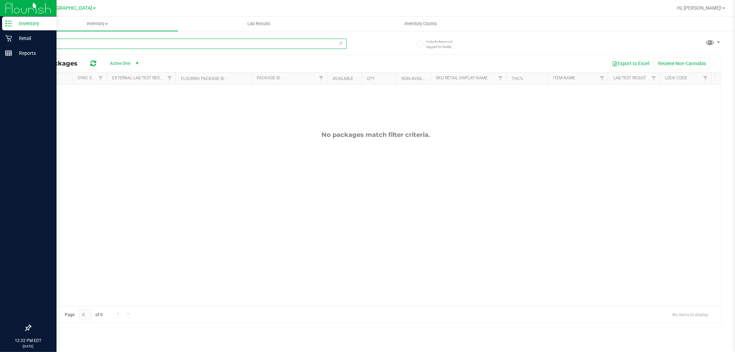
type input "8"
type input "TSK"
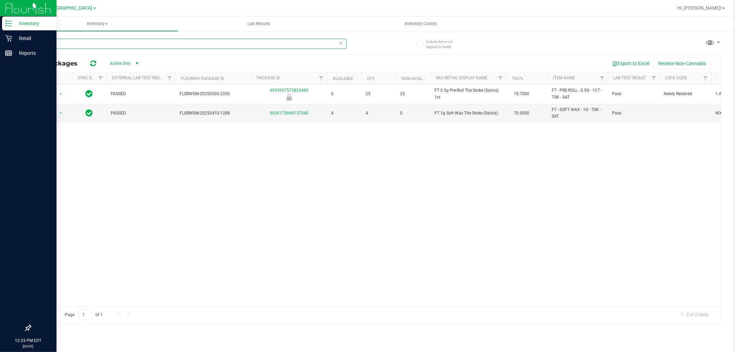
click at [142, 43] on input "TSK" at bounding box center [188, 44] width 316 height 10
click at [141, 43] on input "TSK" at bounding box center [188, 44] width 316 height 10
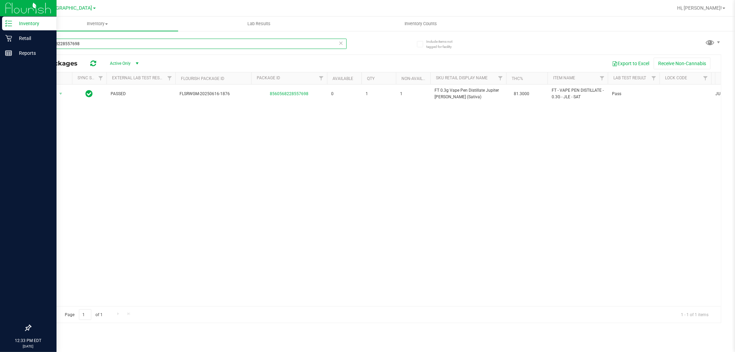
click at [152, 48] on input "8560568228557698" at bounding box center [188, 44] width 316 height 10
type input "8560568228557698"
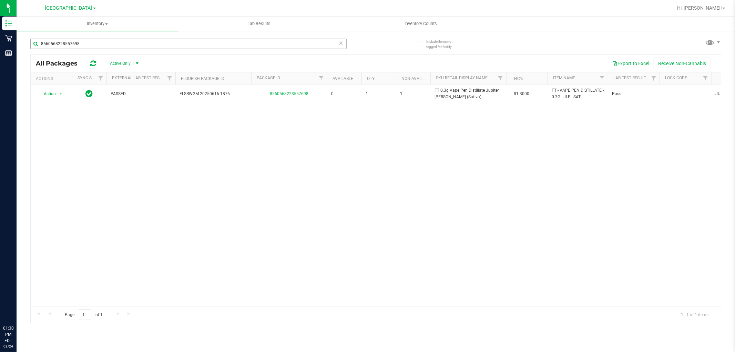
click at [222, 43] on input "8560568228557698" at bounding box center [188, 44] width 316 height 10
click at [223, 43] on input "8560568228557698" at bounding box center [188, 44] width 316 height 10
click at [224, 42] on input "8560568228557698" at bounding box center [188, 44] width 316 height 10
drag, startPoint x: 224, startPoint y: 42, endPoint x: 224, endPoint y: 48, distance: 5.2
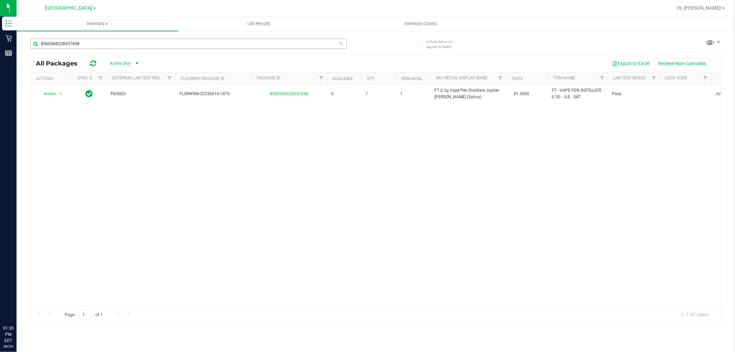
click at [224, 47] on input "8560568228557698" at bounding box center [188, 44] width 316 height 10
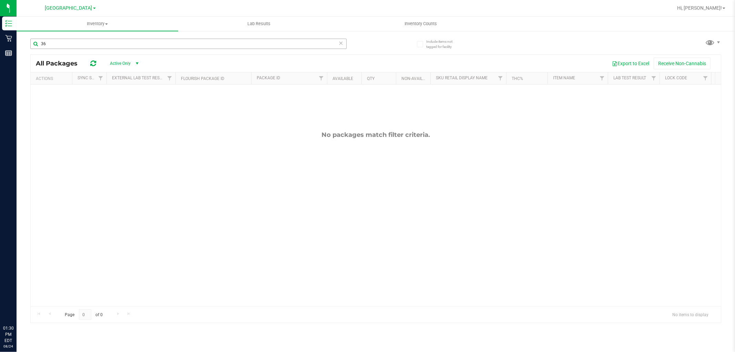
type input "3"
type input "aeq"
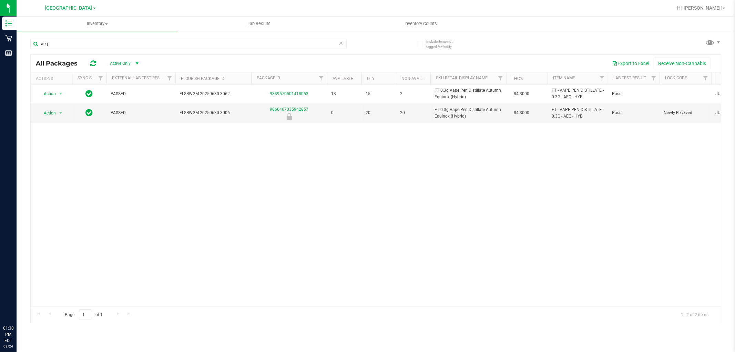
click at [340, 43] on icon at bounding box center [341, 43] width 5 height 8
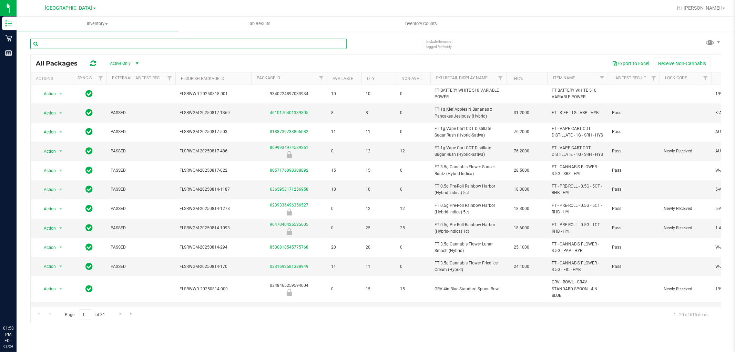
click at [155, 43] on input "text" at bounding box center [188, 44] width 316 height 10
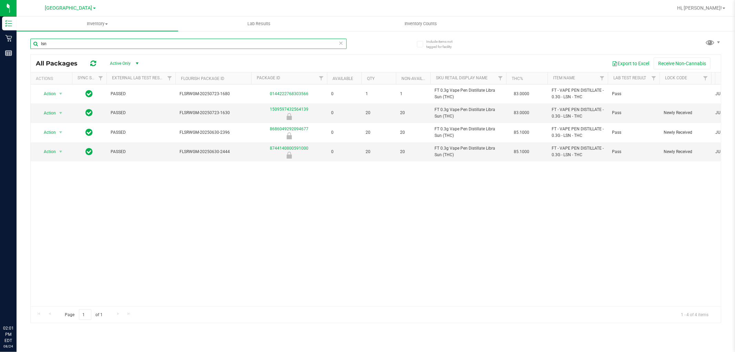
click at [208, 42] on input "lsn" at bounding box center [188, 44] width 316 height 10
click at [209, 42] on input "lsn" at bounding box center [188, 44] width 316 height 10
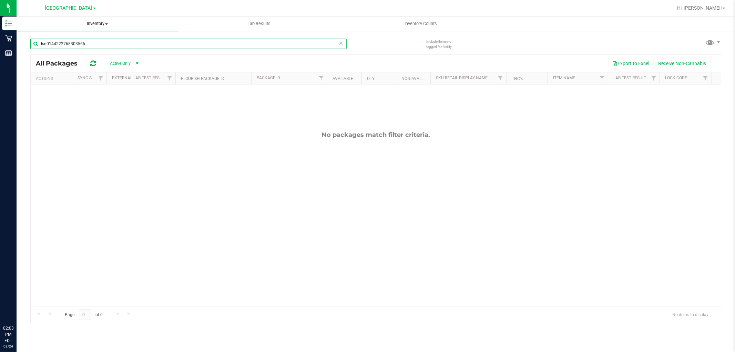
type input "lsn0144222768303566"
